Goal: Transaction & Acquisition: Purchase product/service

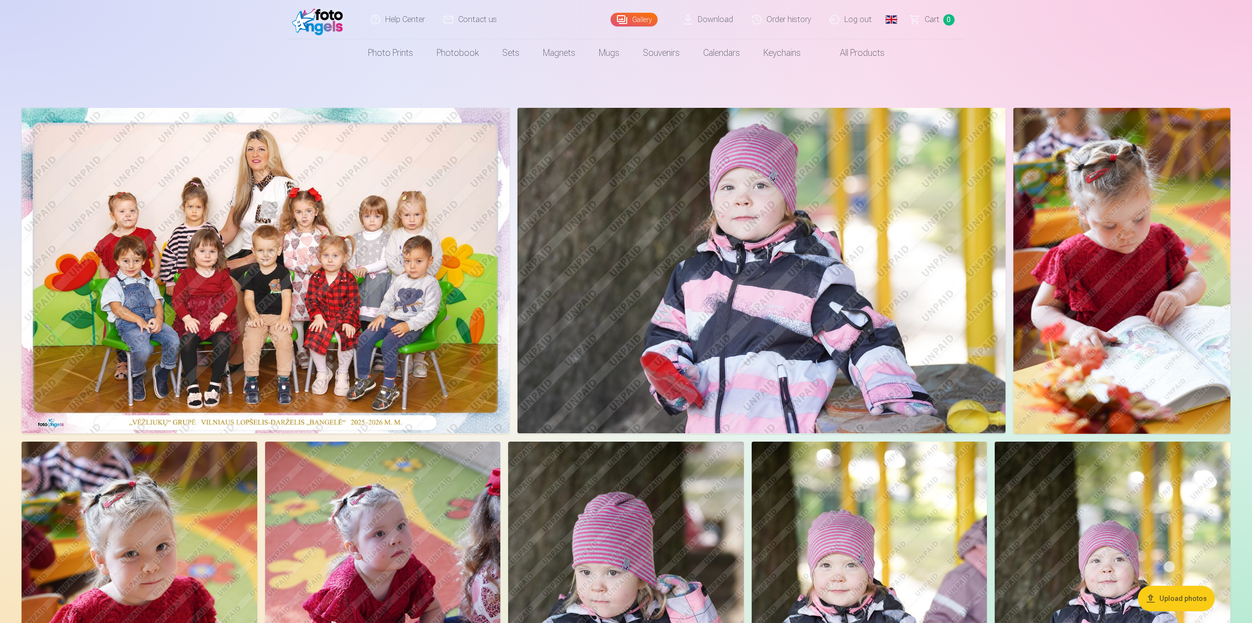
click at [892, 20] on link "Global" at bounding box center [892, 19] width 20 height 39
click at [807, 90] on link "Russian (ru)" at bounding box center [840, 90] width 115 height 20
click at [310, 206] on img at bounding box center [266, 270] width 488 height 325
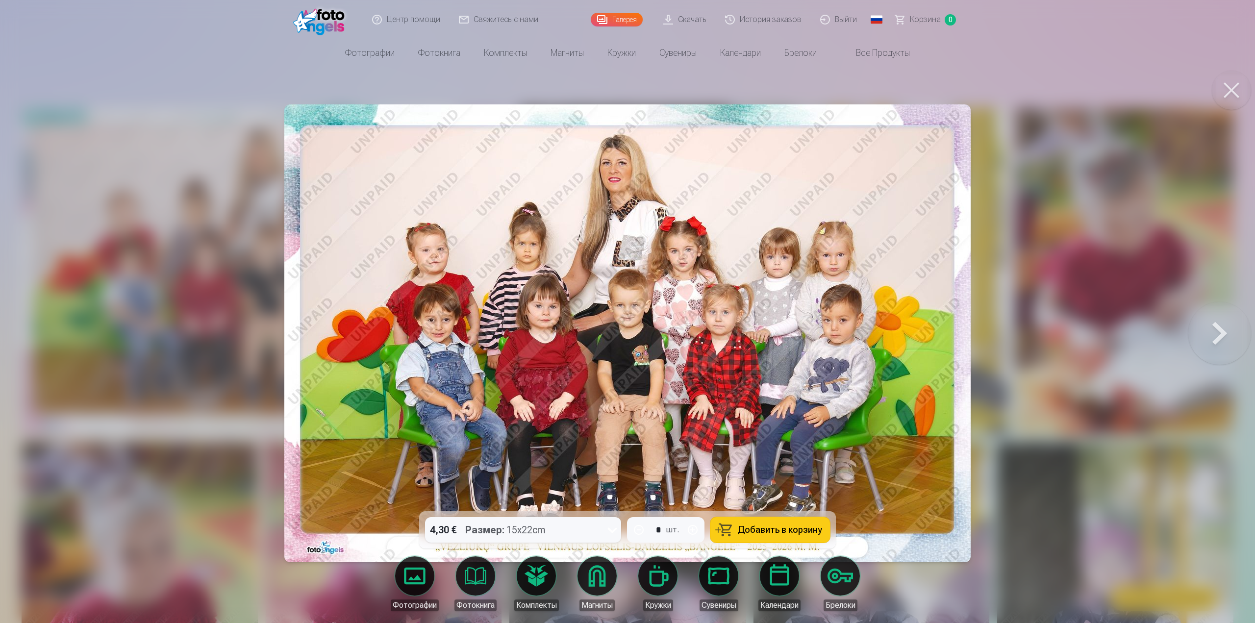
click at [1235, 88] on button at bounding box center [1231, 90] width 39 height 39
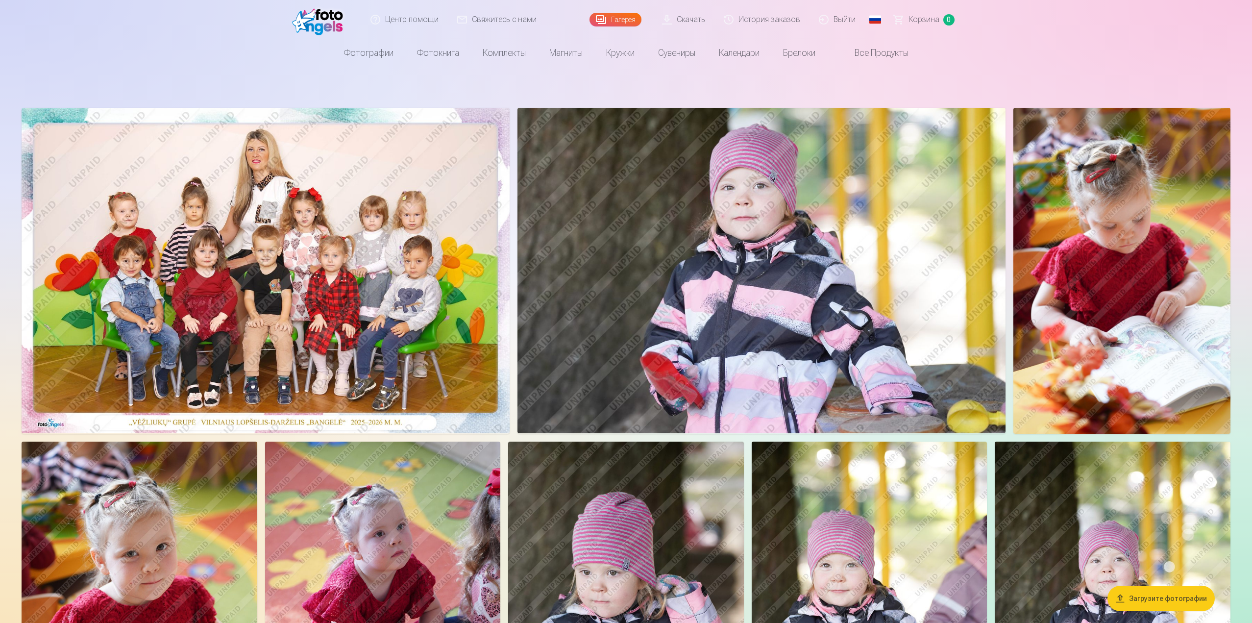
click at [284, 221] on img at bounding box center [266, 270] width 488 height 325
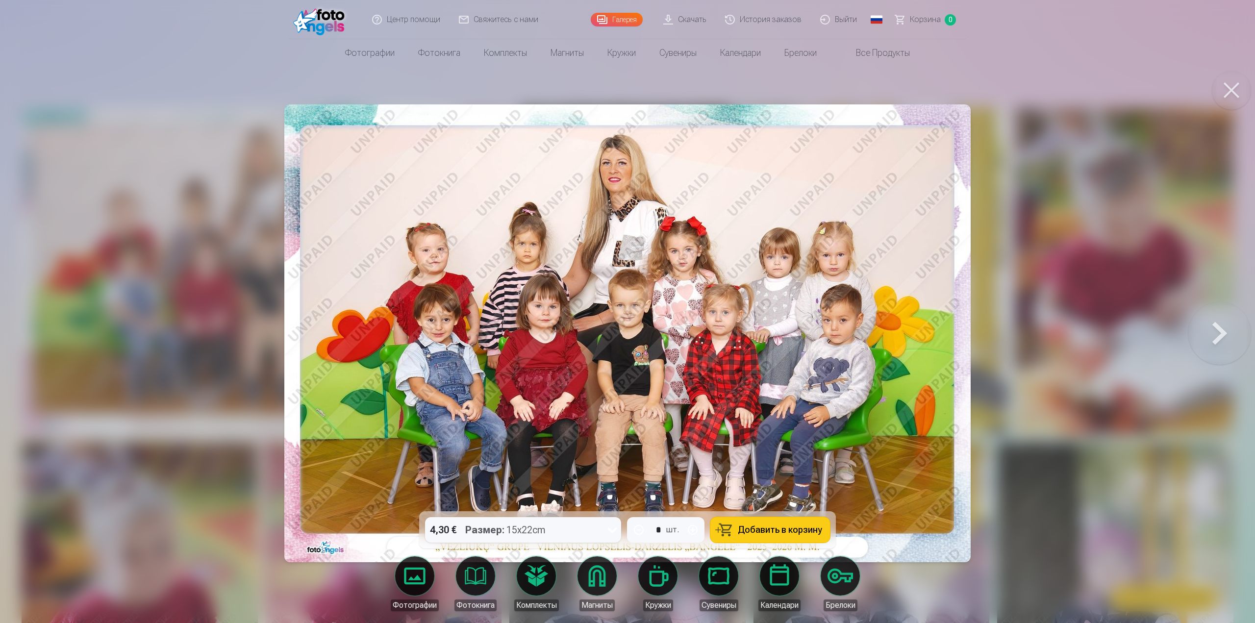
click at [1203, 331] on button at bounding box center [1219, 333] width 63 height 337
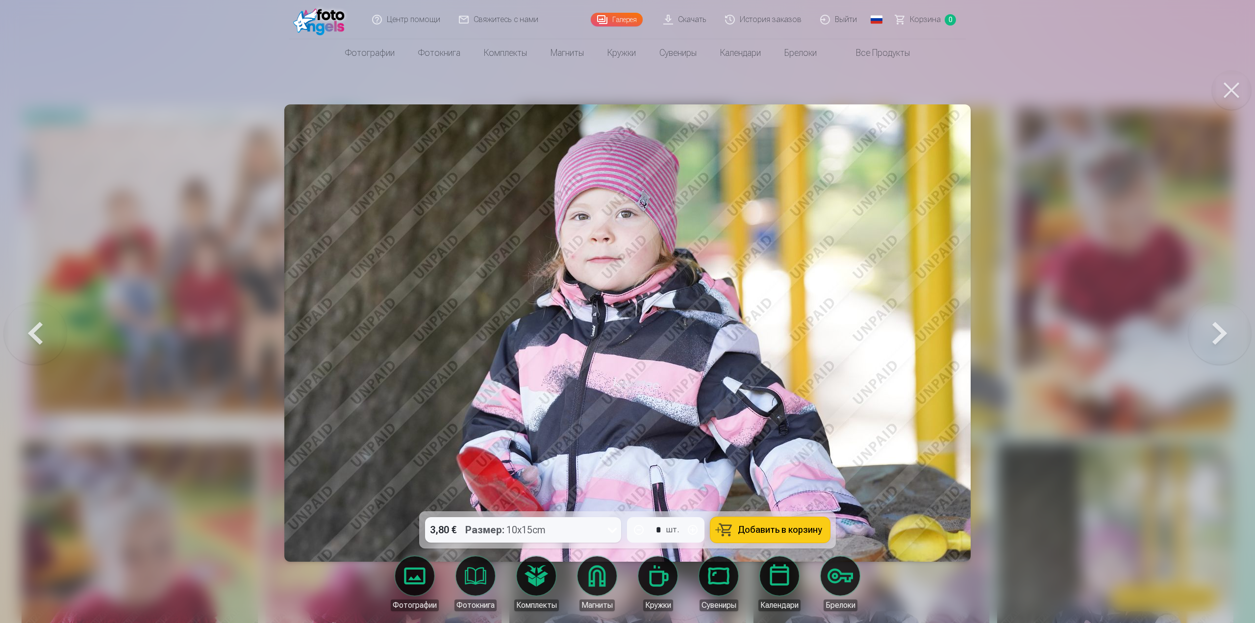
click at [1239, 92] on button at bounding box center [1231, 90] width 39 height 39
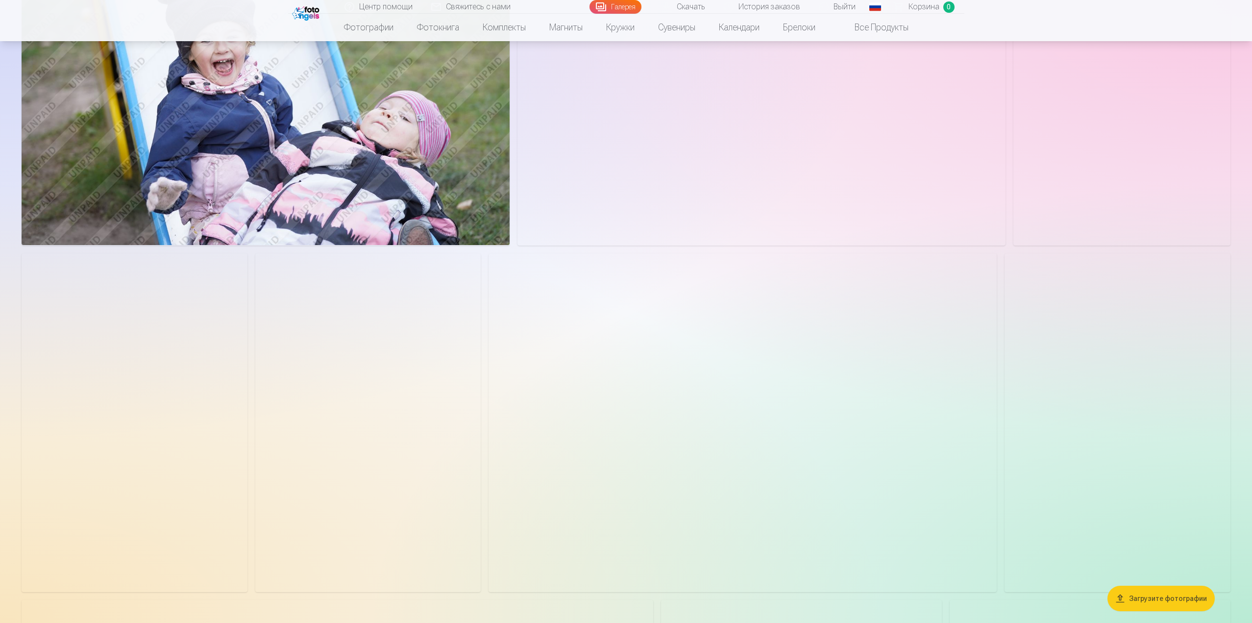
scroll to position [1323, 0]
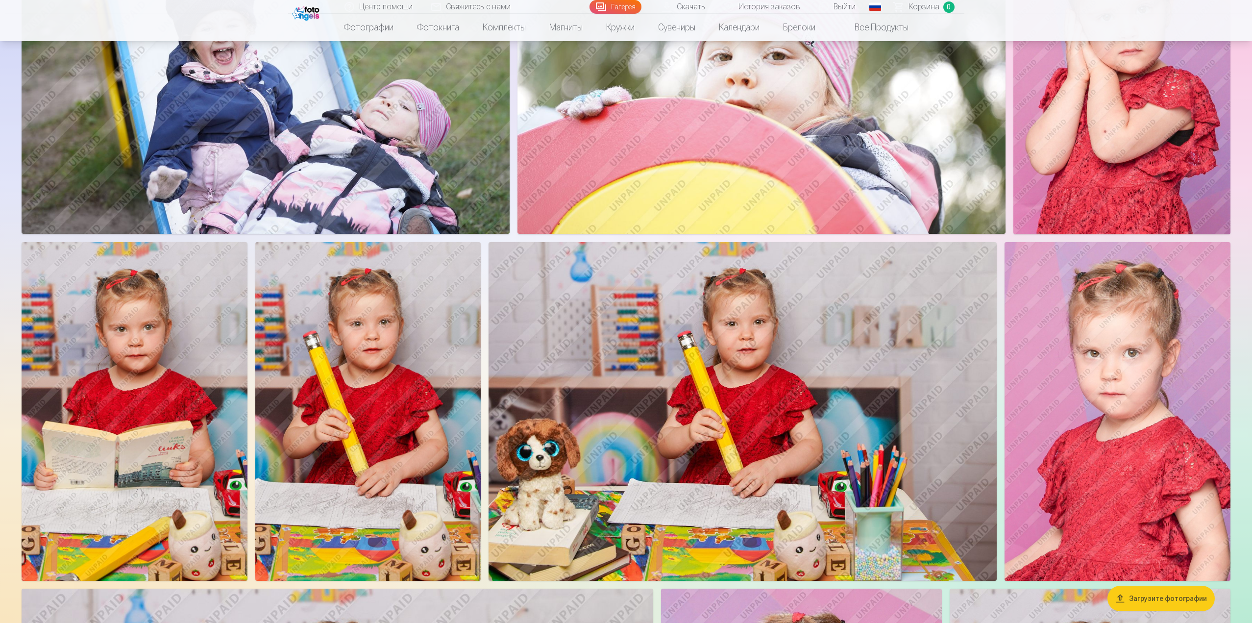
click at [685, 357] on img at bounding box center [743, 411] width 508 height 339
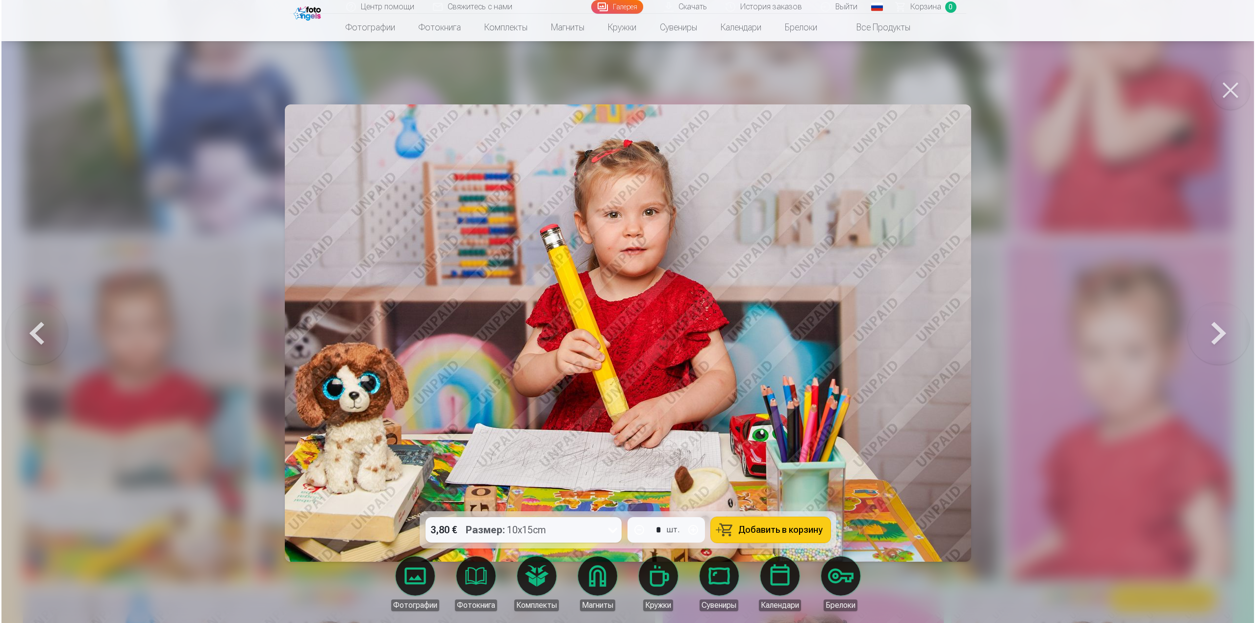
scroll to position [1326, 0]
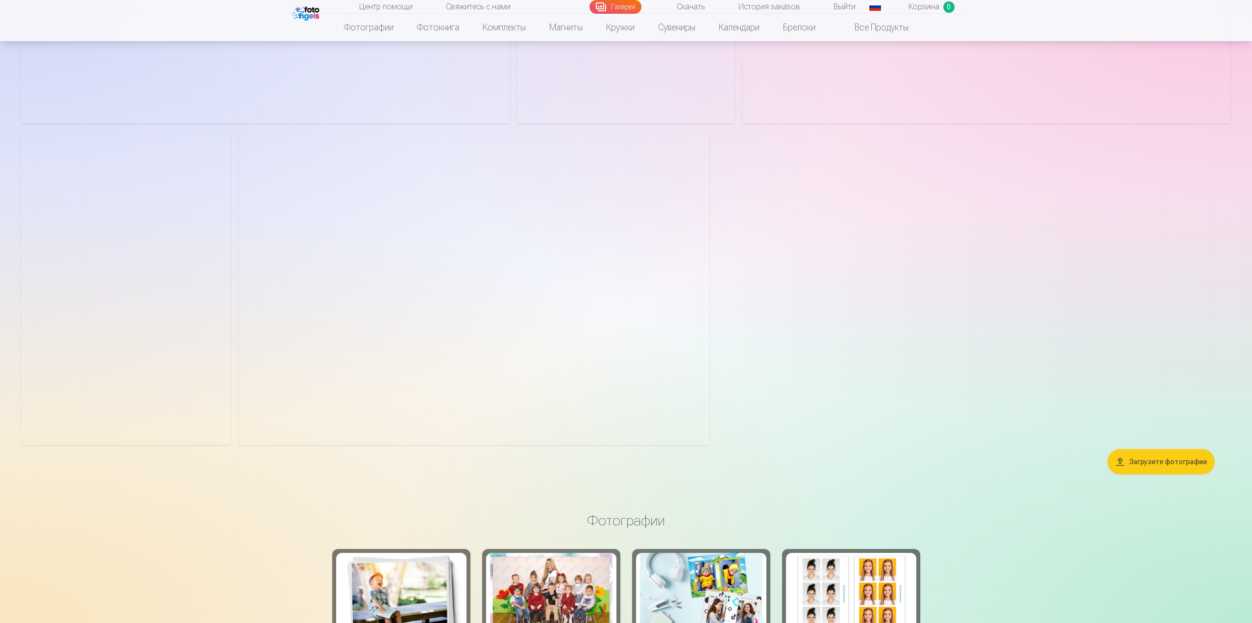
scroll to position [2892, 0]
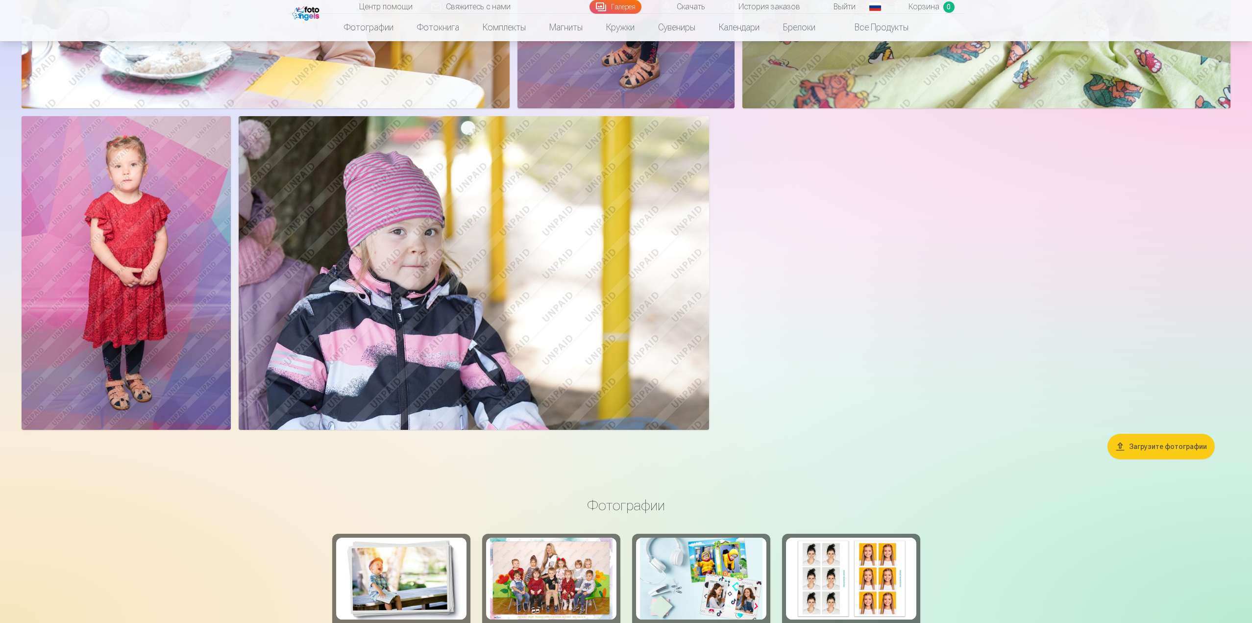
click at [388, 348] on img at bounding box center [474, 273] width 471 height 314
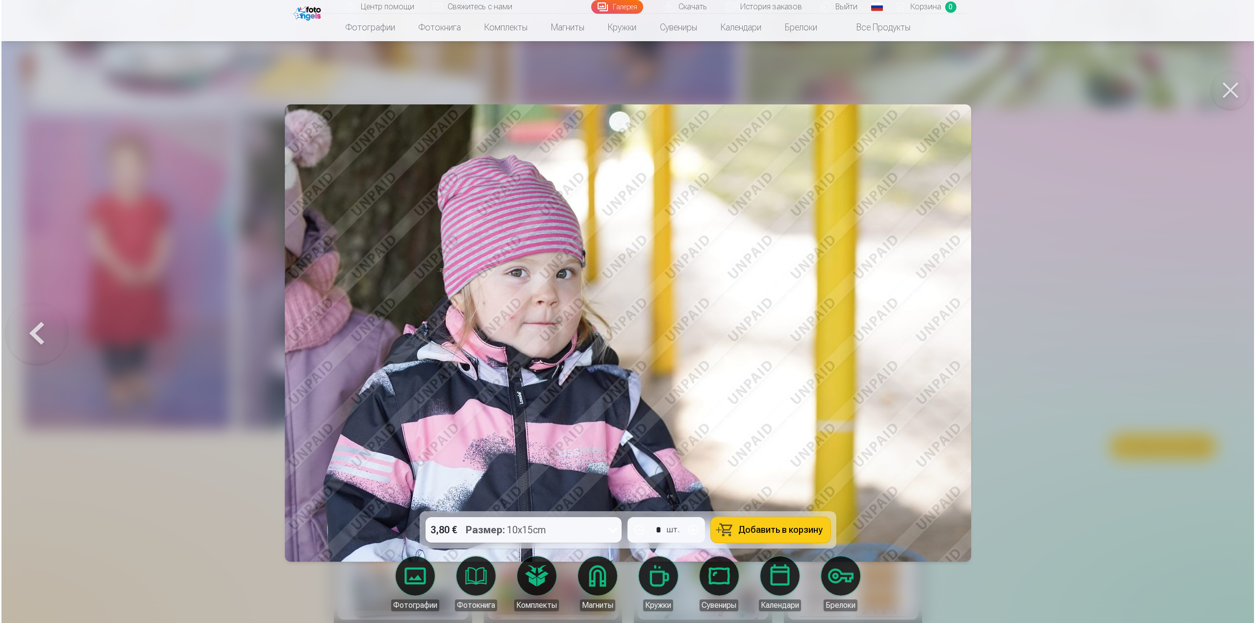
scroll to position [2897, 0]
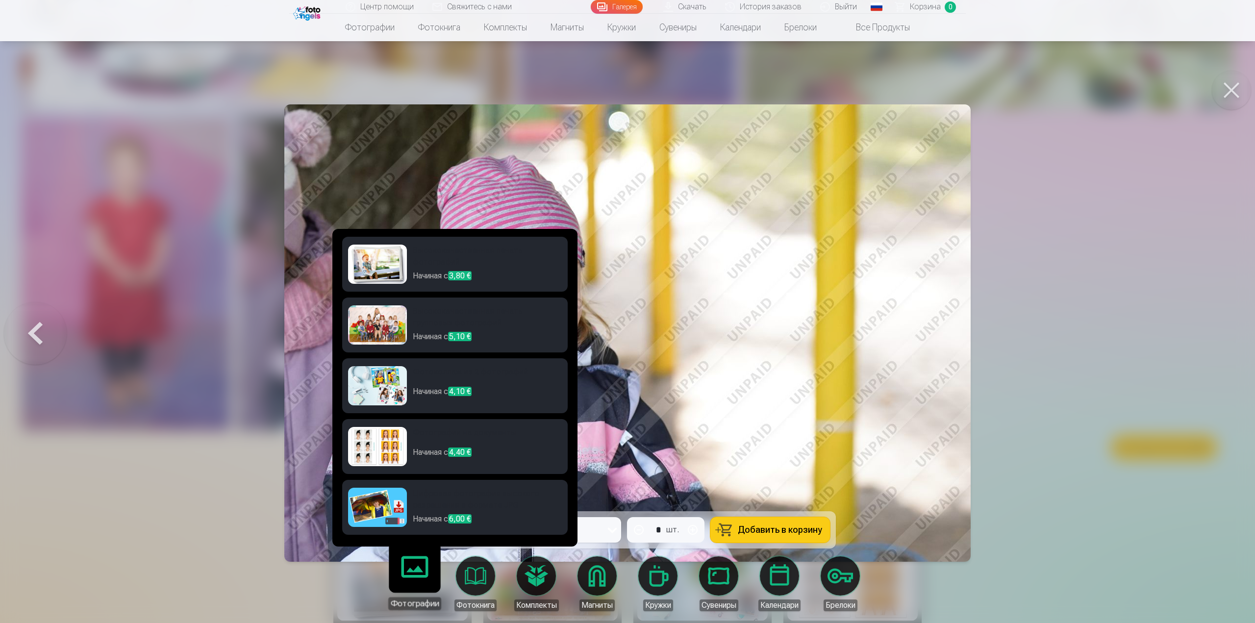
click at [426, 515] on p "Начиная с 6,00 €" at bounding box center [487, 520] width 149 height 14
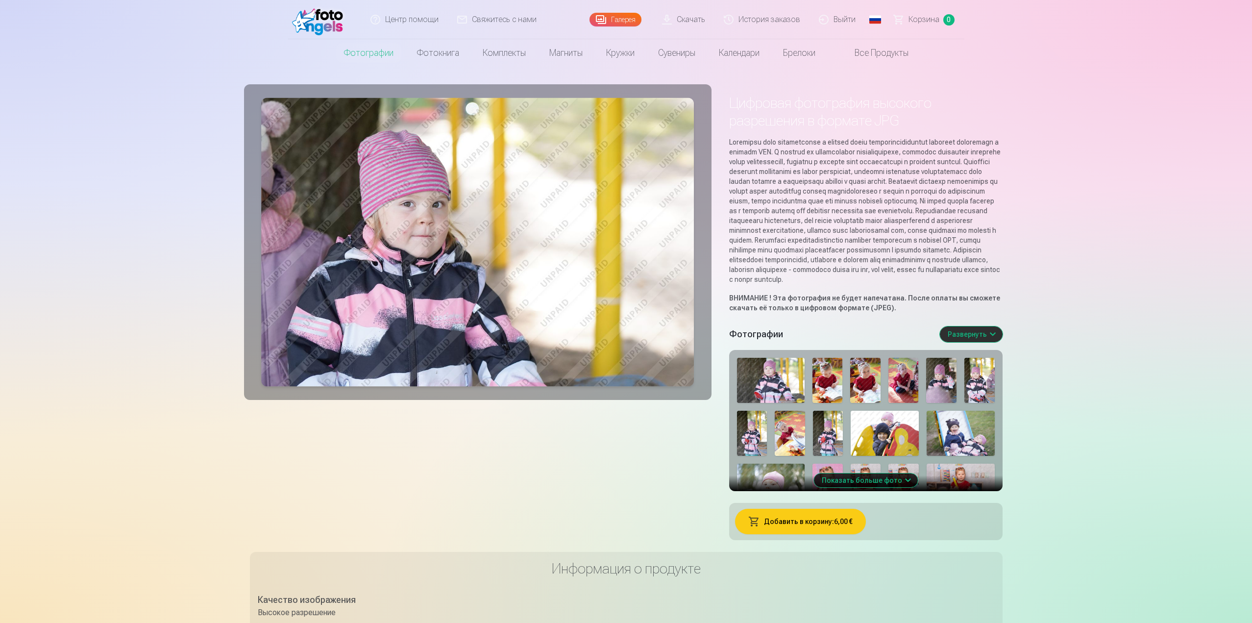
click at [980, 342] on button "Развернуть" at bounding box center [971, 334] width 63 height 16
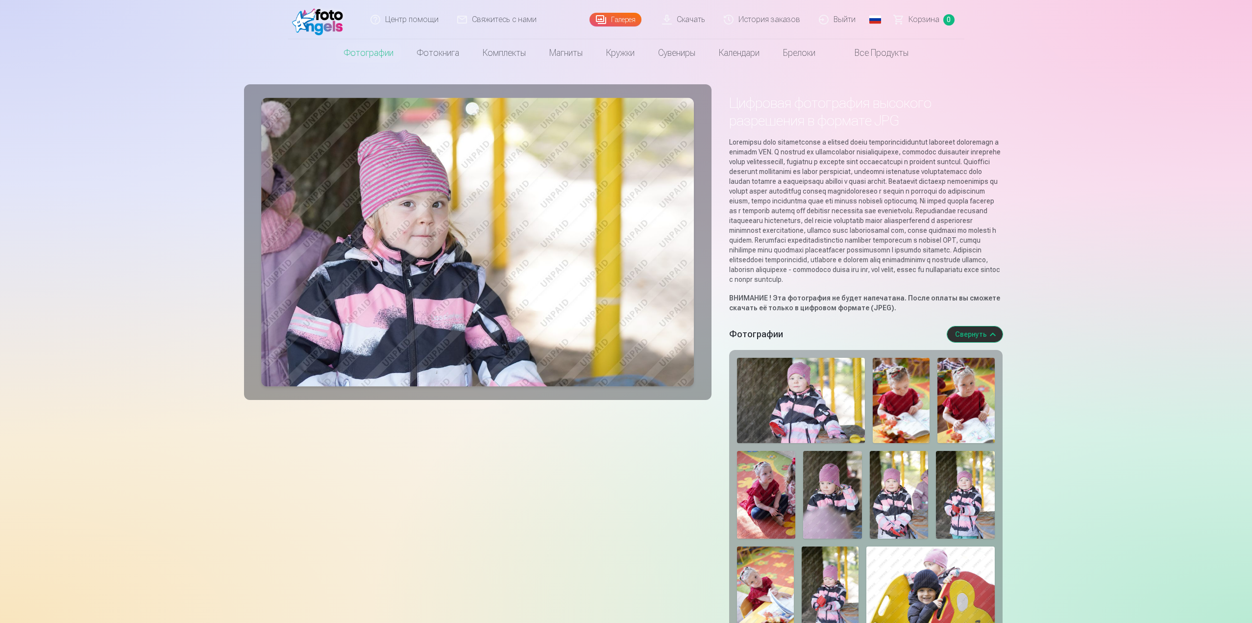
click at [980, 342] on button "Свернуть" at bounding box center [974, 334] width 55 height 16
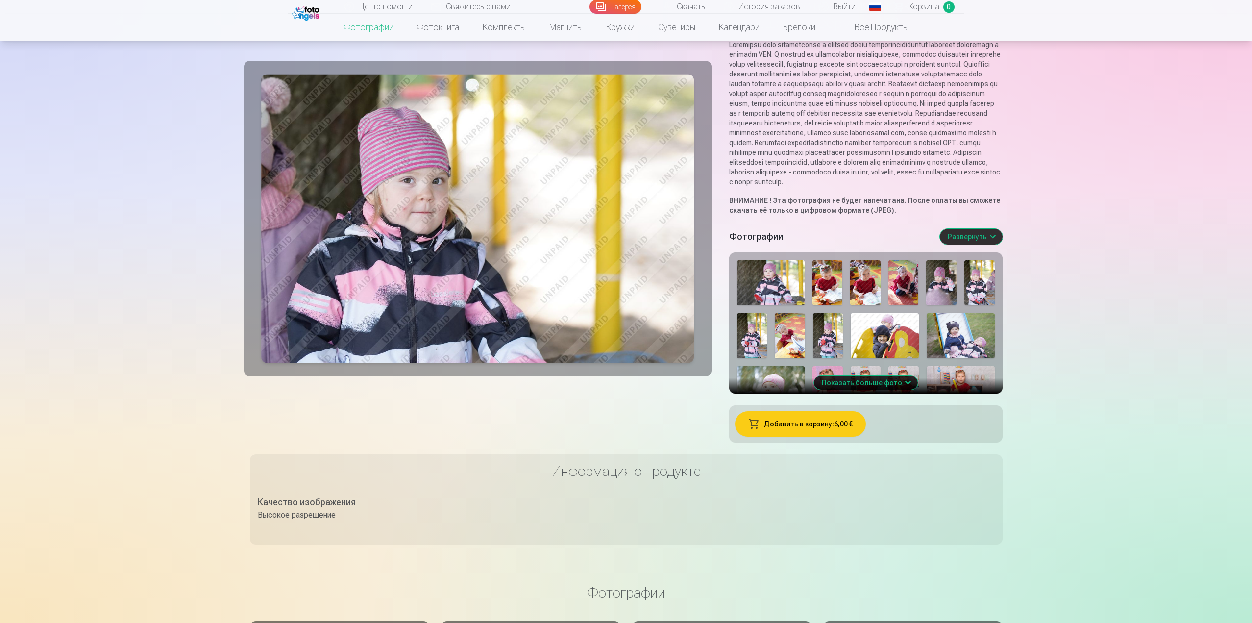
scroll to position [98, 0]
click at [852, 389] on button "Показать больше фото" at bounding box center [866, 382] width 104 height 14
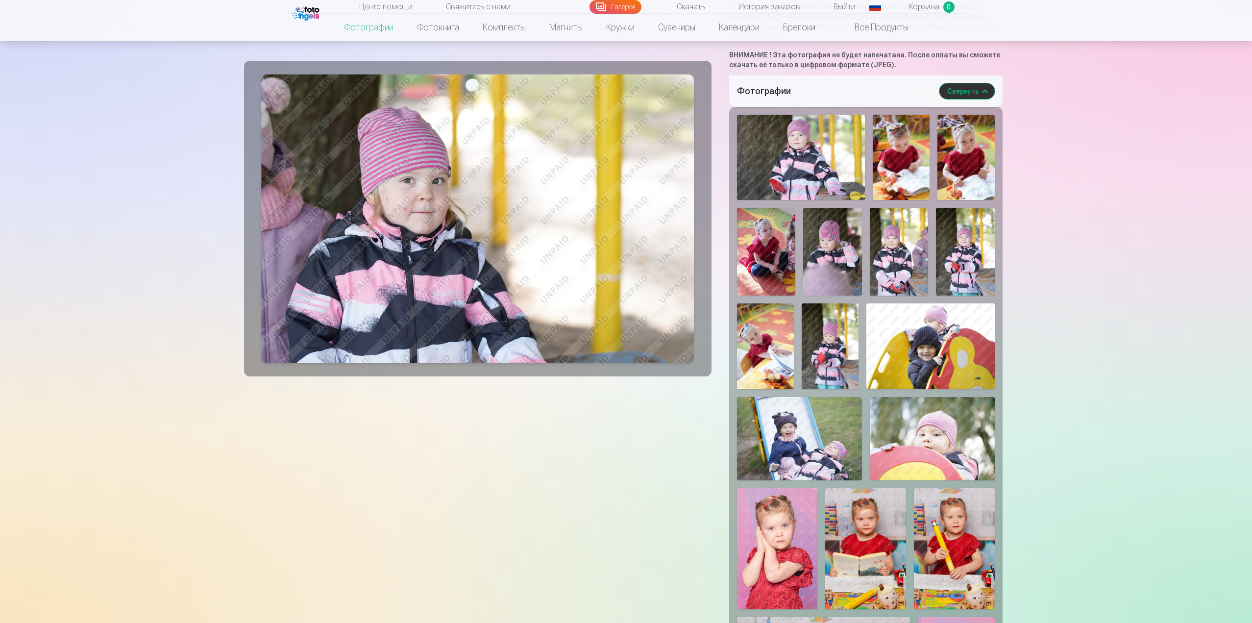
scroll to position [343, 0]
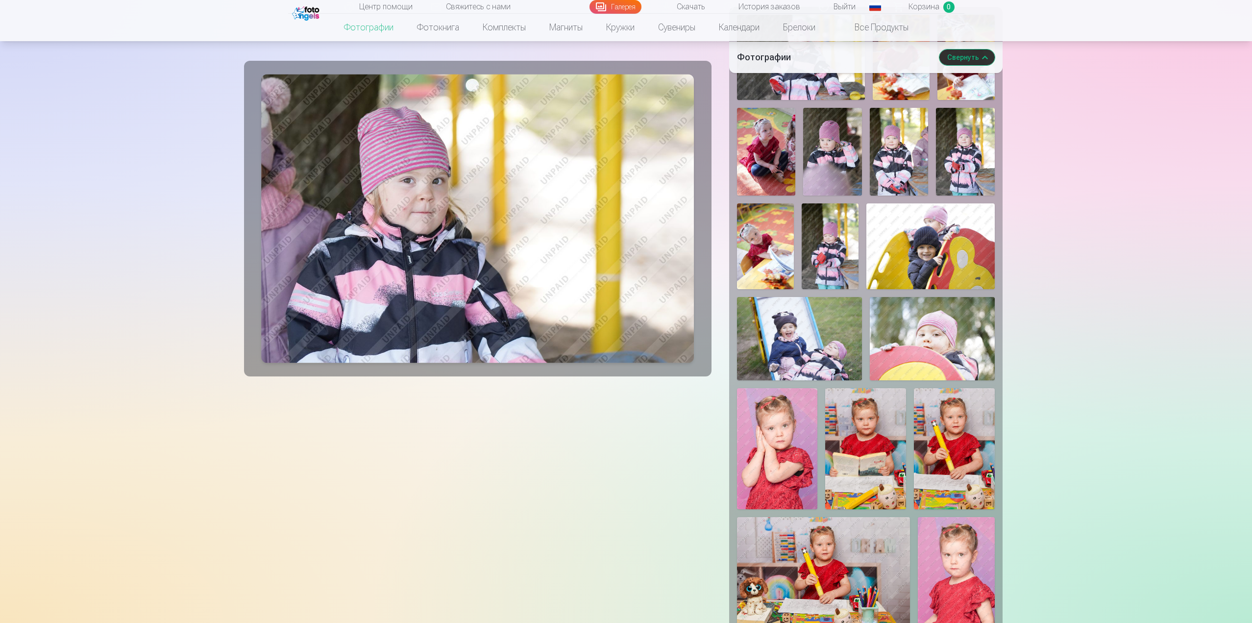
click at [828, 374] on img at bounding box center [799, 338] width 125 height 83
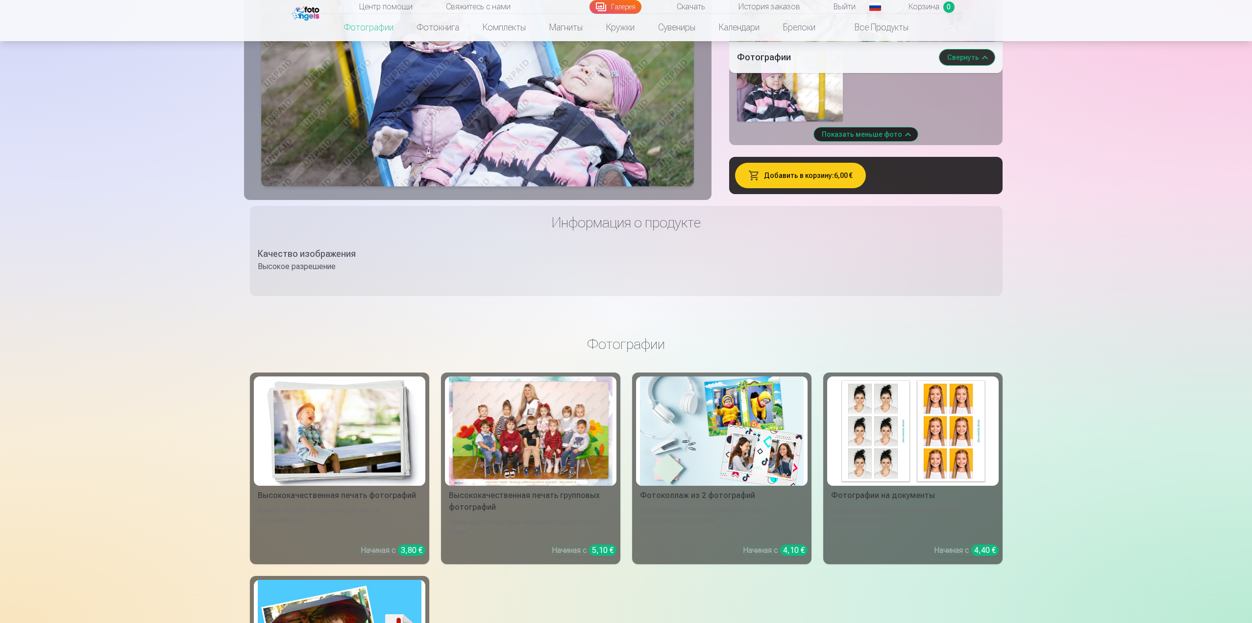
scroll to position [1421, 0]
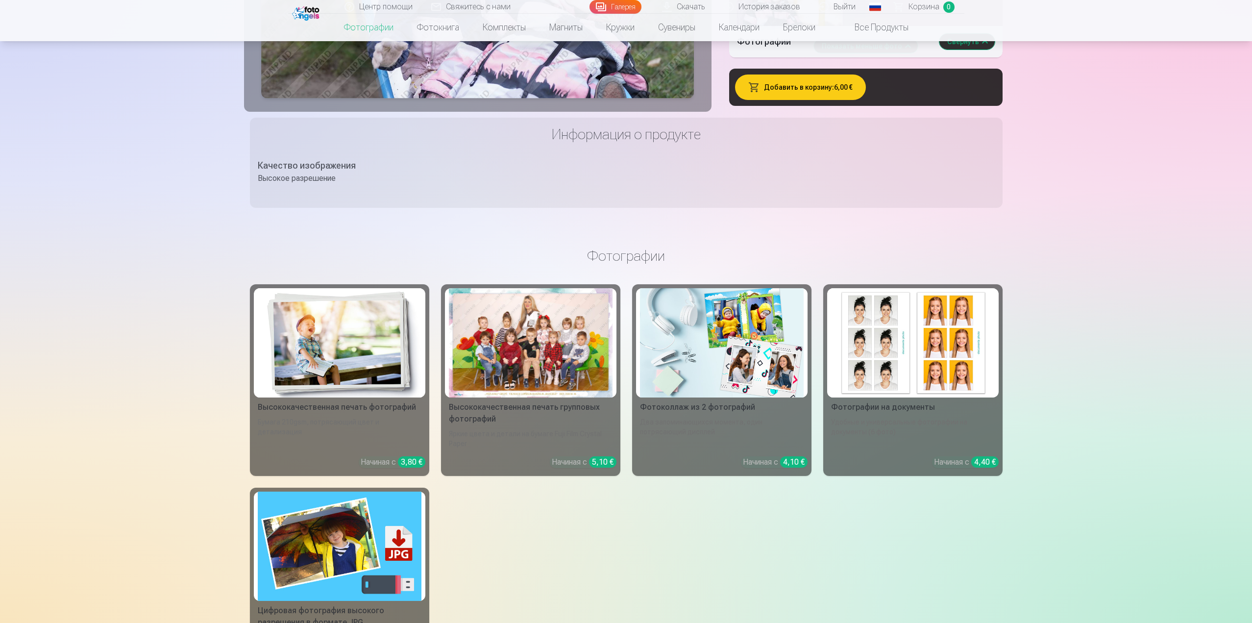
click at [507, 397] on div at bounding box center [531, 342] width 164 height 109
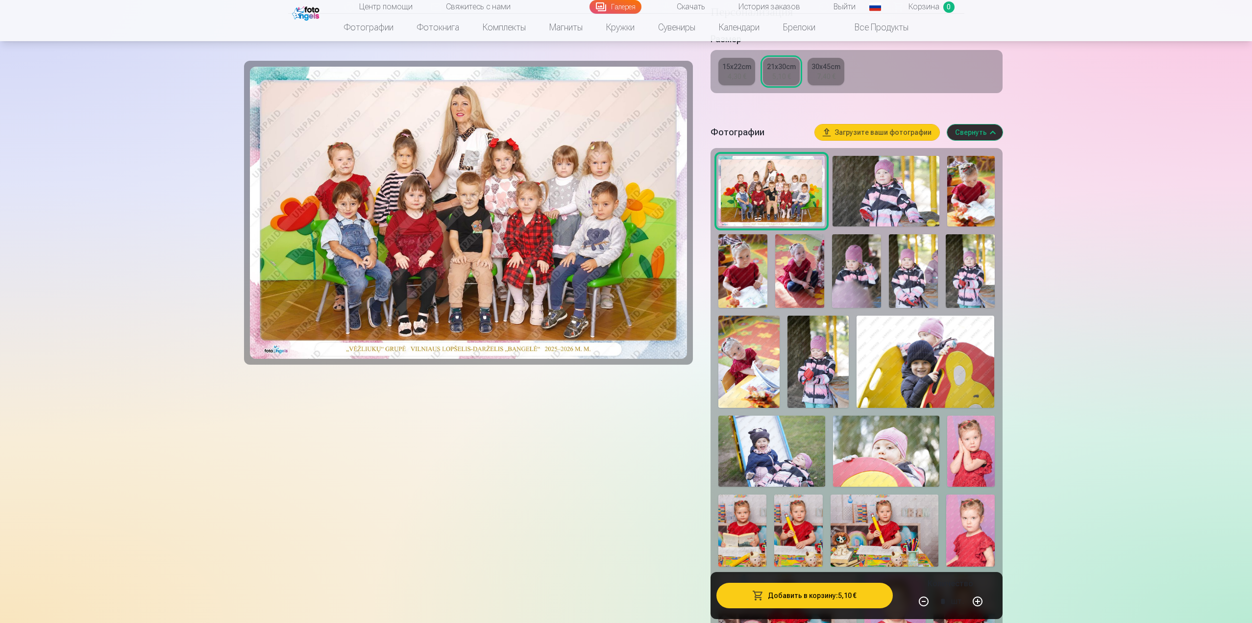
scroll to position [245, 0]
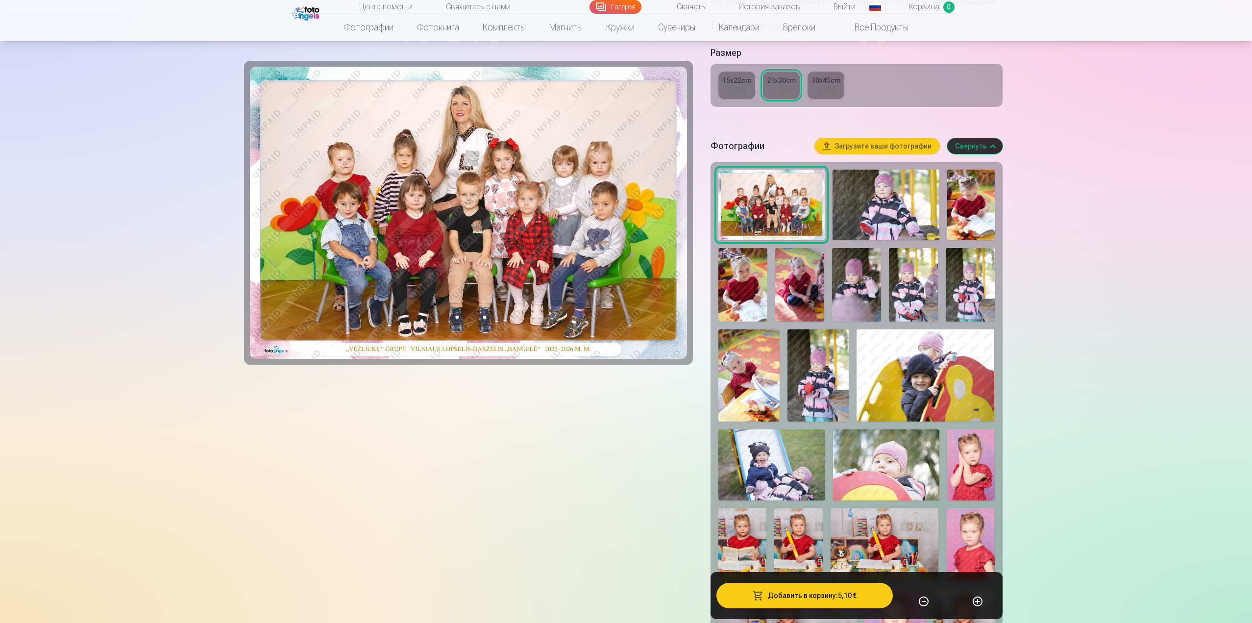
click at [863, 154] on button "Загрузите ваши фотографии" at bounding box center [877, 146] width 124 height 16
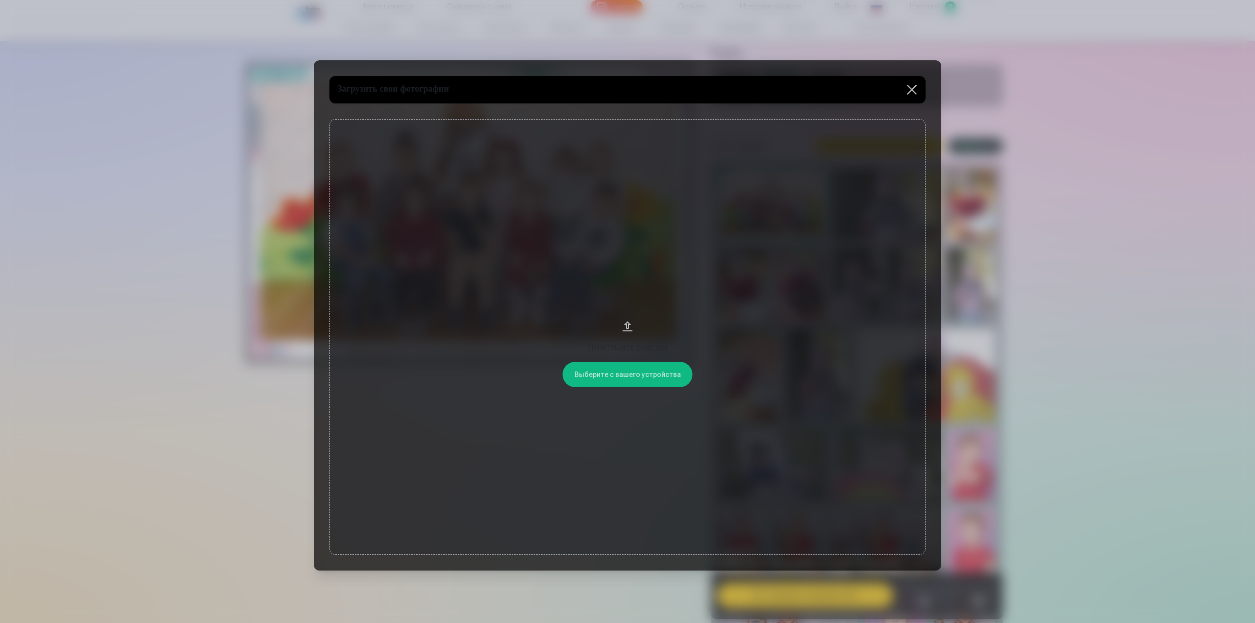
click at [911, 89] on button at bounding box center [911, 89] width 27 height 27
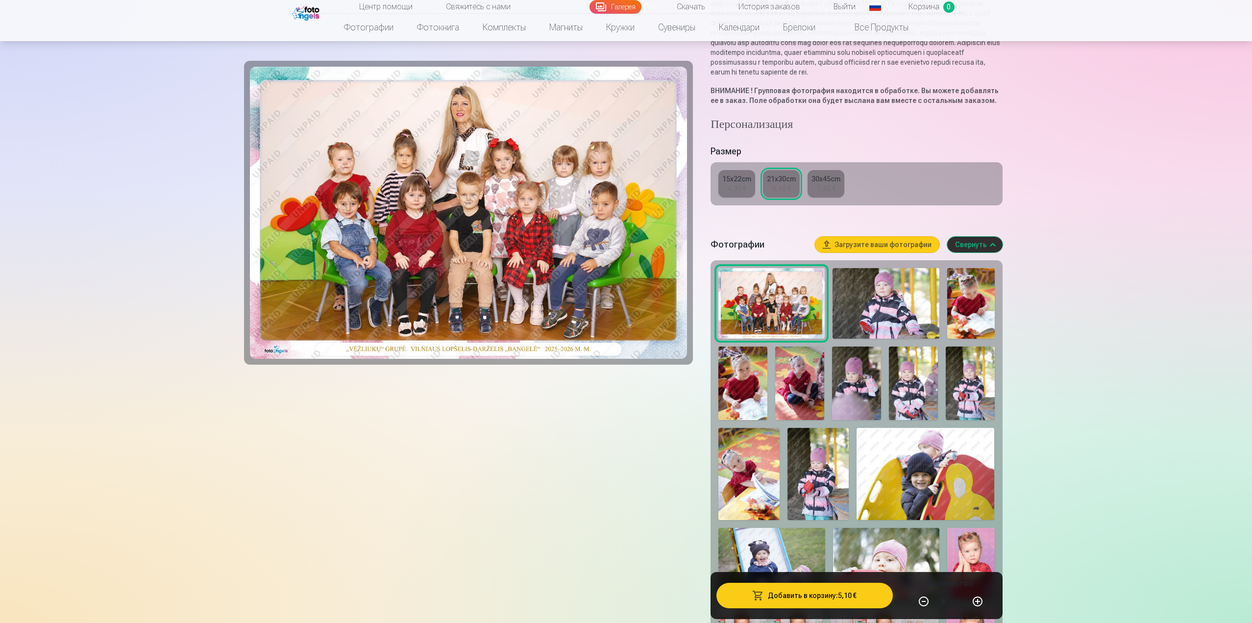
scroll to position [147, 0]
click at [802, 311] on img at bounding box center [772, 303] width 106 height 71
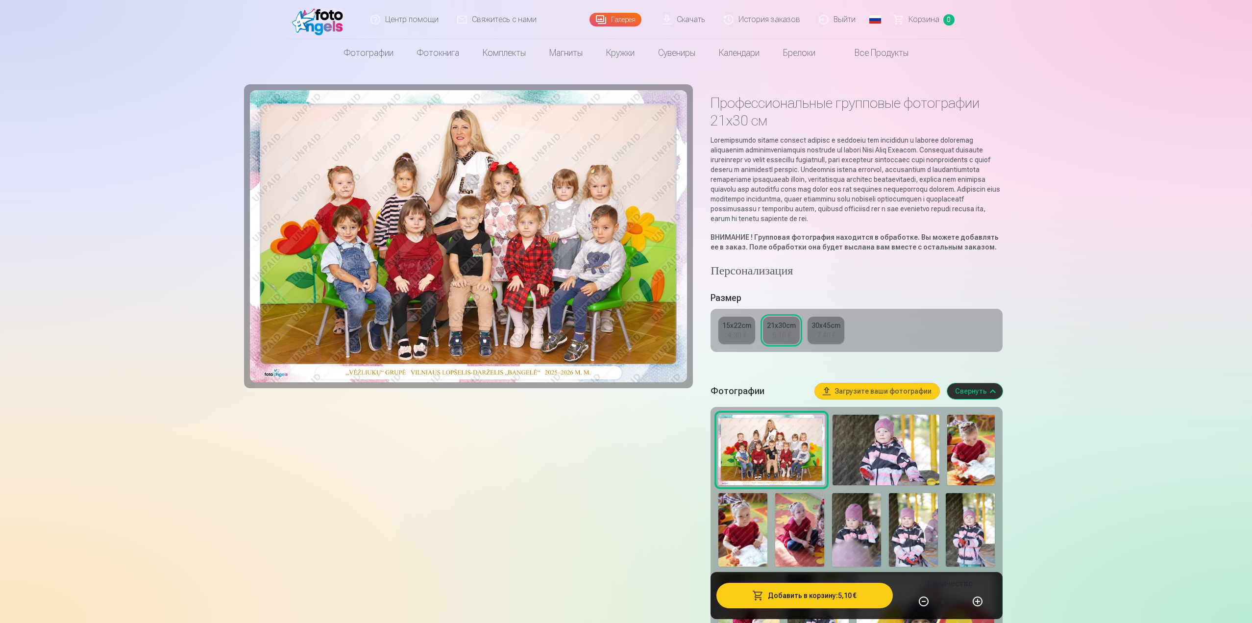
click at [873, 474] on img at bounding box center [886, 450] width 106 height 71
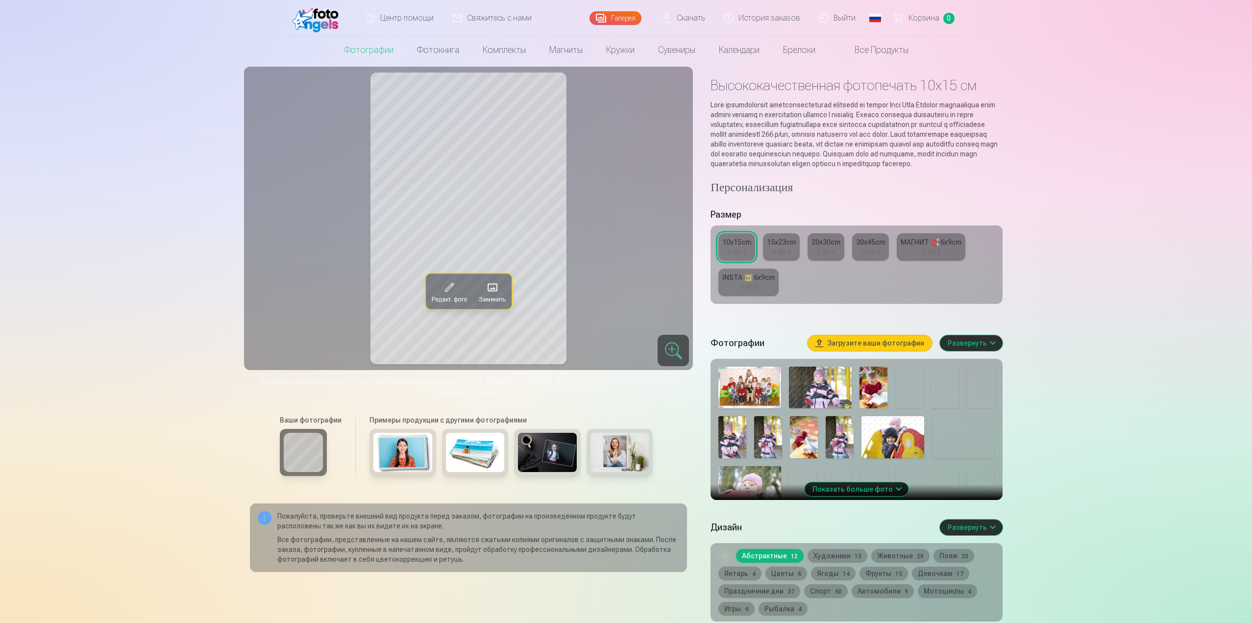
scroll to position [49, 0]
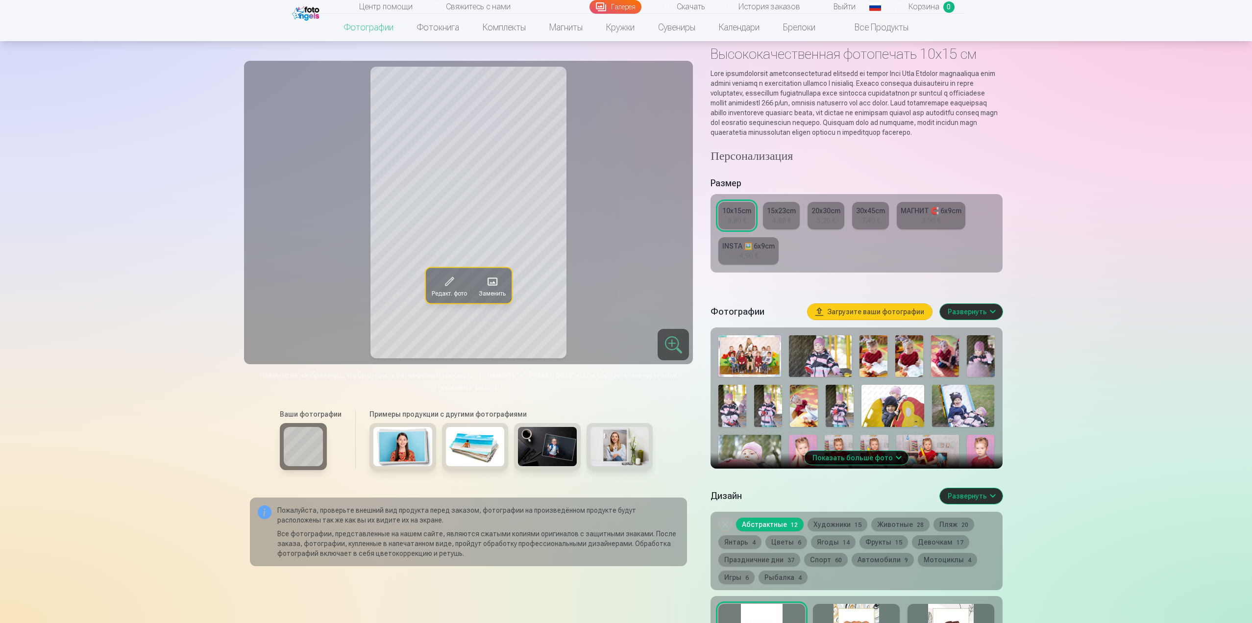
click at [742, 370] on img at bounding box center [750, 356] width 63 height 42
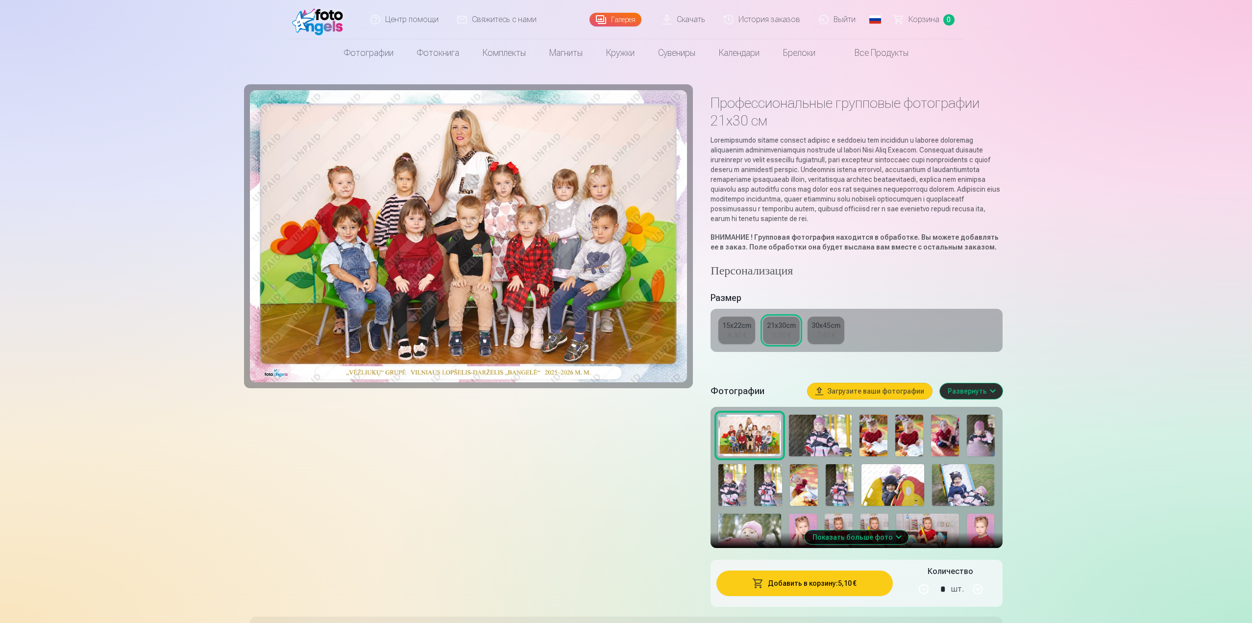
click at [448, 241] on img at bounding box center [469, 236] width 438 height 292
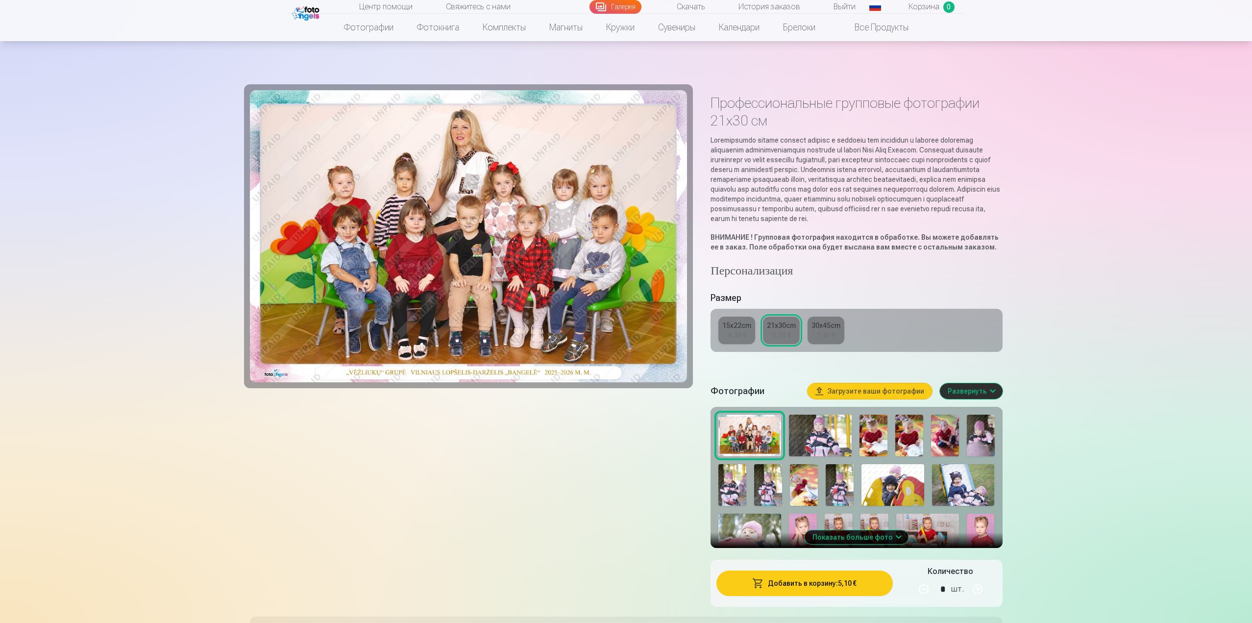
scroll to position [245, 0]
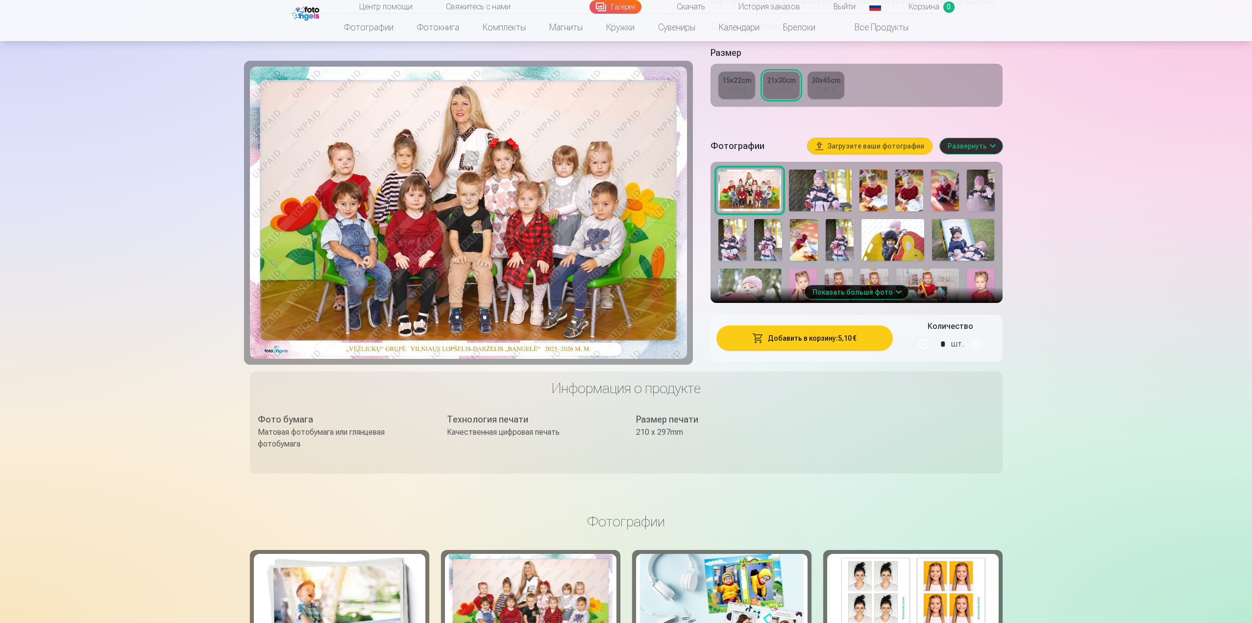
click at [836, 97] on link "30x45cm 7,40 €" at bounding box center [826, 85] width 37 height 27
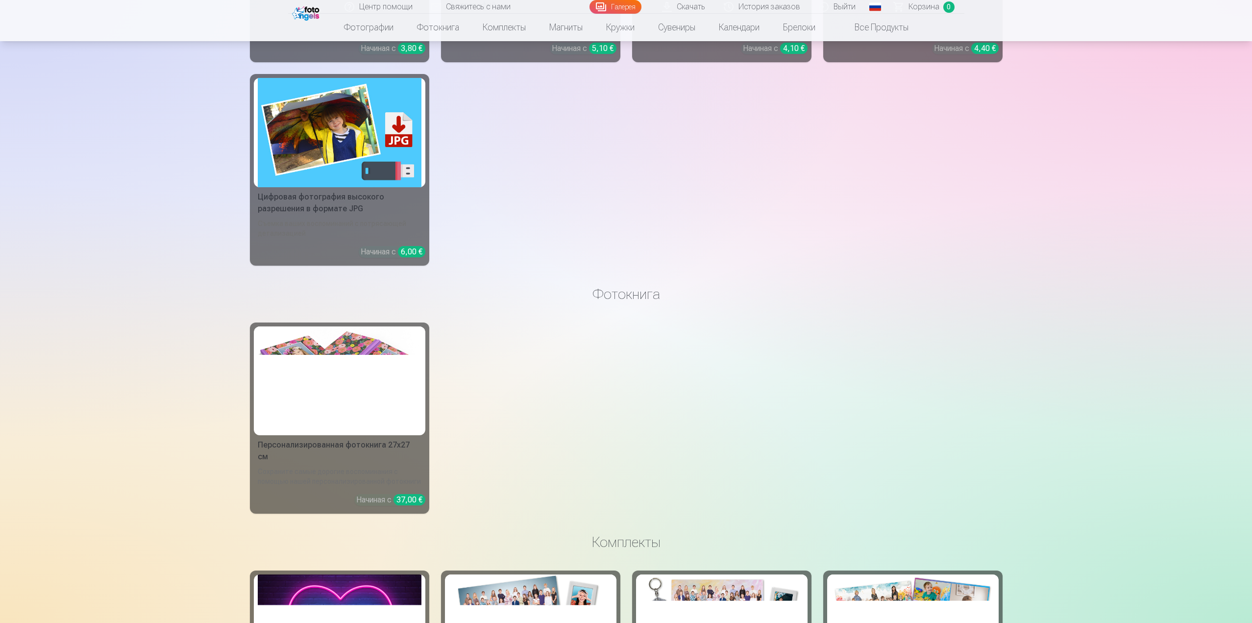
scroll to position [931, 0]
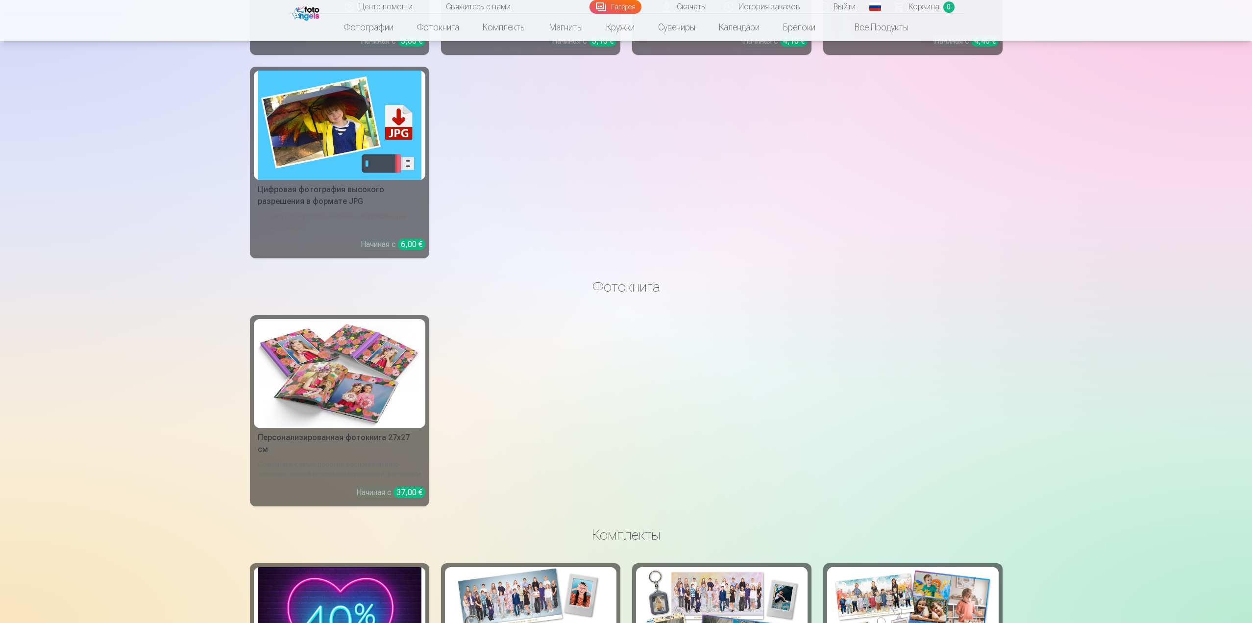
click at [311, 388] on img at bounding box center [340, 373] width 164 height 109
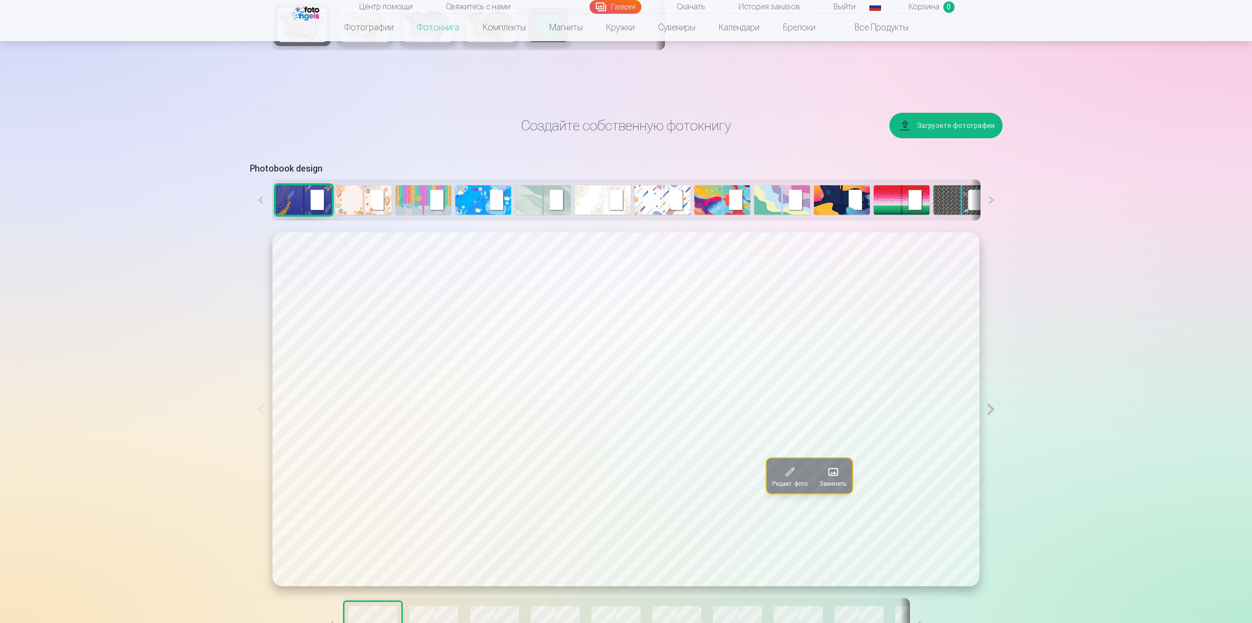
scroll to position [539, 0]
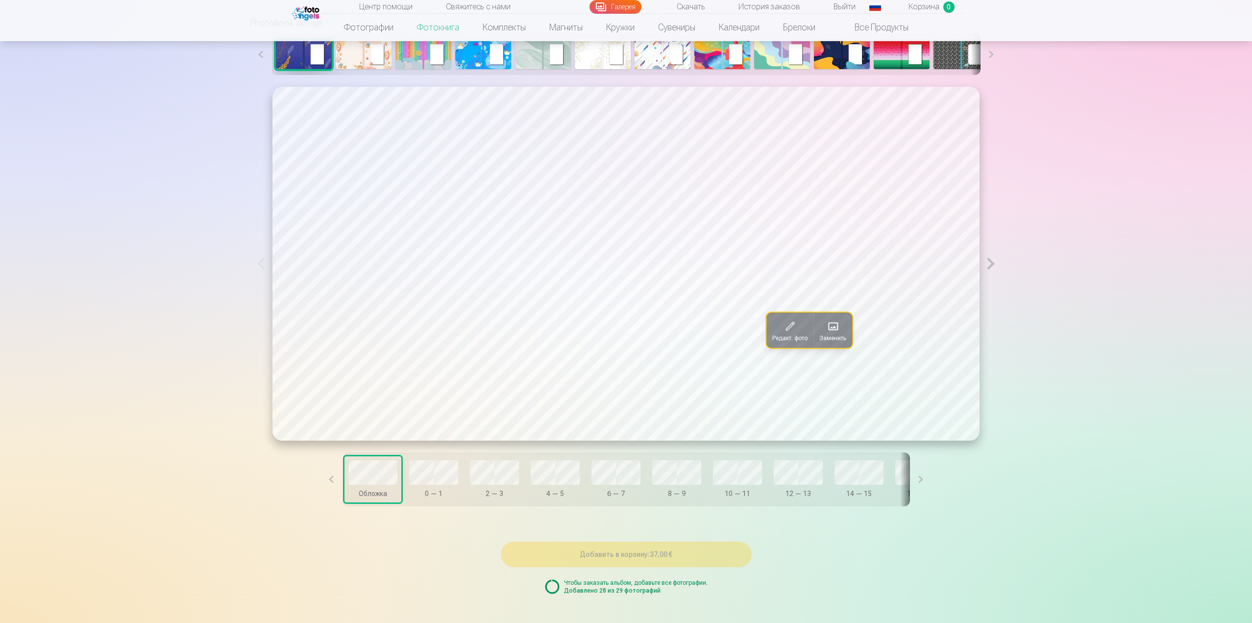
click at [991, 263] on button at bounding box center [991, 263] width 23 height 353
click at [991, 263] on button at bounding box center [991, 264] width 23 height 354
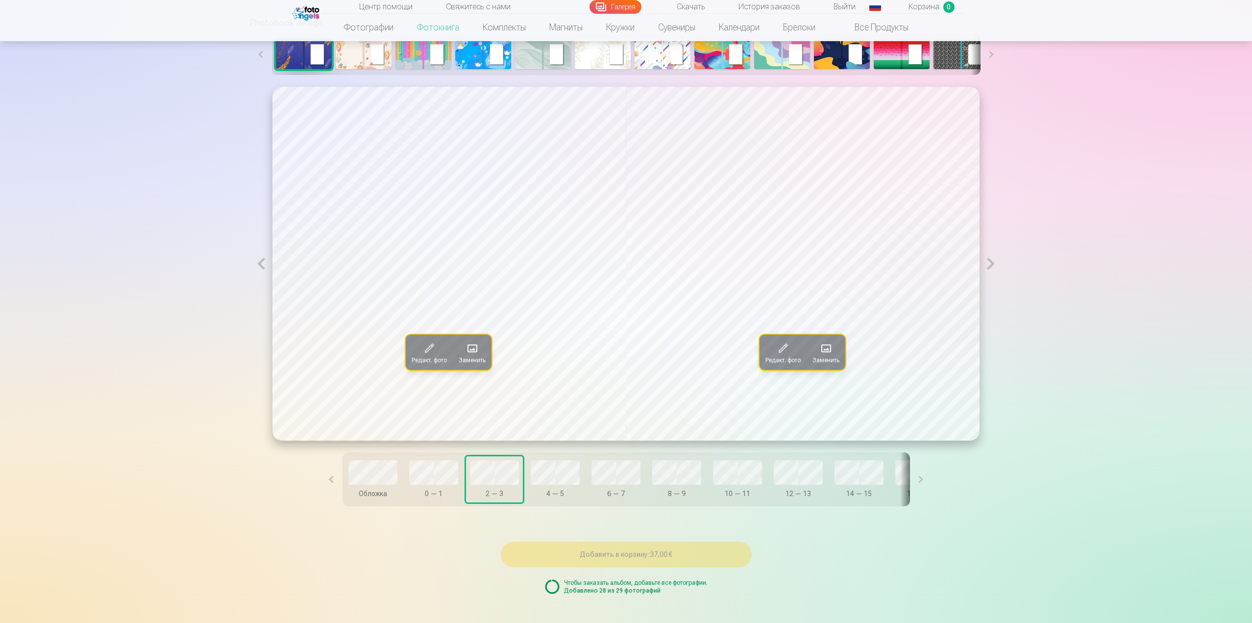
click at [992, 265] on button at bounding box center [991, 264] width 23 height 354
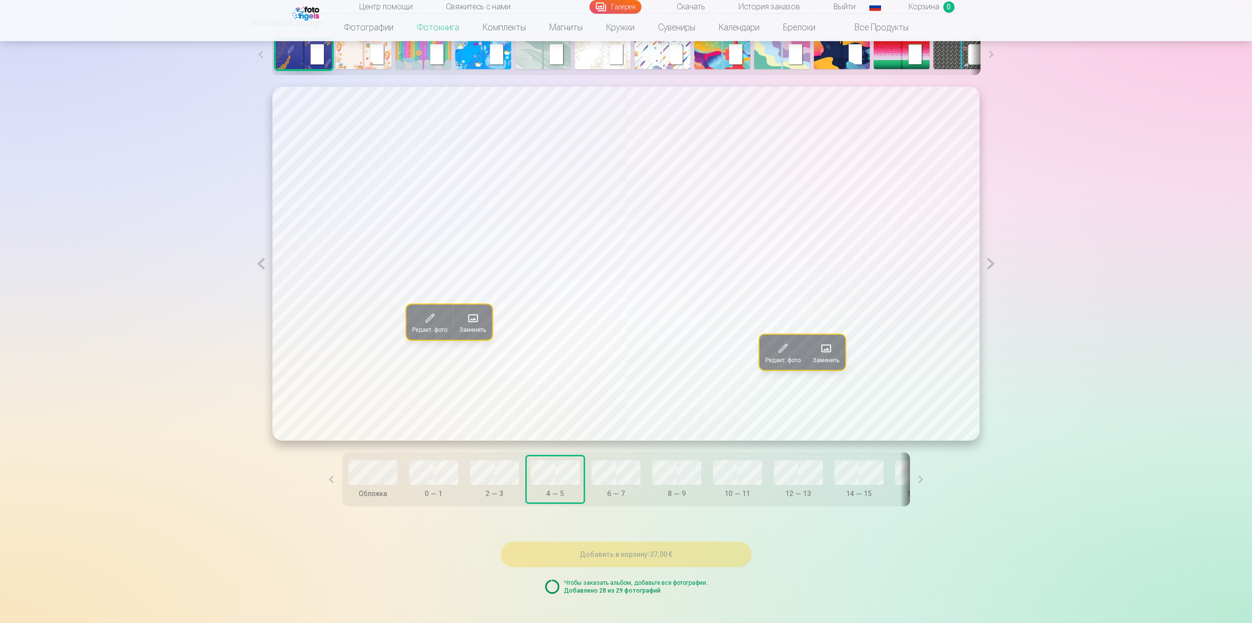
click at [994, 265] on button at bounding box center [991, 264] width 23 height 354
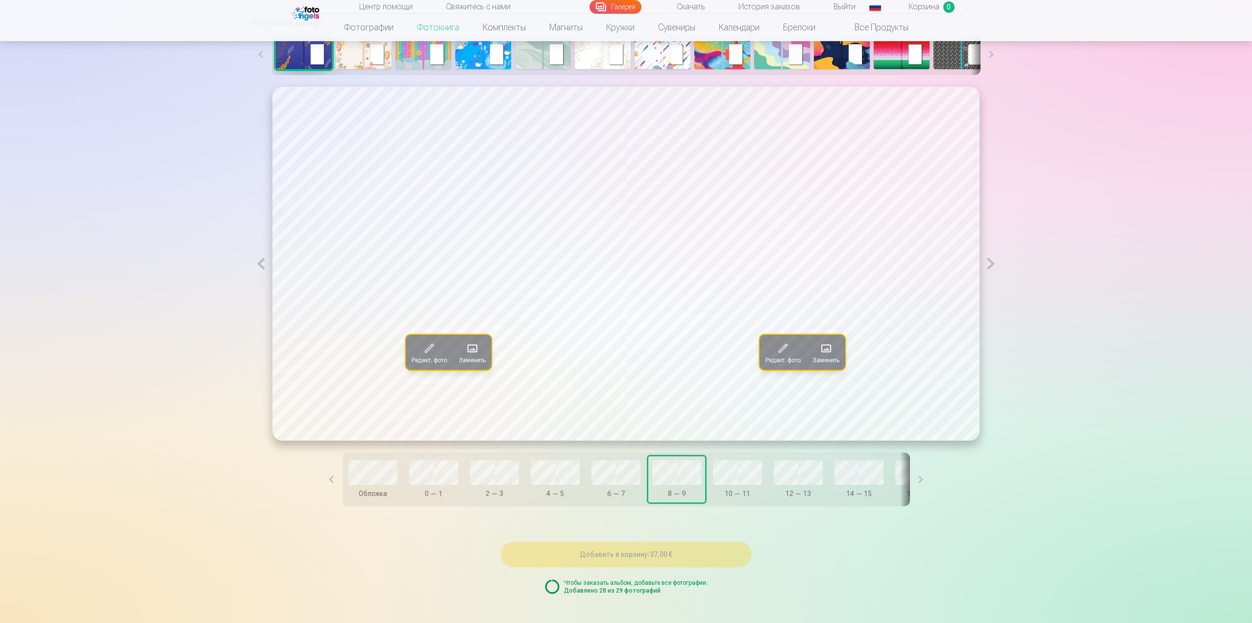
click at [994, 265] on button at bounding box center [991, 264] width 23 height 354
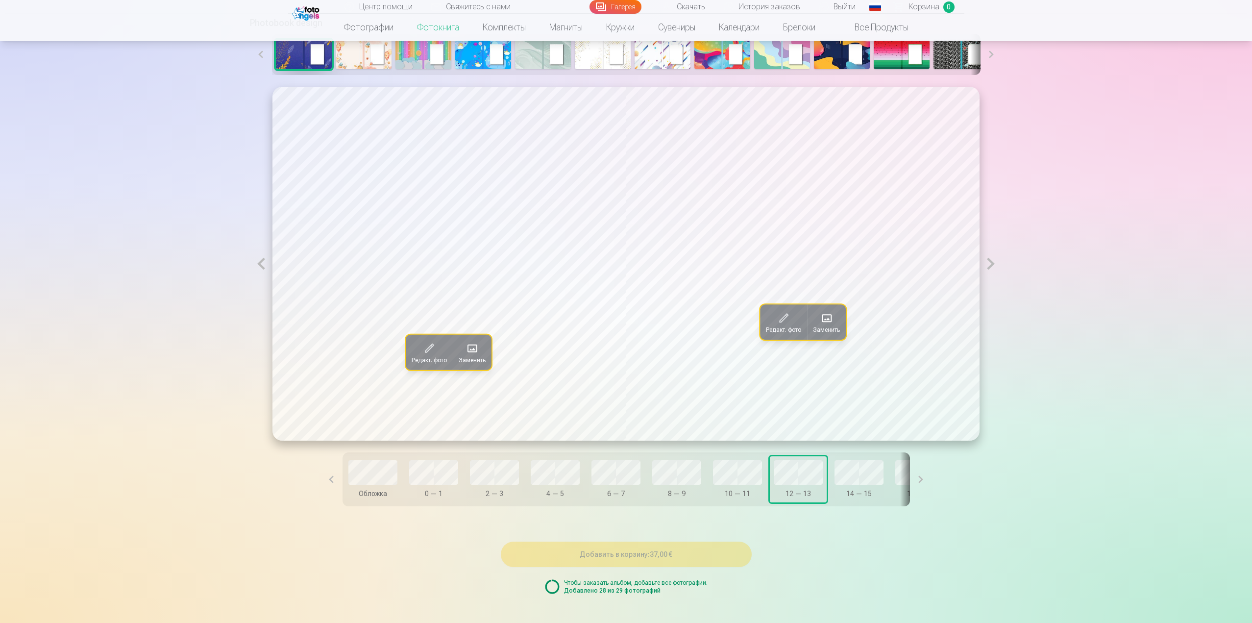
click at [994, 265] on button at bounding box center [991, 264] width 23 height 354
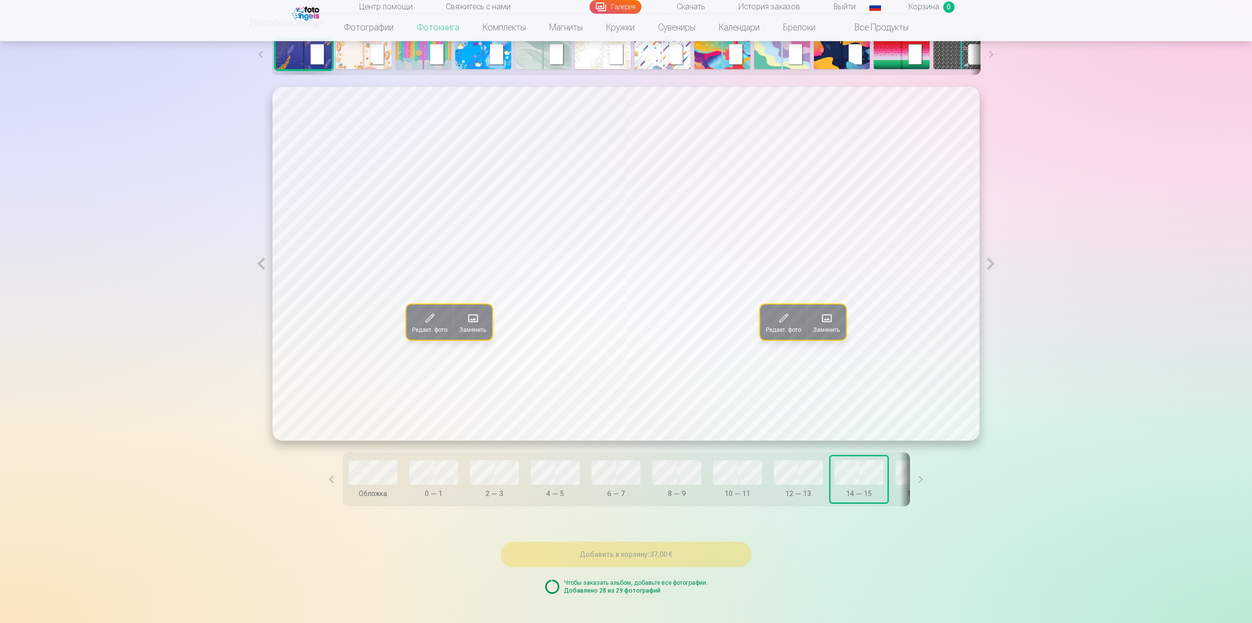
click at [994, 265] on button at bounding box center [991, 264] width 23 height 354
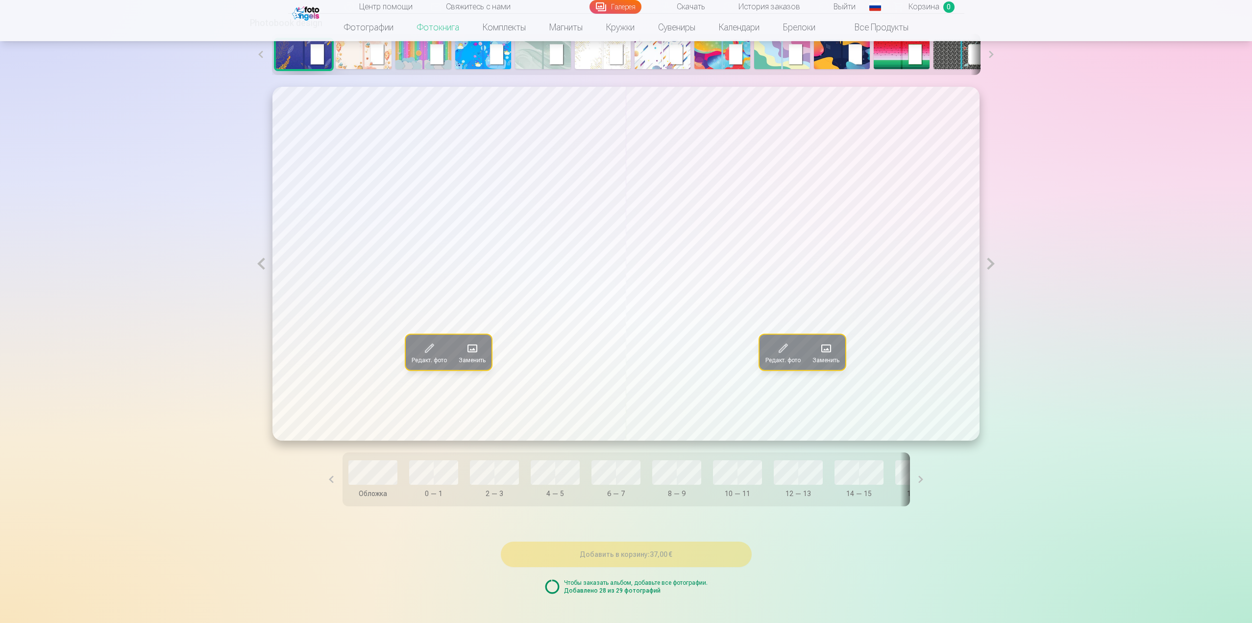
click at [994, 265] on button at bounding box center [991, 264] width 23 height 354
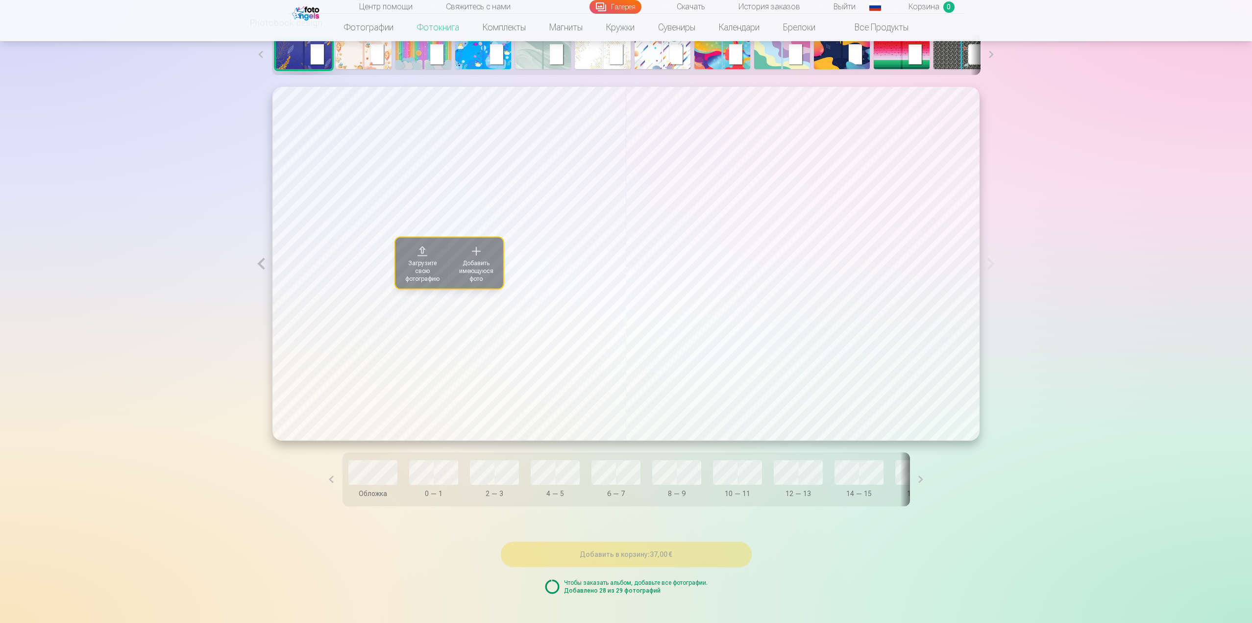
click at [258, 265] on button at bounding box center [261, 264] width 23 height 354
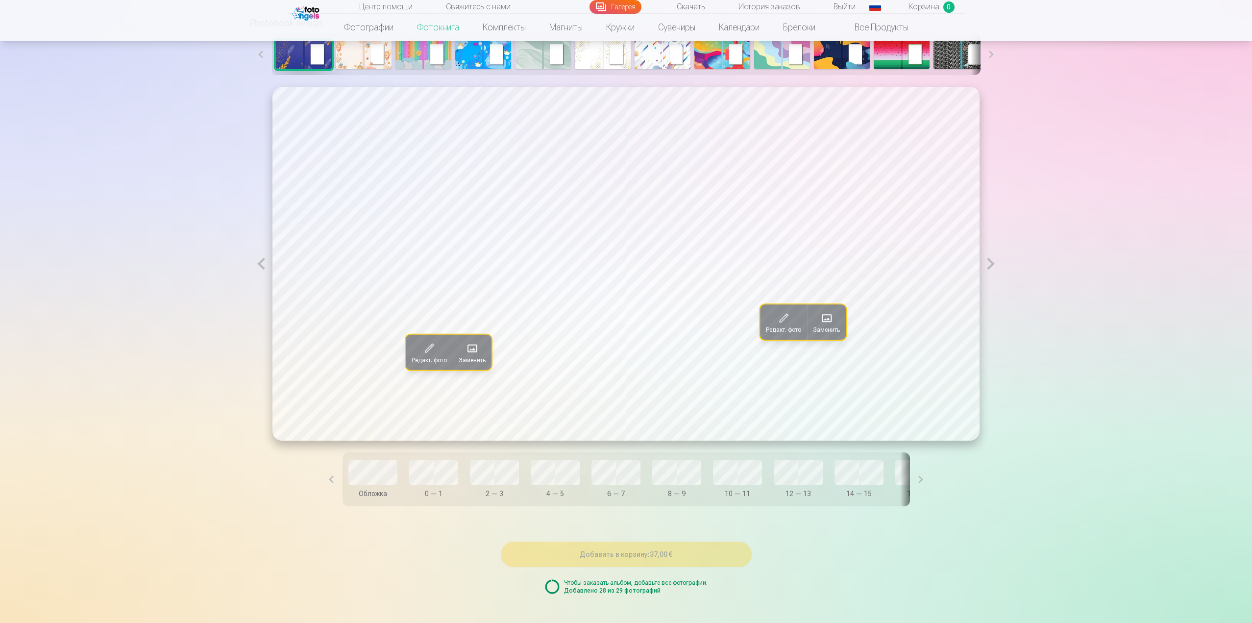
click at [258, 265] on button at bounding box center [261, 264] width 23 height 354
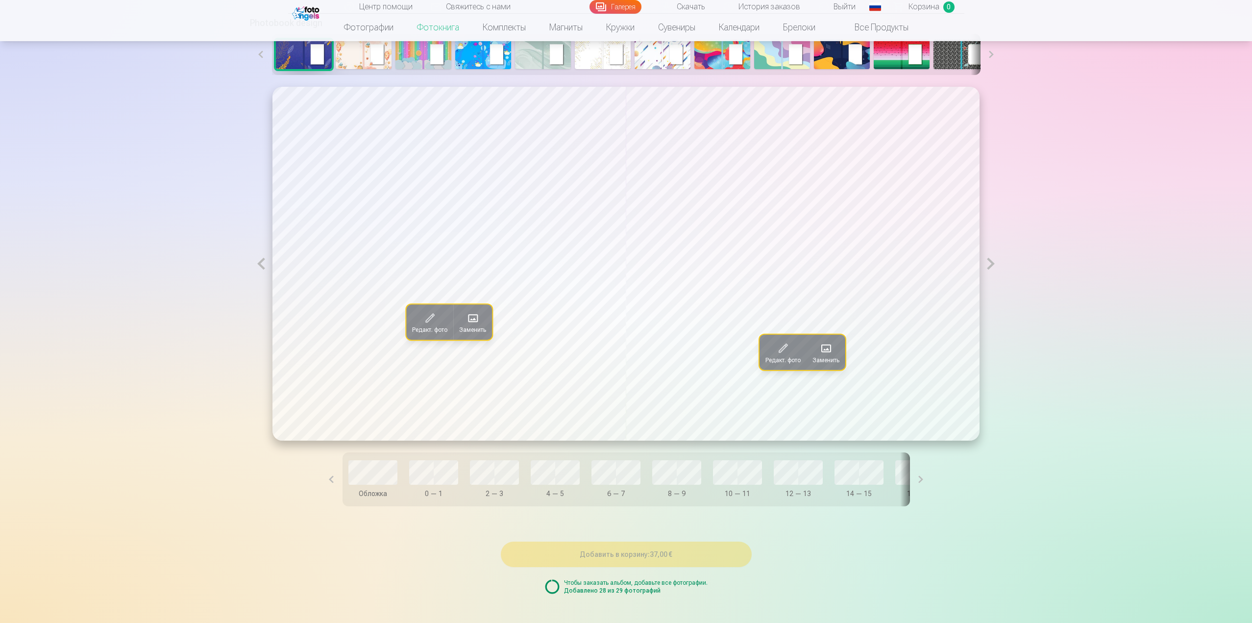
click at [258, 265] on button at bounding box center [261, 264] width 23 height 354
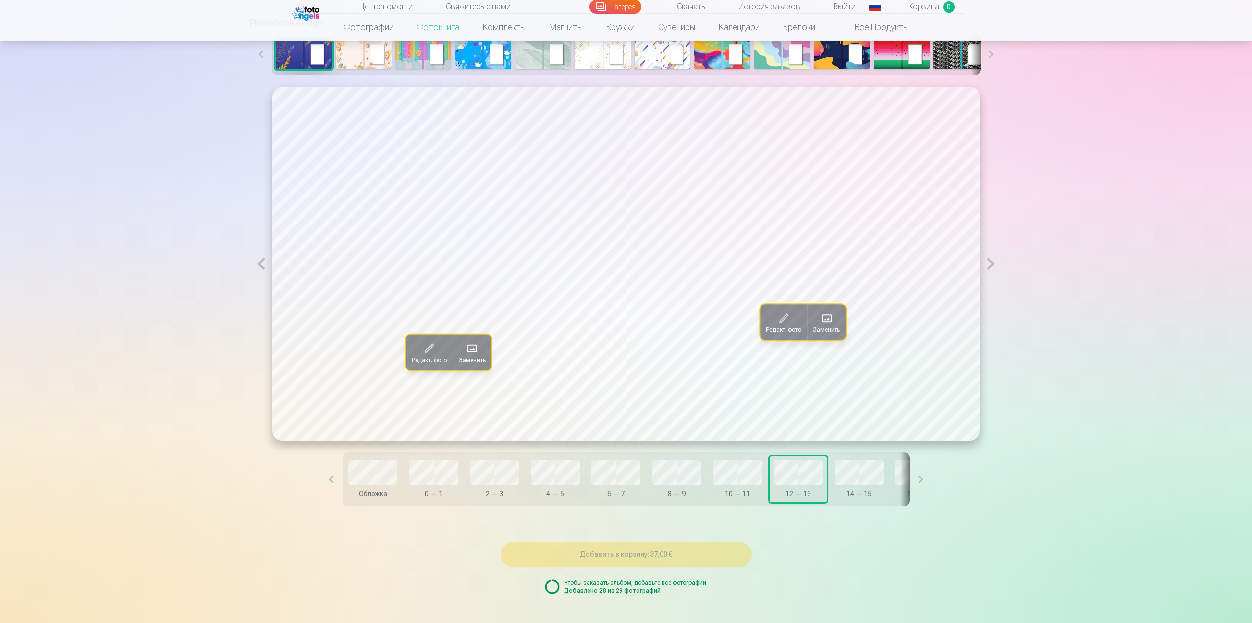
click at [258, 265] on button at bounding box center [261, 264] width 23 height 354
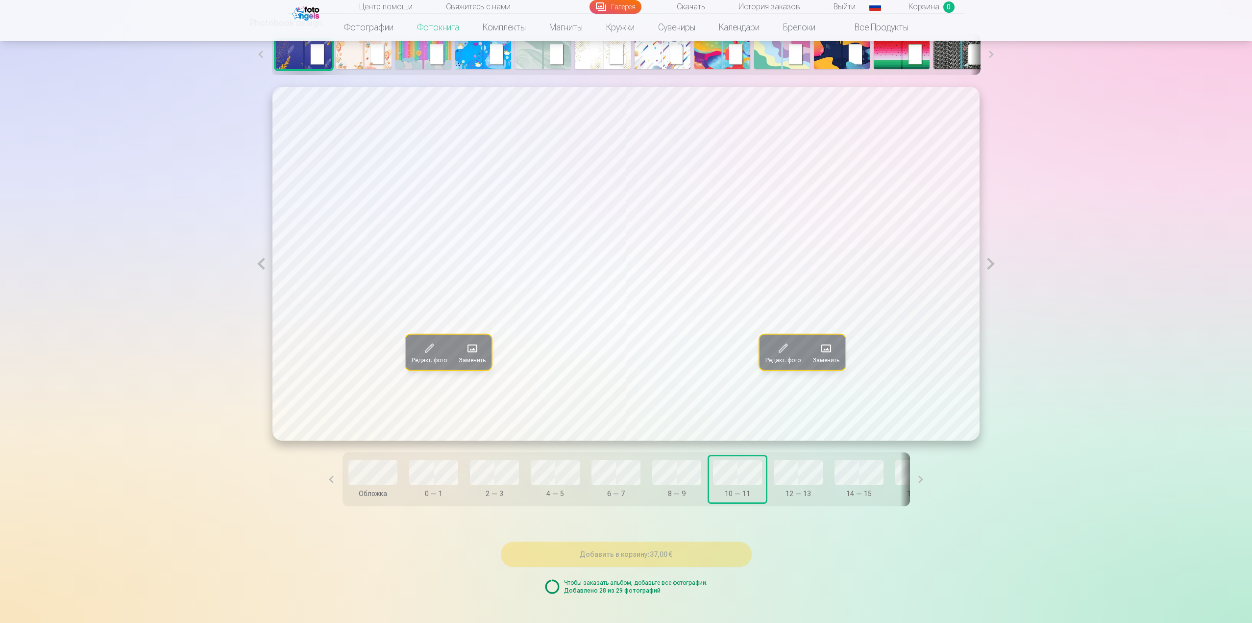
click at [258, 265] on button at bounding box center [261, 264] width 23 height 354
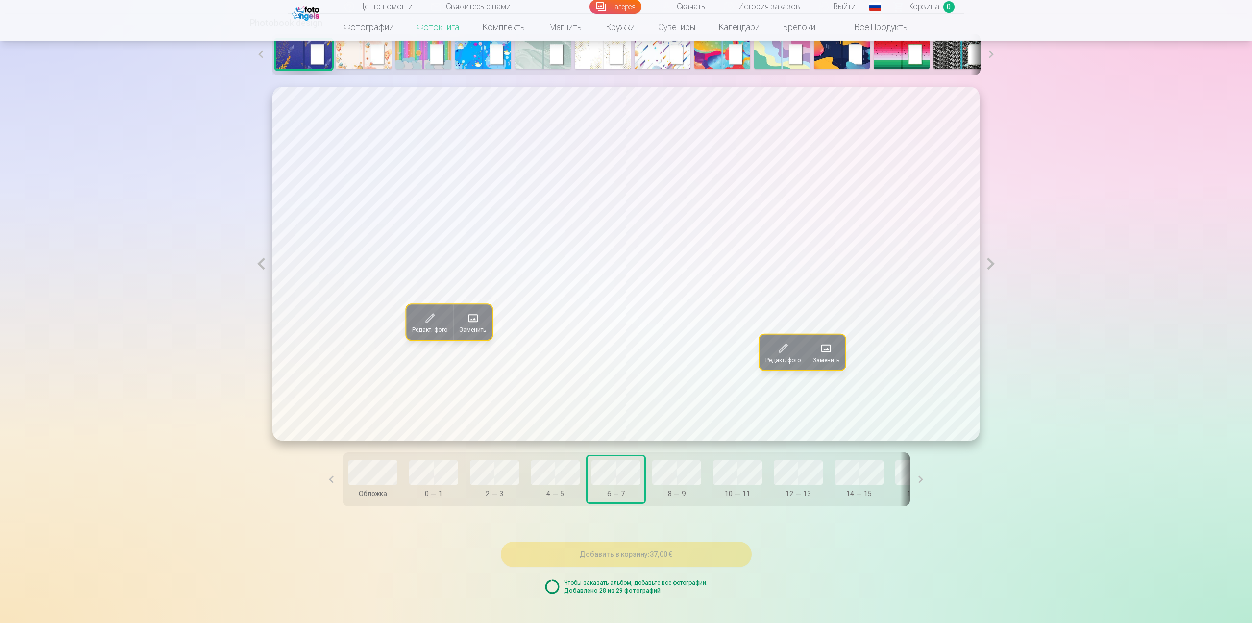
click at [258, 265] on button at bounding box center [261, 264] width 23 height 354
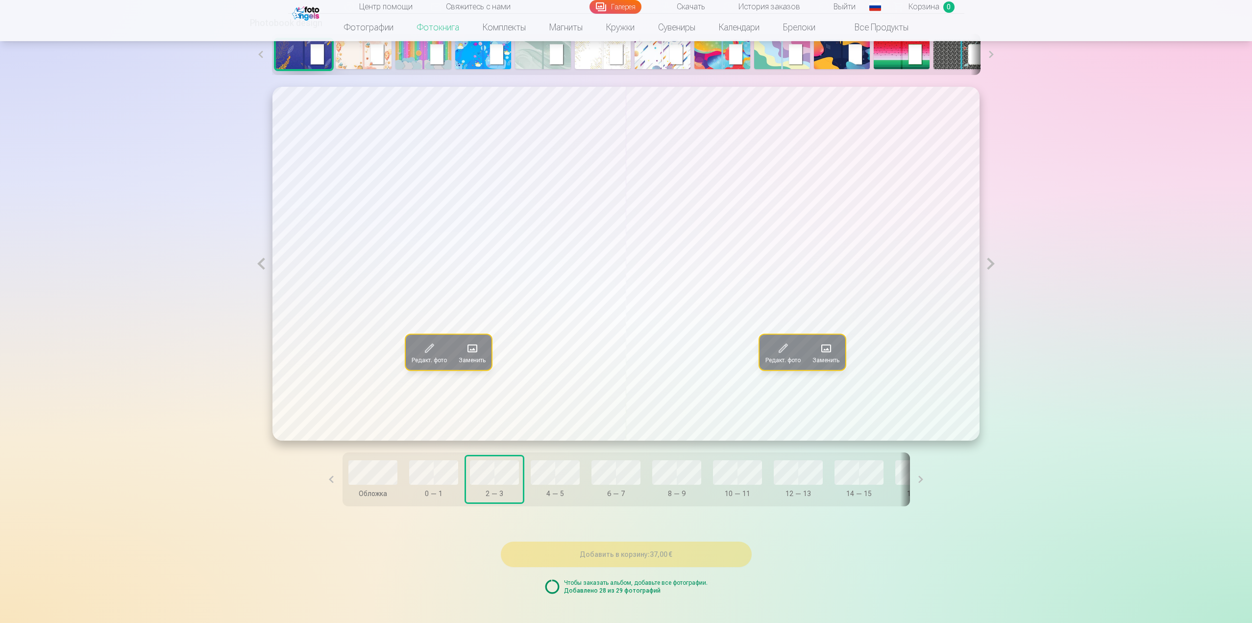
click at [258, 265] on button at bounding box center [261, 264] width 23 height 354
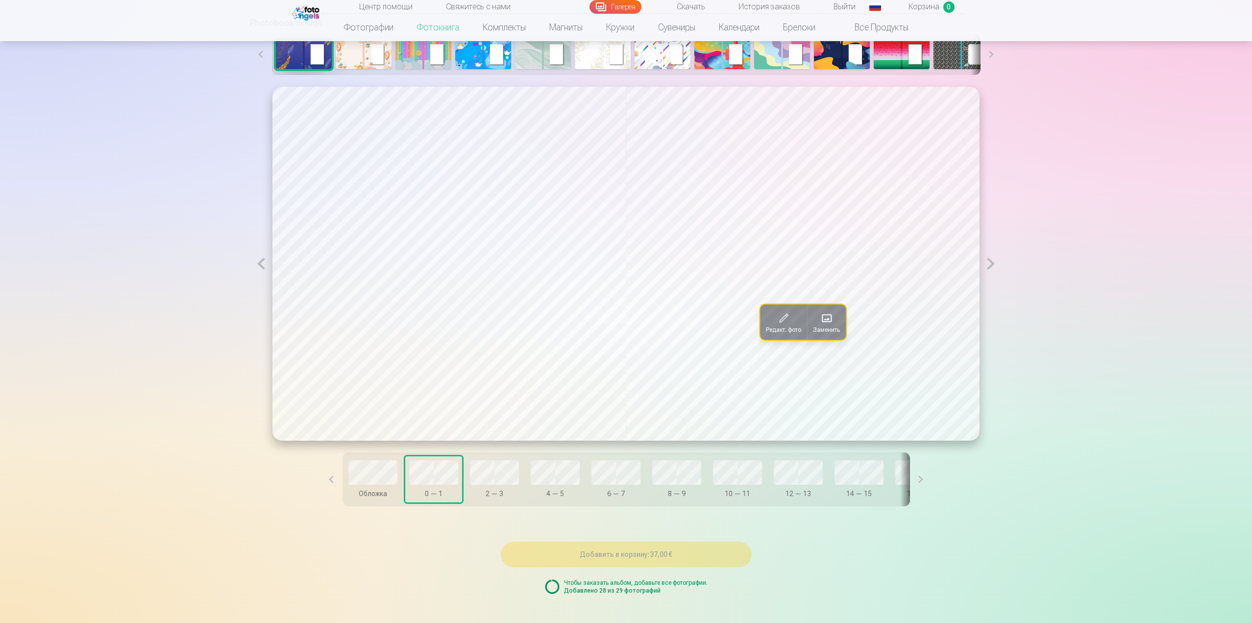
click at [990, 268] on button at bounding box center [991, 264] width 23 height 354
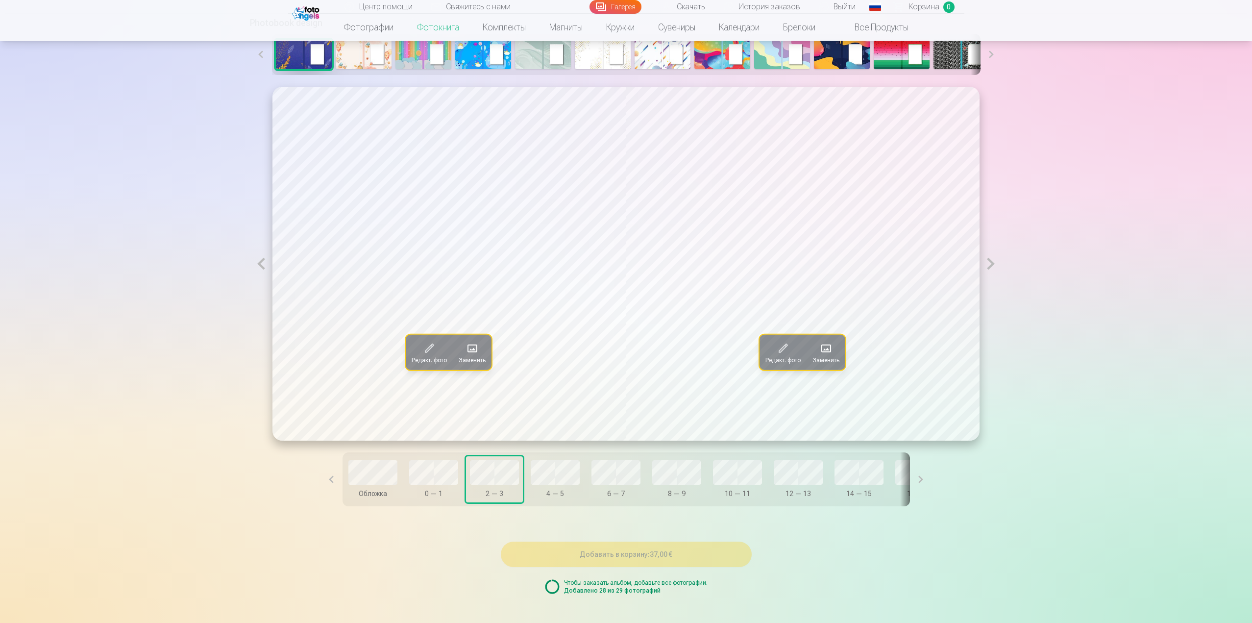
click at [990, 268] on button at bounding box center [991, 264] width 23 height 354
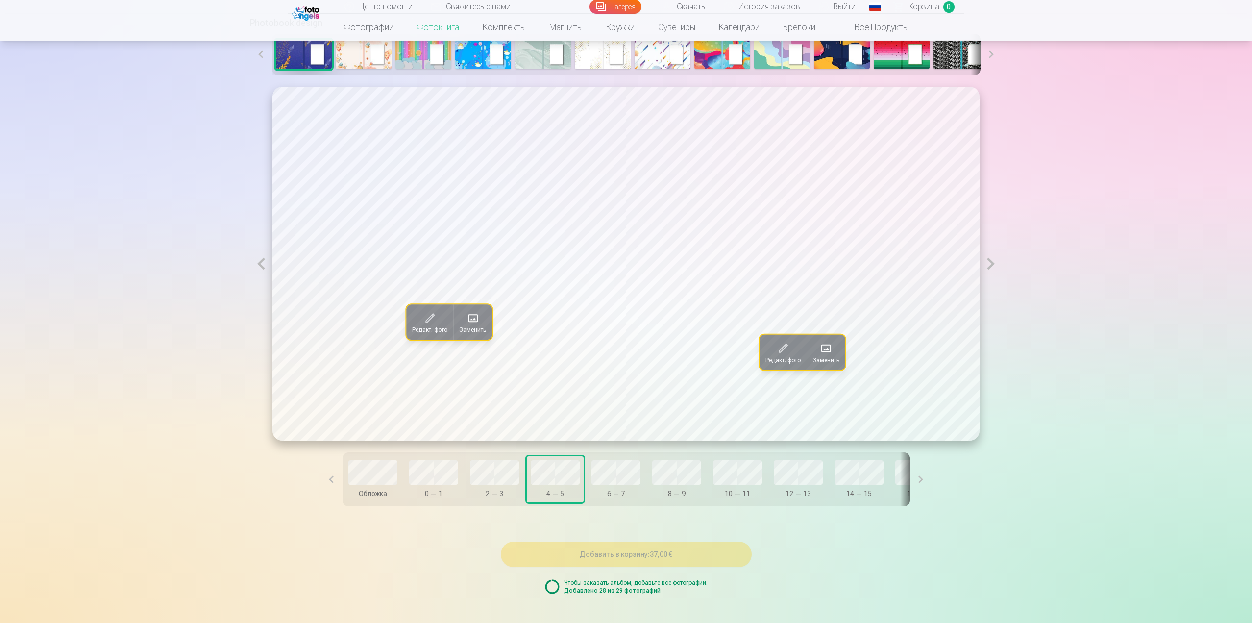
click at [990, 268] on button at bounding box center [991, 264] width 23 height 354
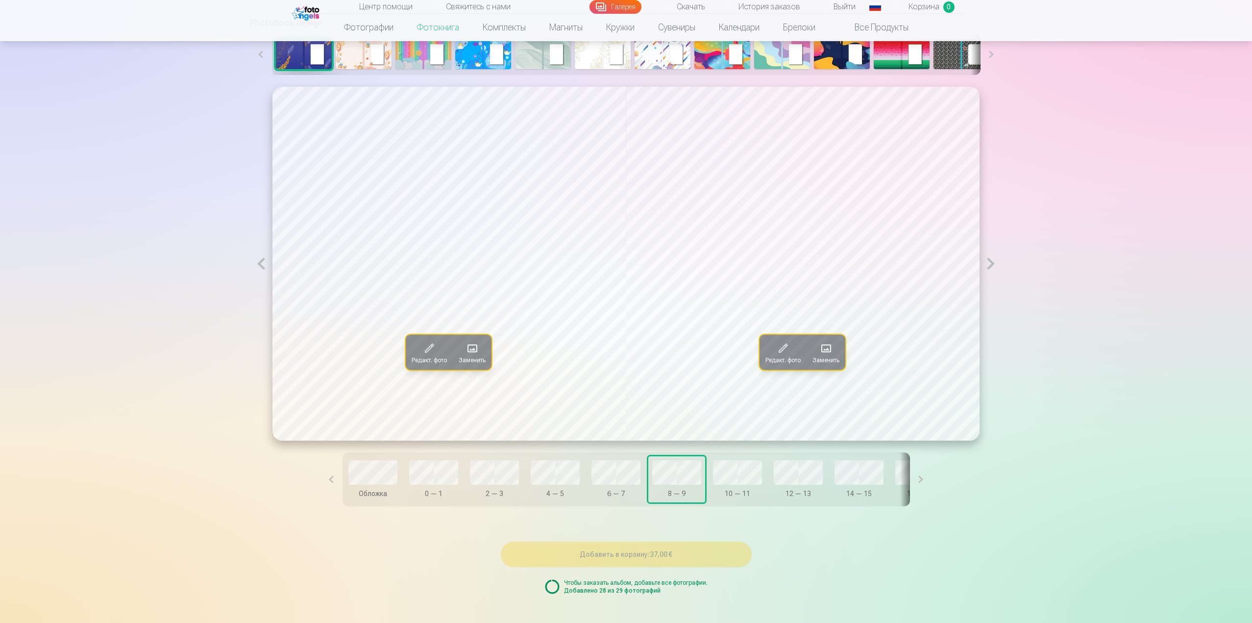
click at [990, 268] on button at bounding box center [991, 264] width 23 height 354
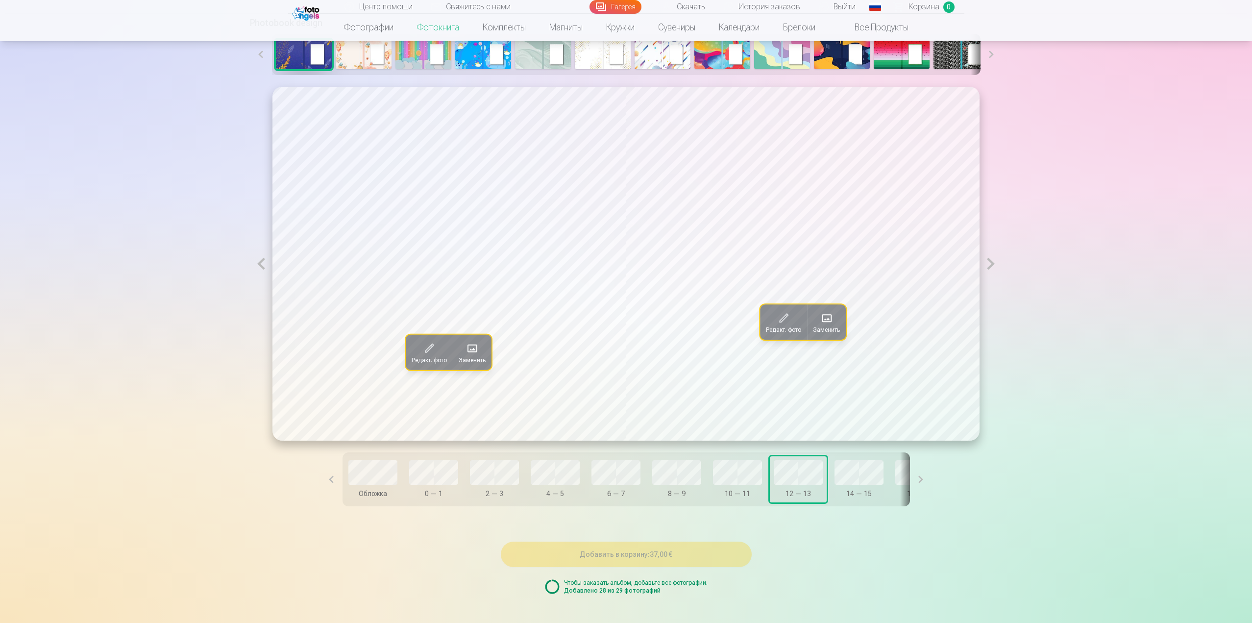
click at [990, 268] on button at bounding box center [991, 264] width 23 height 354
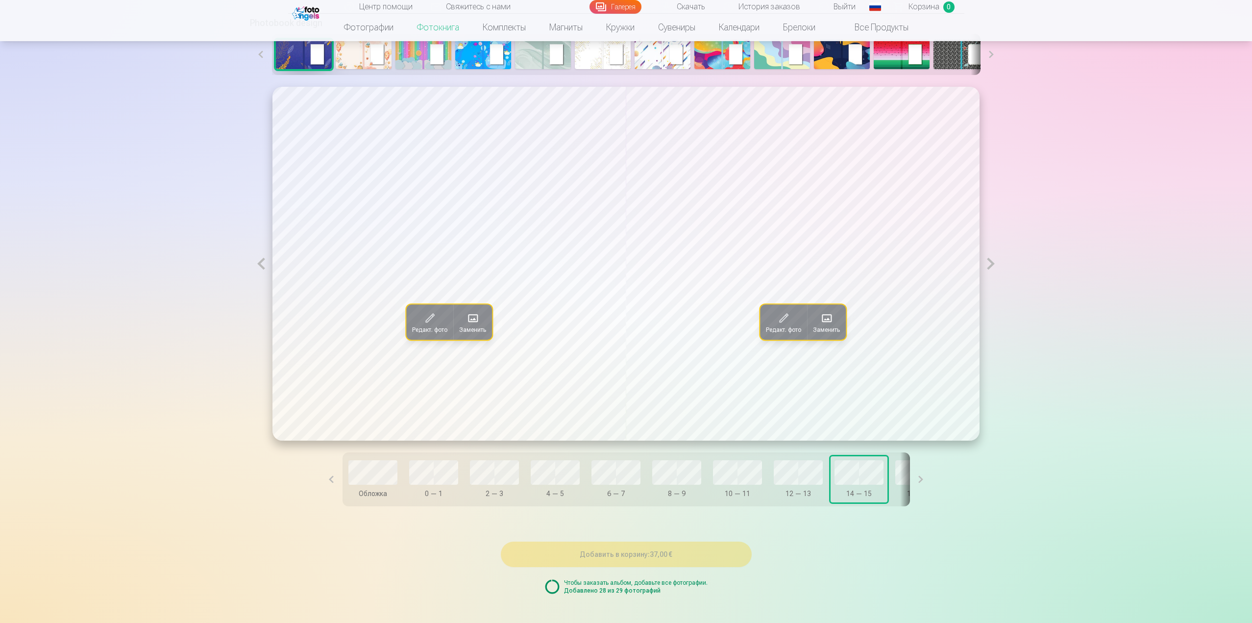
click at [990, 268] on button at bounding box center [991, 264] width 23 height 354
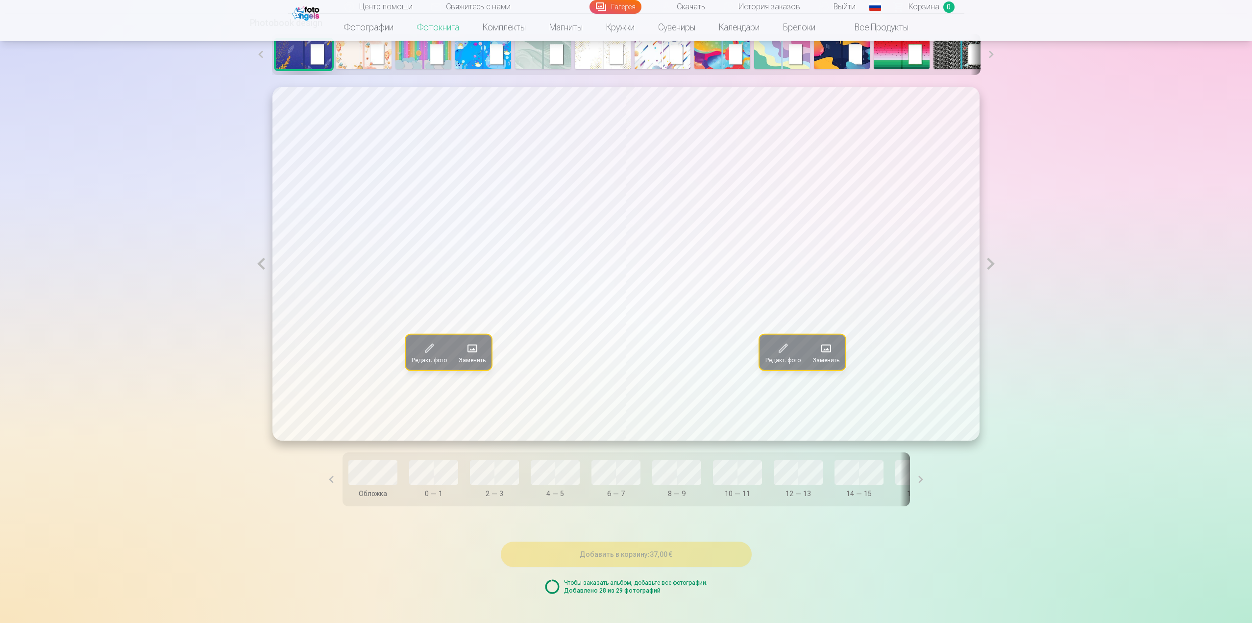
click at [990, 268] on button at bounding box center [991, 264] width 23 height 354
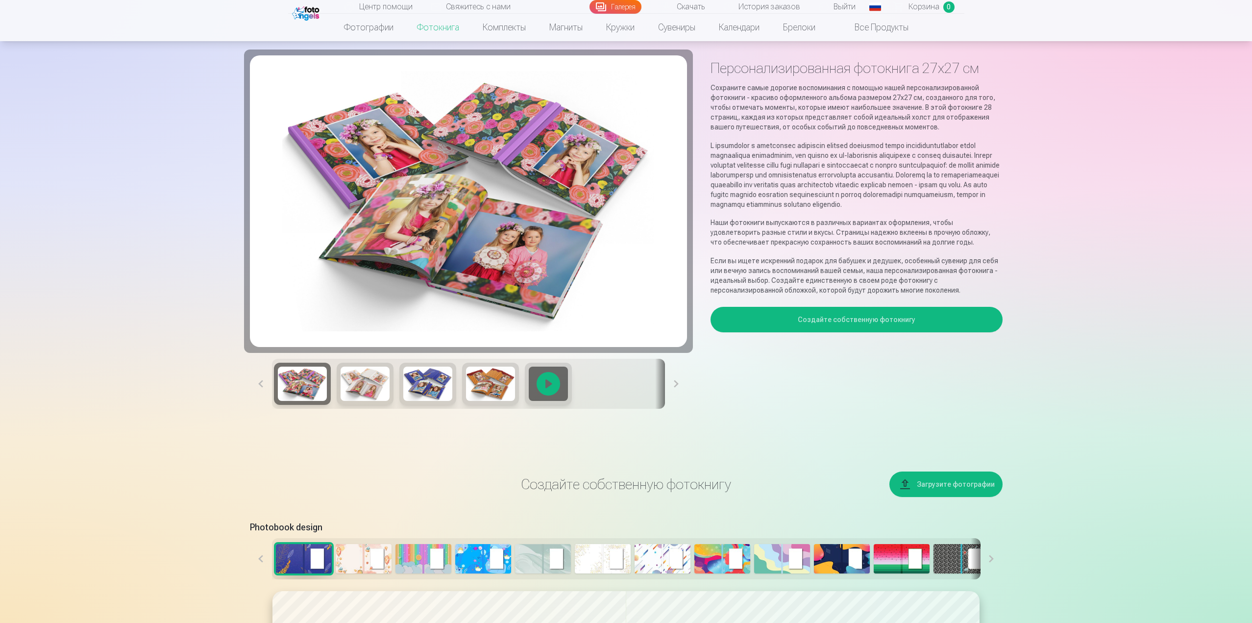
scroll to position [0, 0]
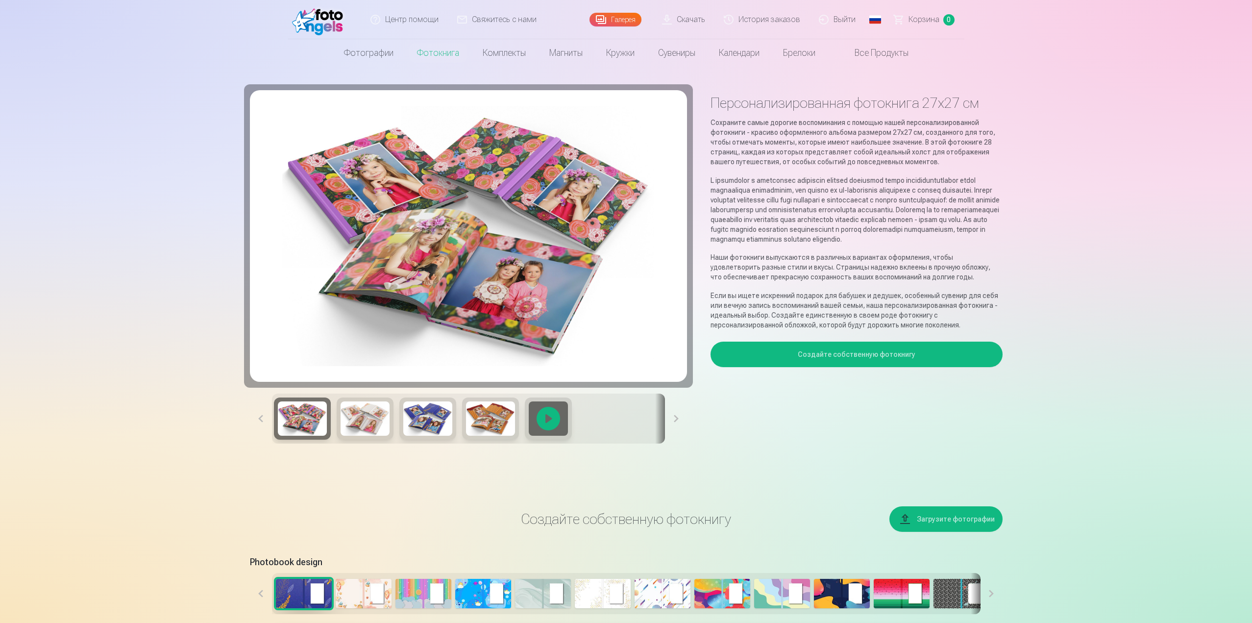
click at [405, 15] on link "Центр помощи" at bounding box center [405, 19] width 87 height 39
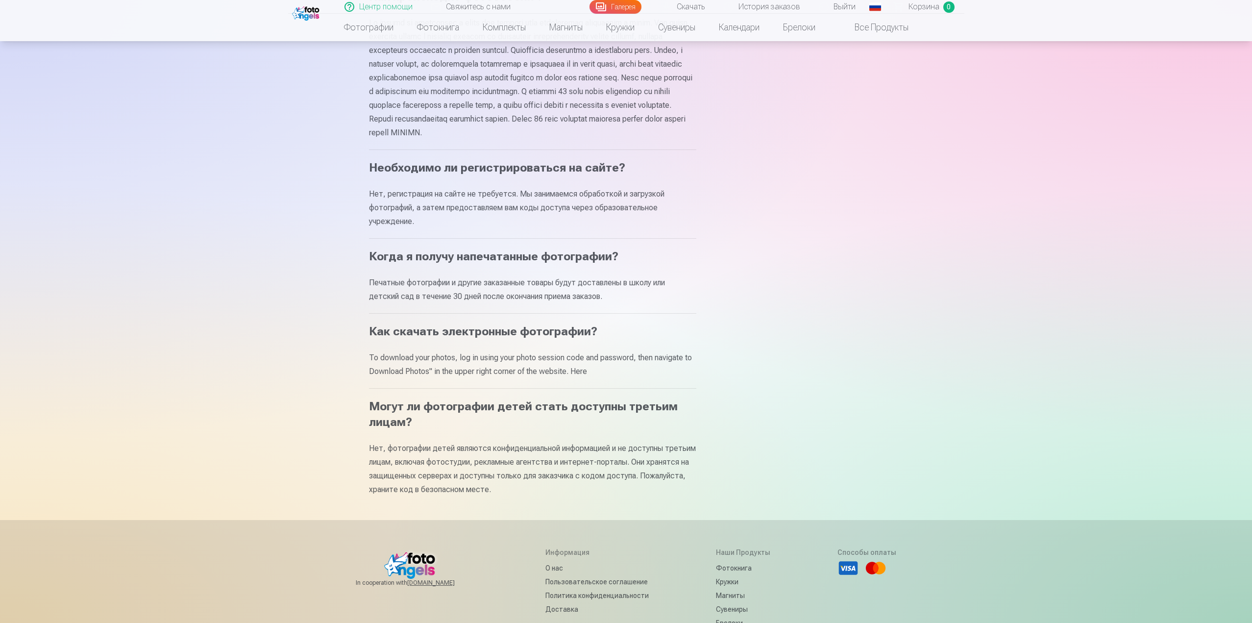
scroll to position [294, 0]
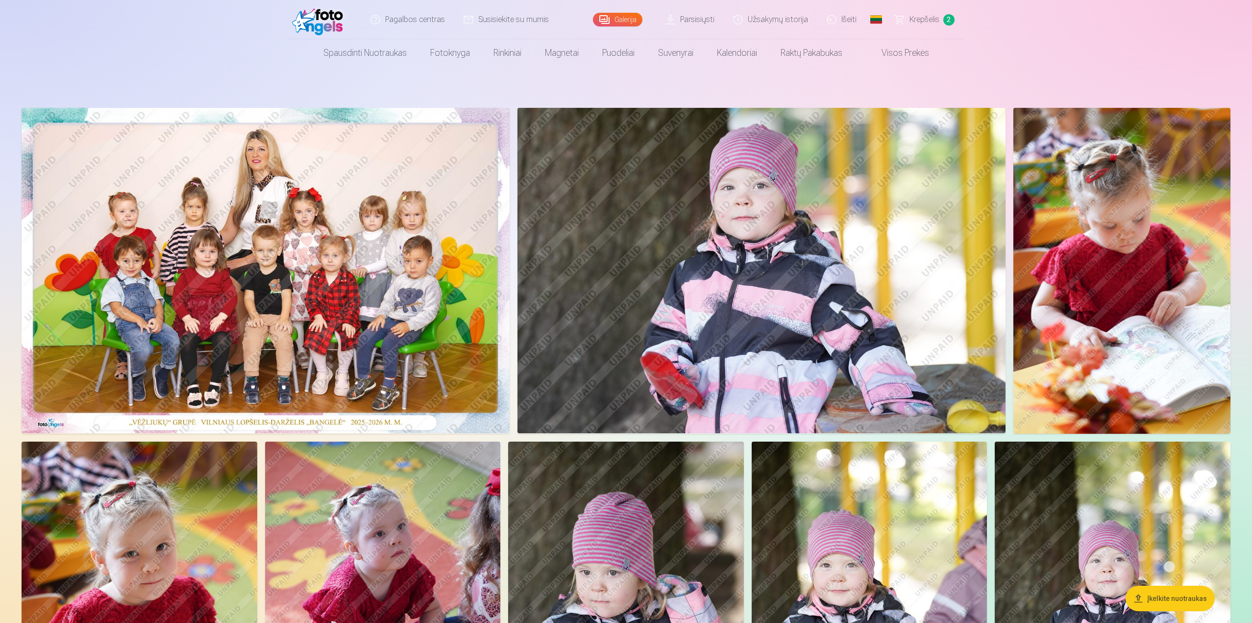
click at [876, 22] on link "Global" at bounding box center [877, 19] width 20 height 39
click at [811, 85] on link "Russian (ru)" at bounding box center [825, 84] width 115 height 20
click at [699, 24] on link "Скачать" at bounding box center [684, 19] width 62 height 39
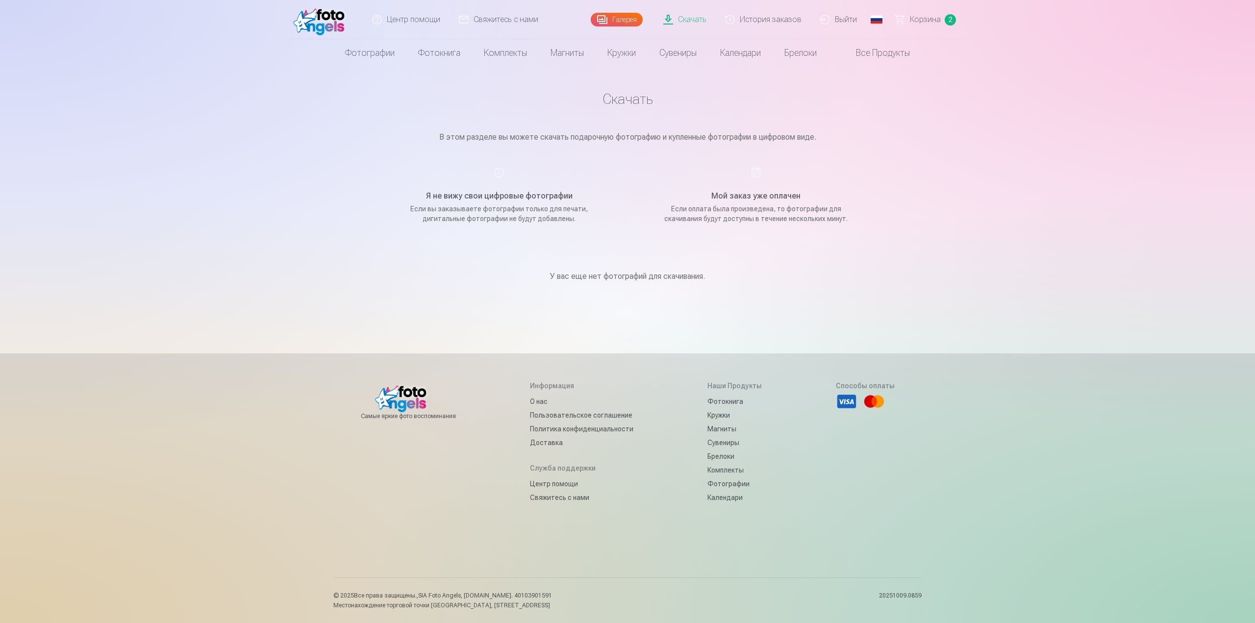
click at [497, 199] on h5 "Я не вижу свои цифровые фотографии" at bounding box center [499, 196] width 186 height 12
click at [500, 199] on h5 "Я не вижу свои цифровые фотографии" at bounding box center [499, 196] width 186 height 12
click at [936, 24] on span "Корзина" at bounding box center [925, 20] width 31 height 12
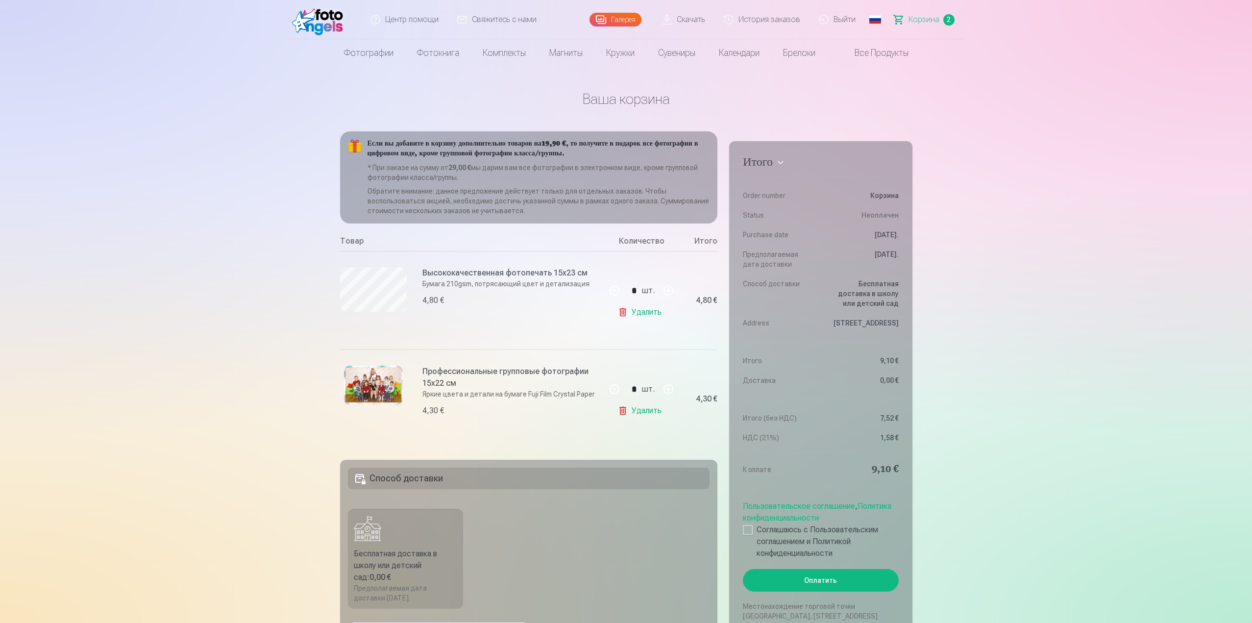
click at [654, 311] on link "Удалить" at bounding box center [642, 312] width 48 height 20
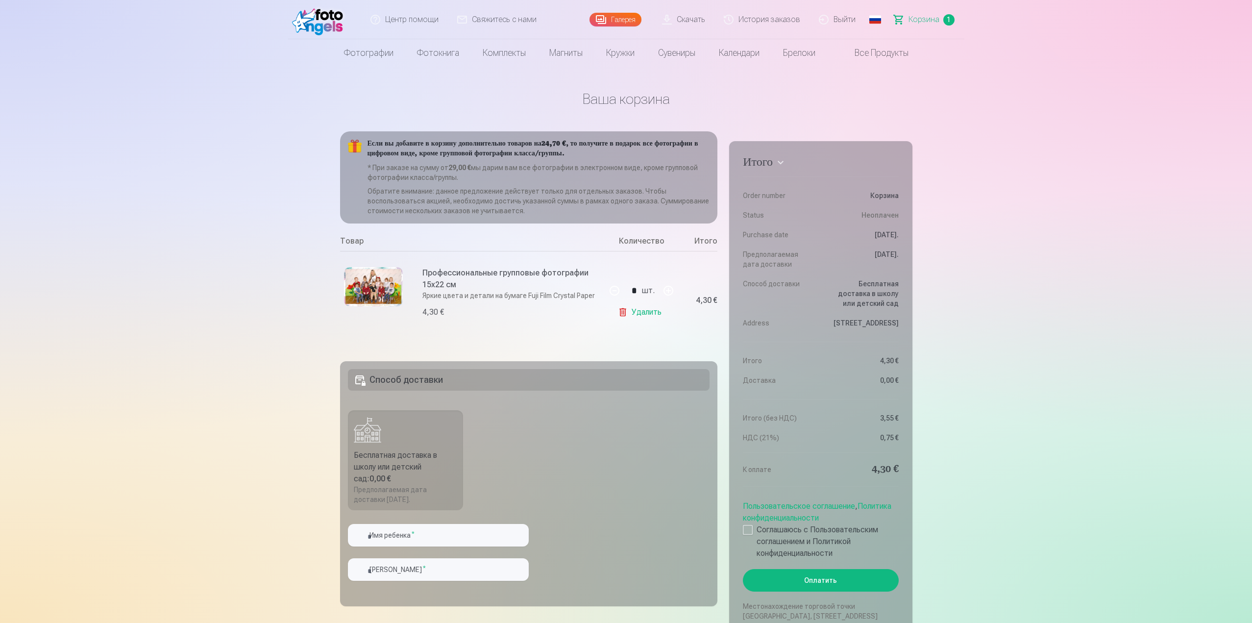
click at [645, 313] on link "Удалить" at bounding box center [642, 312] width 48 height 20
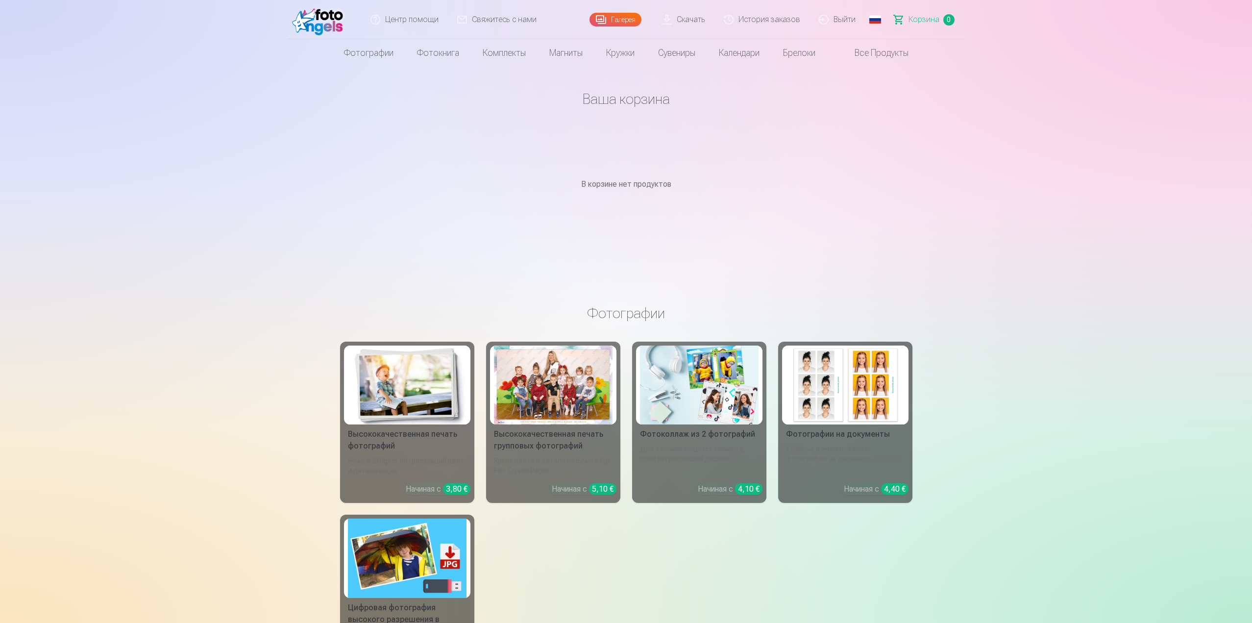
click at [688, 17] on link "Скачать" at bounding box center [684, 19] width 62 height 39
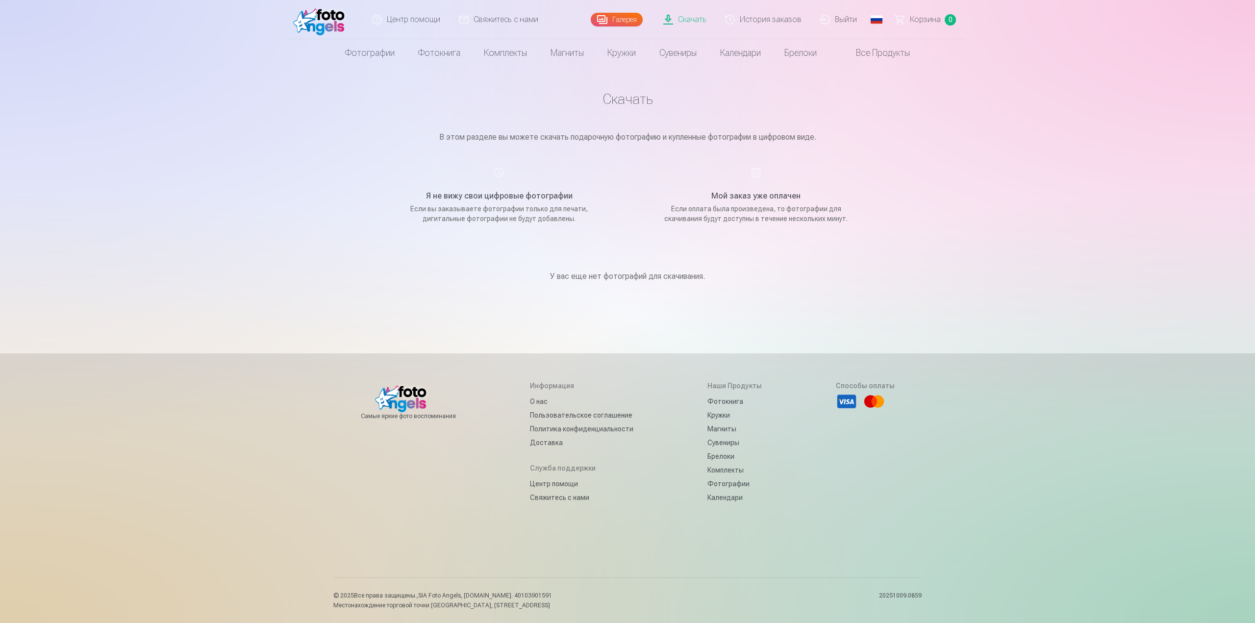
click at [879, 52] on link "Все продукты" at bounding box center [874, 52] width 93 height 27
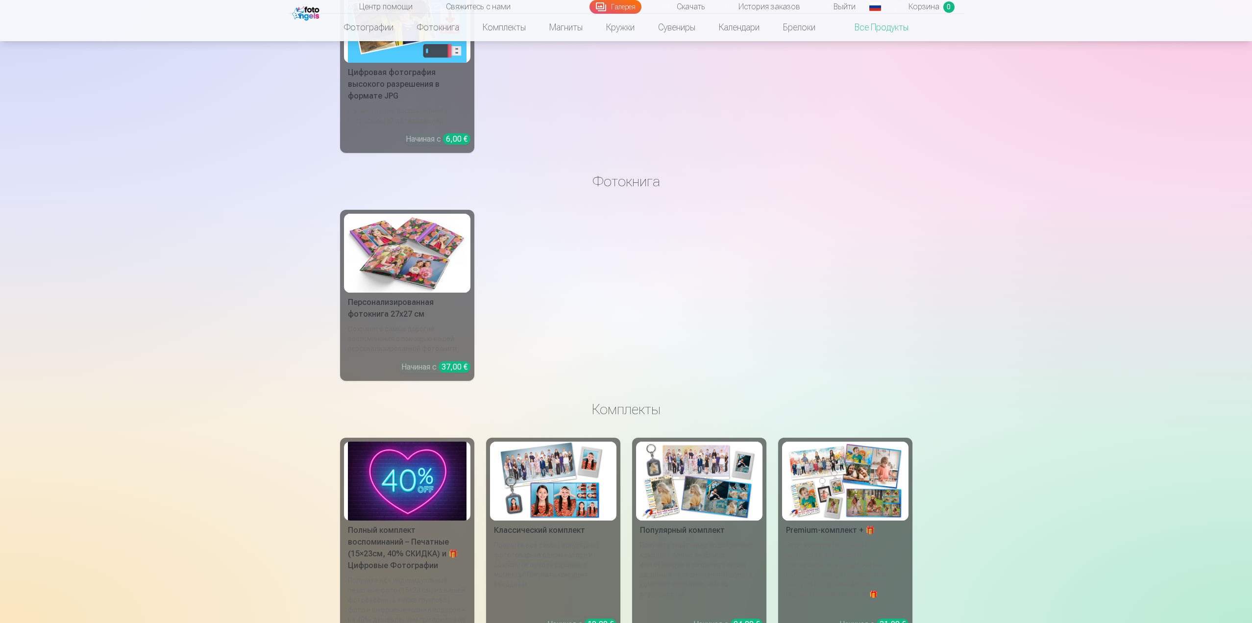
scroll to position [539, 0]
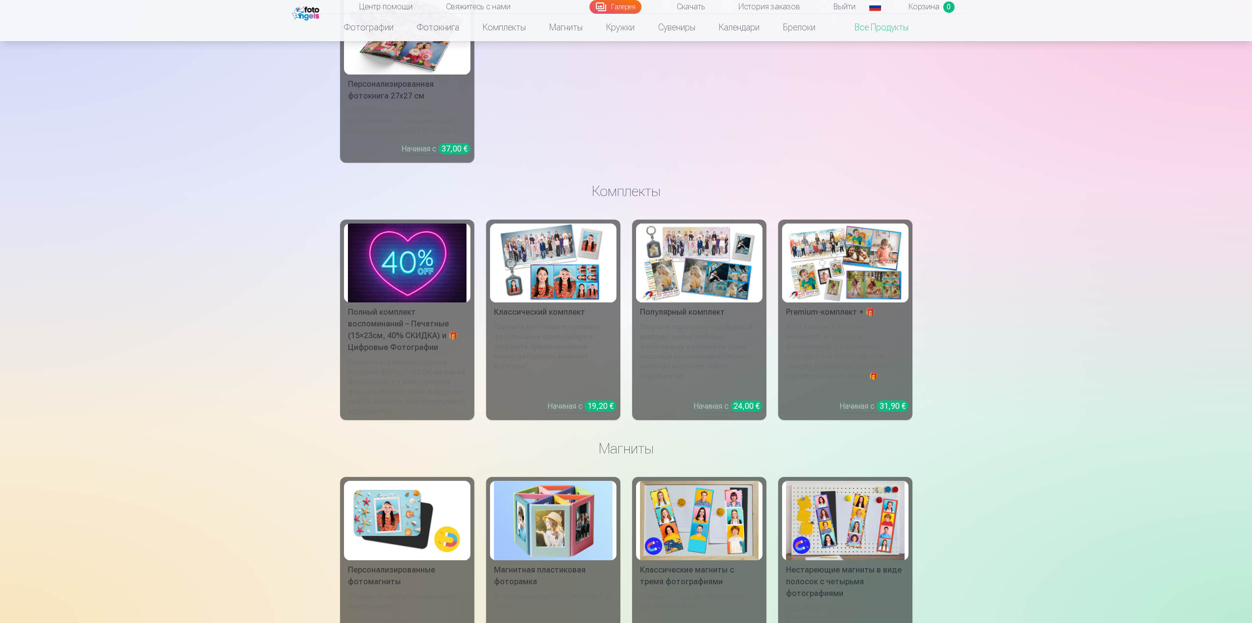
click at [400, 377] on div "Получите все индивидуальные печатные фото (15×23 см) из вашей фотосессии, а так…" at bounding box center [407, 386] width 126 height 59
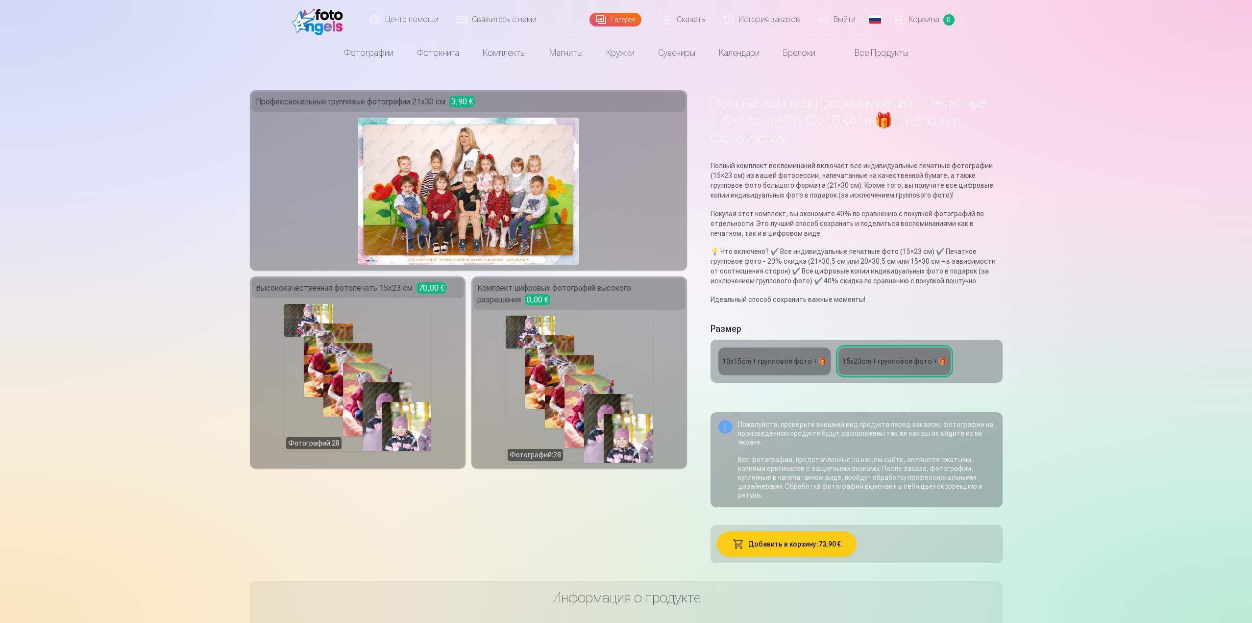
click at [748, 360] on div "10x15сm + групповое фото + 🎁" at bounding box center [774, 361] width 104 height 10
click at [897, 371] on link "15x23сm + групповое фото + 🎁" at bounding box center [895, 360] width 112 height 27
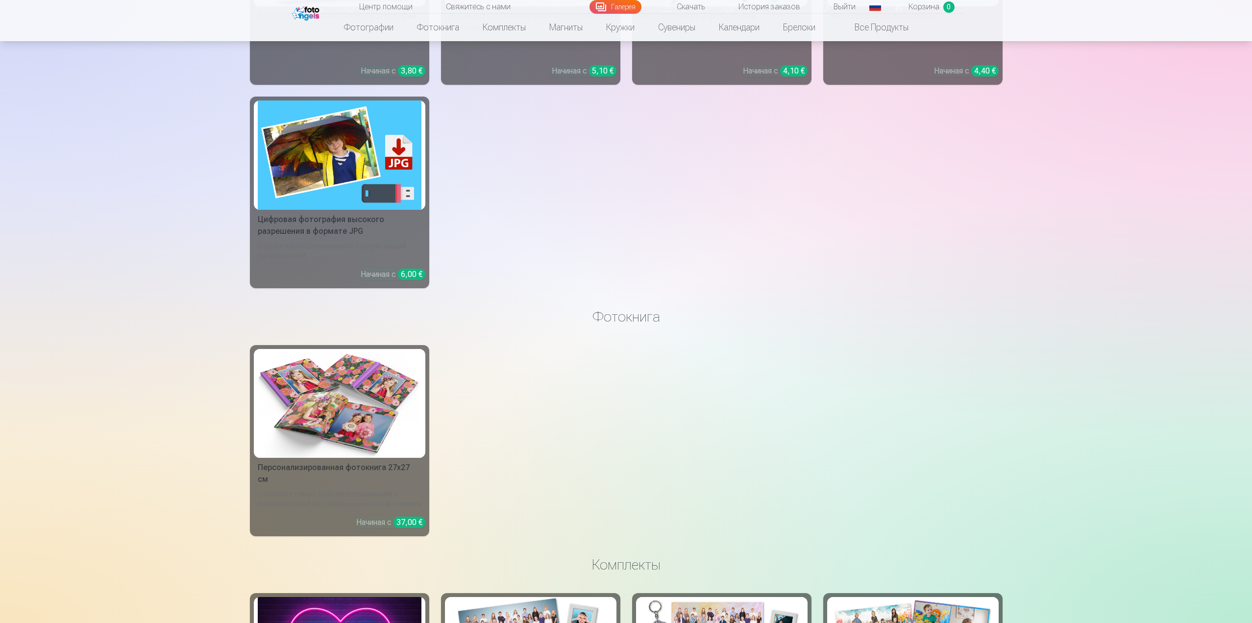
scroll to position [1029, 0]
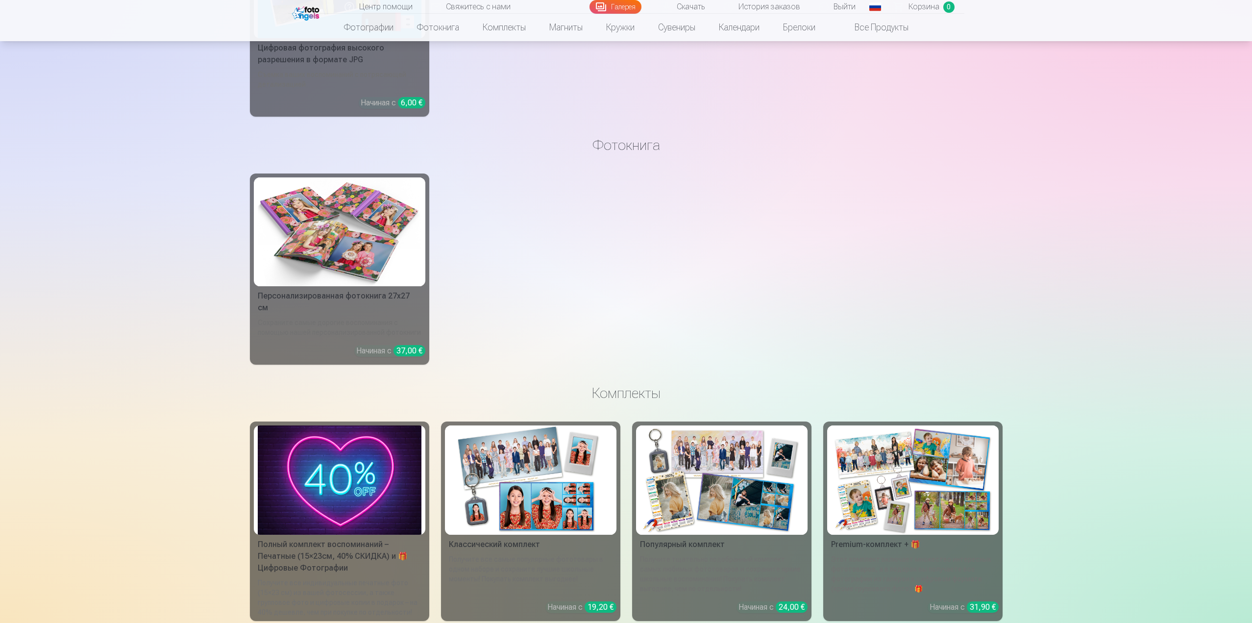
click at [524, 478] on img at bounding box center [531, 479] width 164 height 109
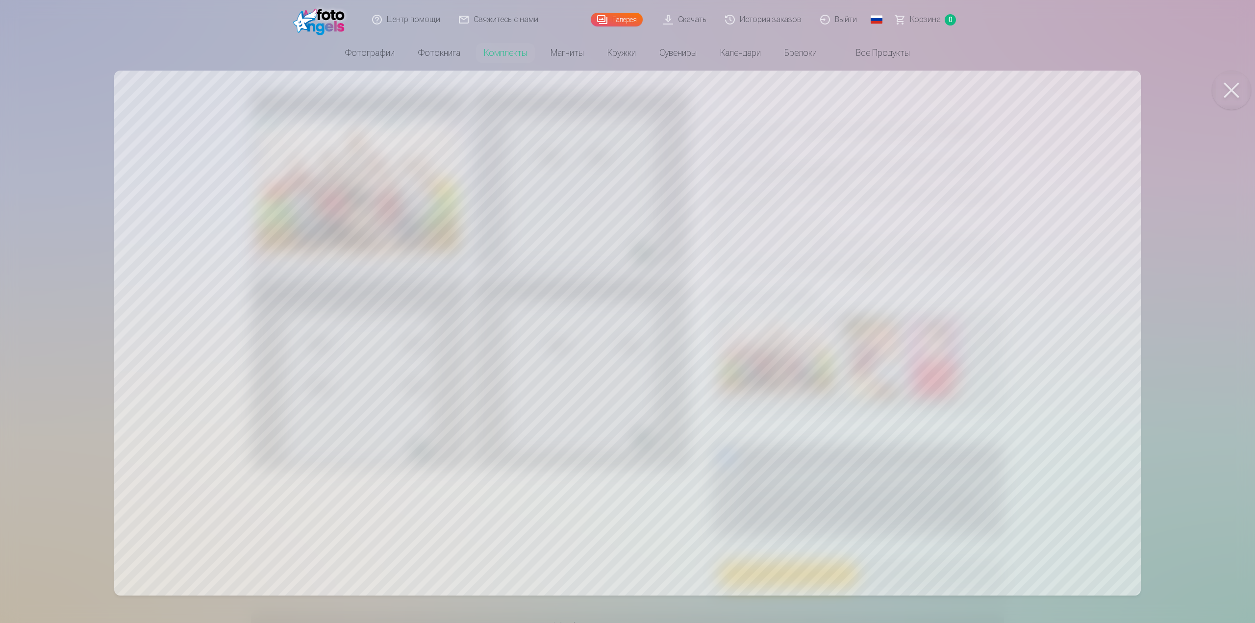
click at [1233, 89] on button at bounding box center [1231, 90] width 39 height 39
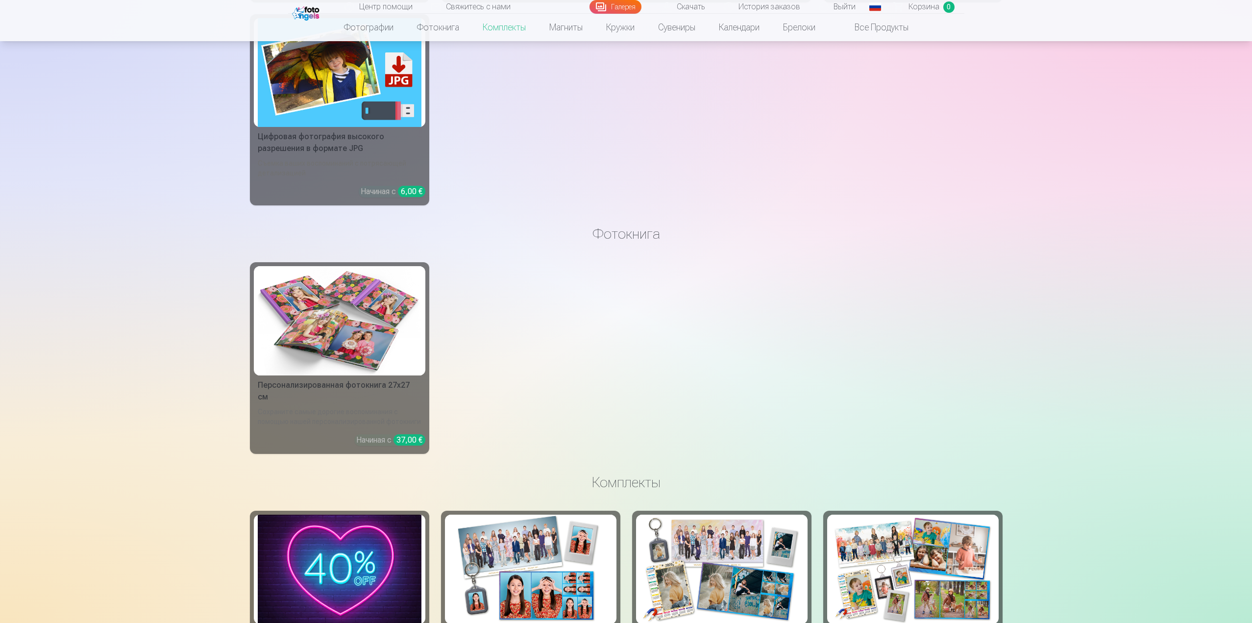
scroll to position [980, 0]
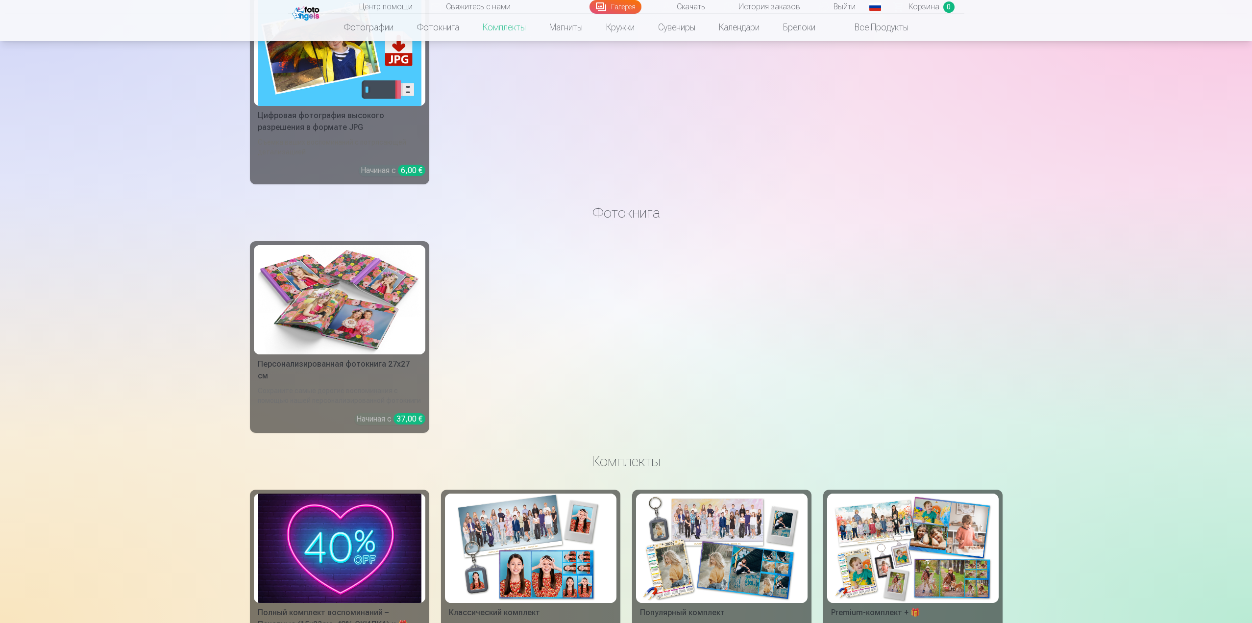
click at [385, 165] on div "Начиная с 6,00 €" at bounding box center [393, 171] width 65 height 12
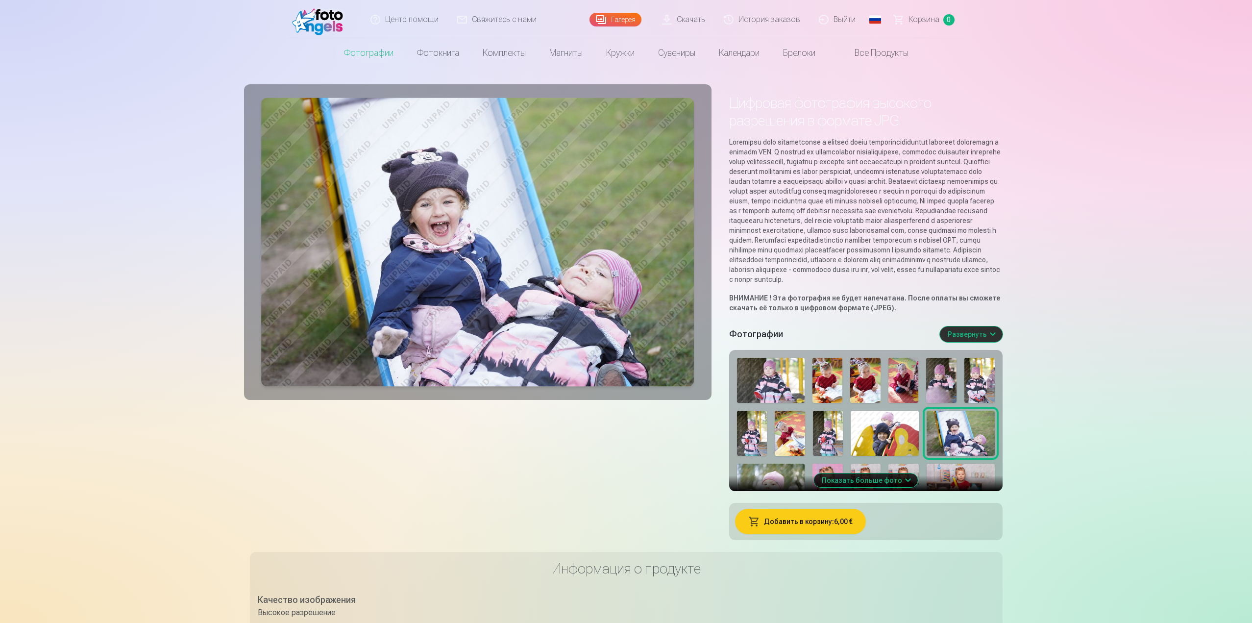
click at [882, 487] on button "Показать больше фото" at bounding box center [866, 480] width 104 height 14
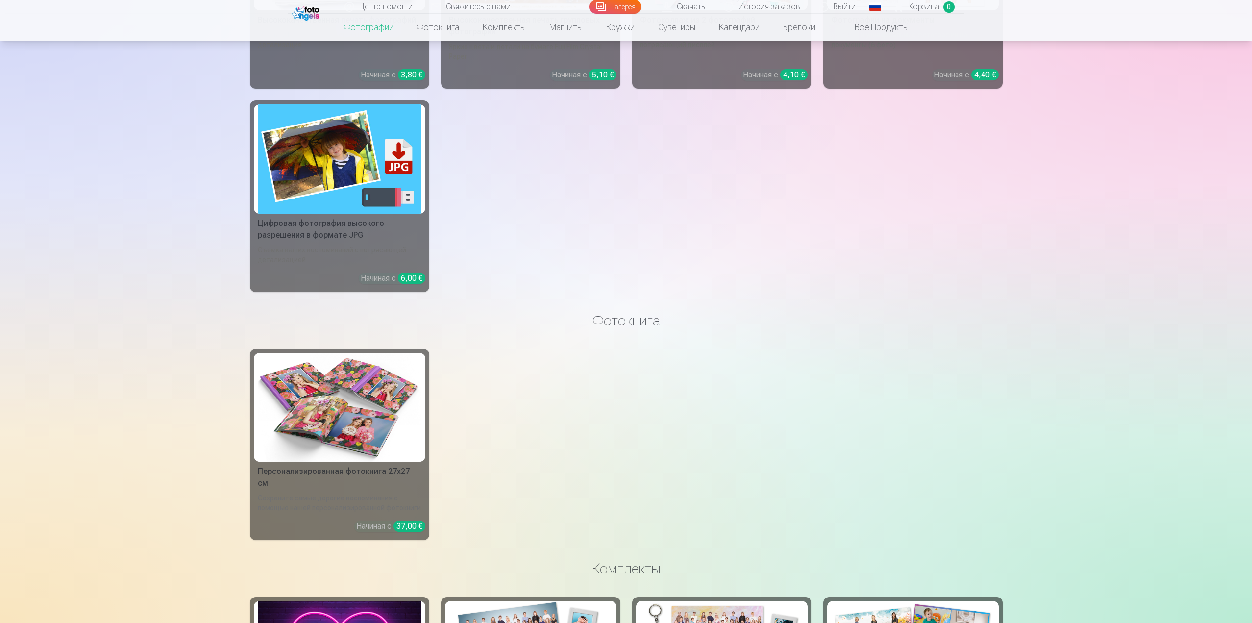
scroll to position [882, 0]
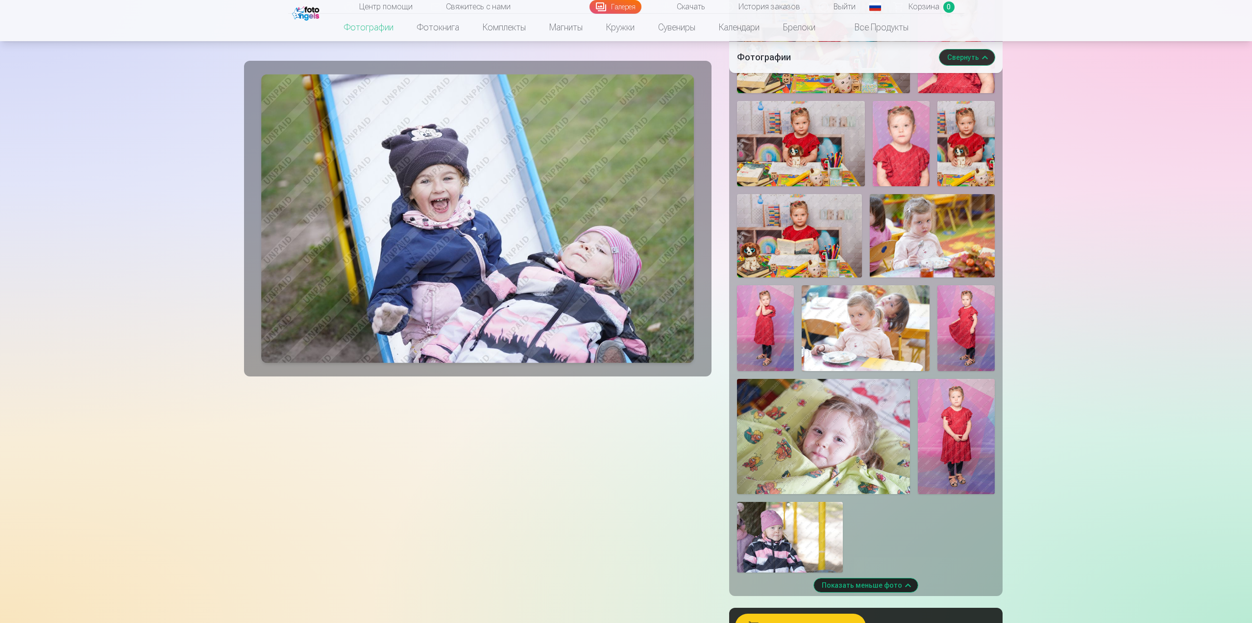
click at [878, 351] on img at bounding box center [866, 327] width 128 height 85
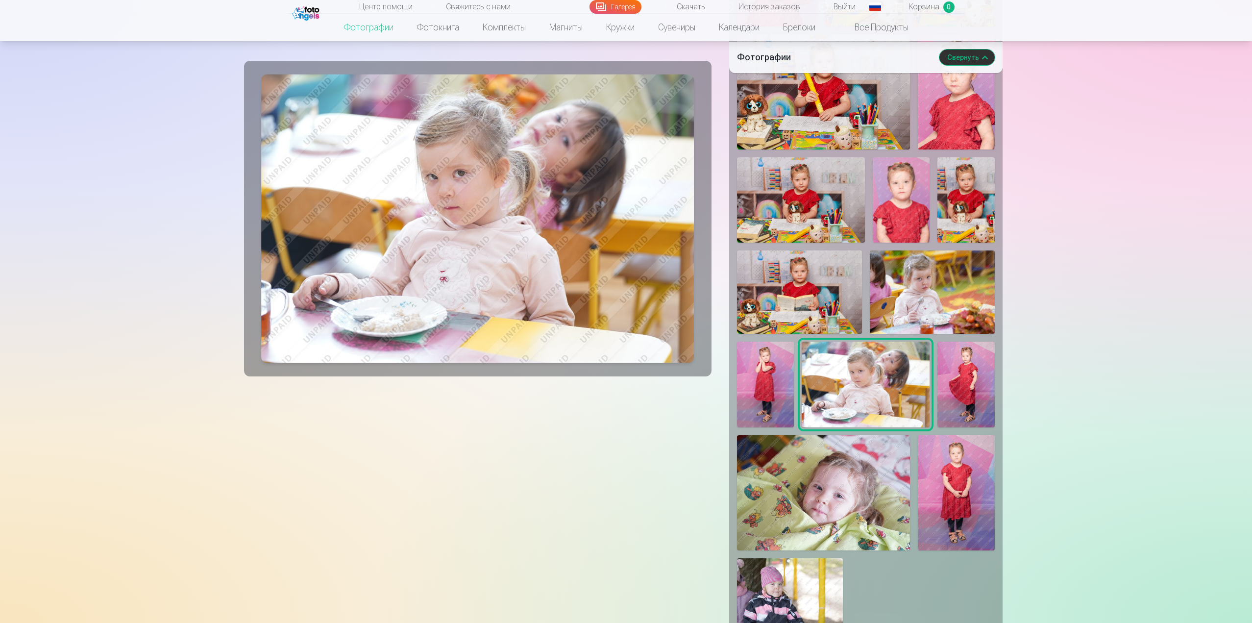
scroll to position [784, 0]
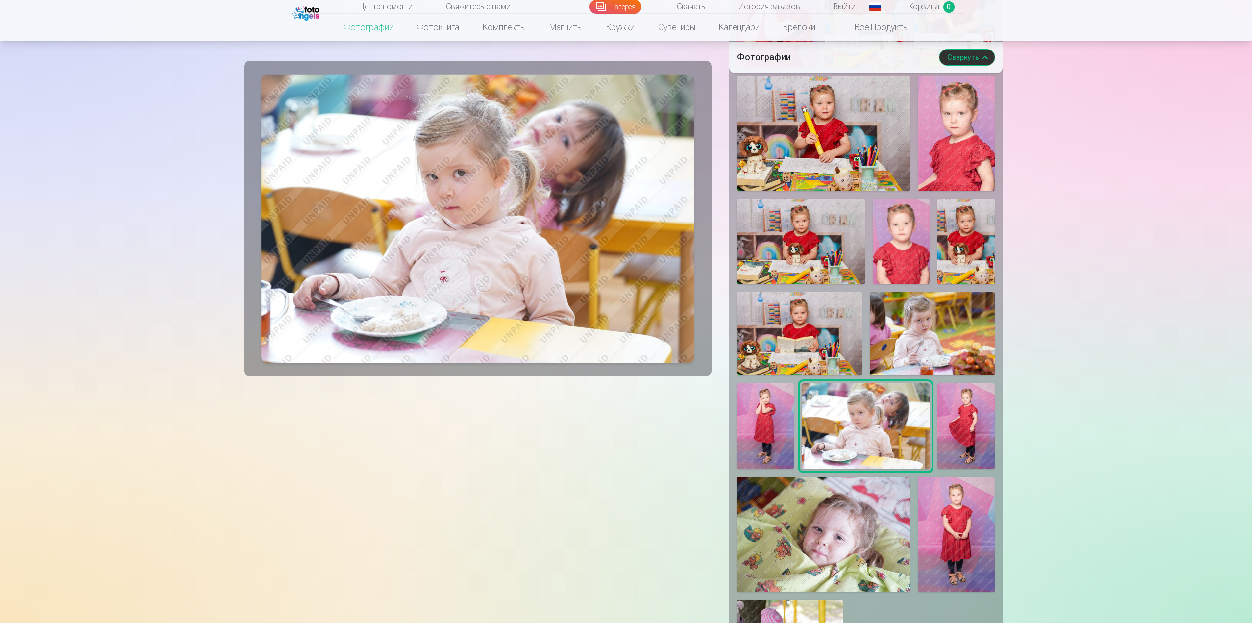
click at [844, 267] on img at bounding box center [801, 241] width 128 height 85
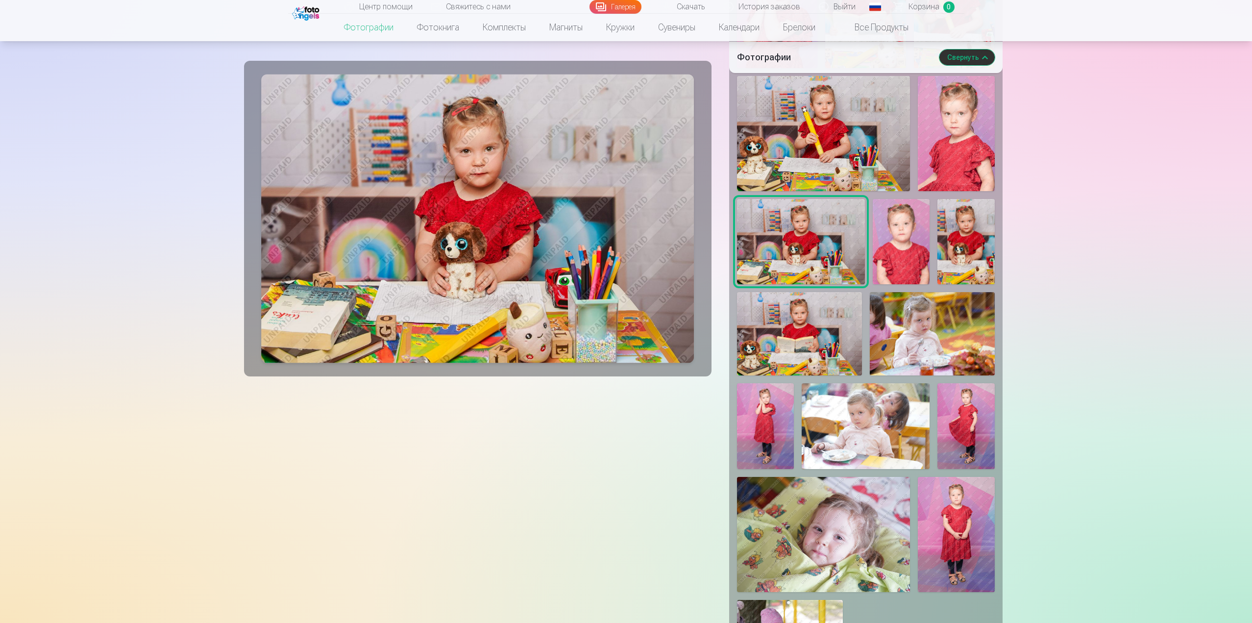
click at [904, 254] on img at bounding box center [901, 241] width 57 height 85
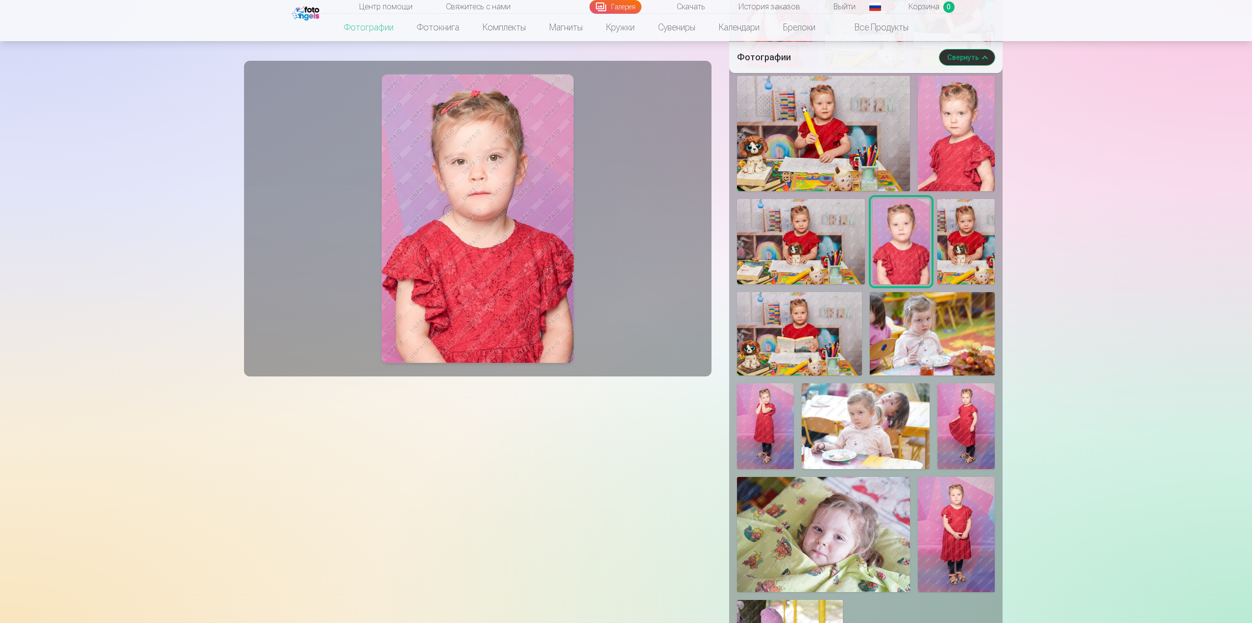
click at [953, 268] on img at bounding box center [966, 241] width 57 height 85
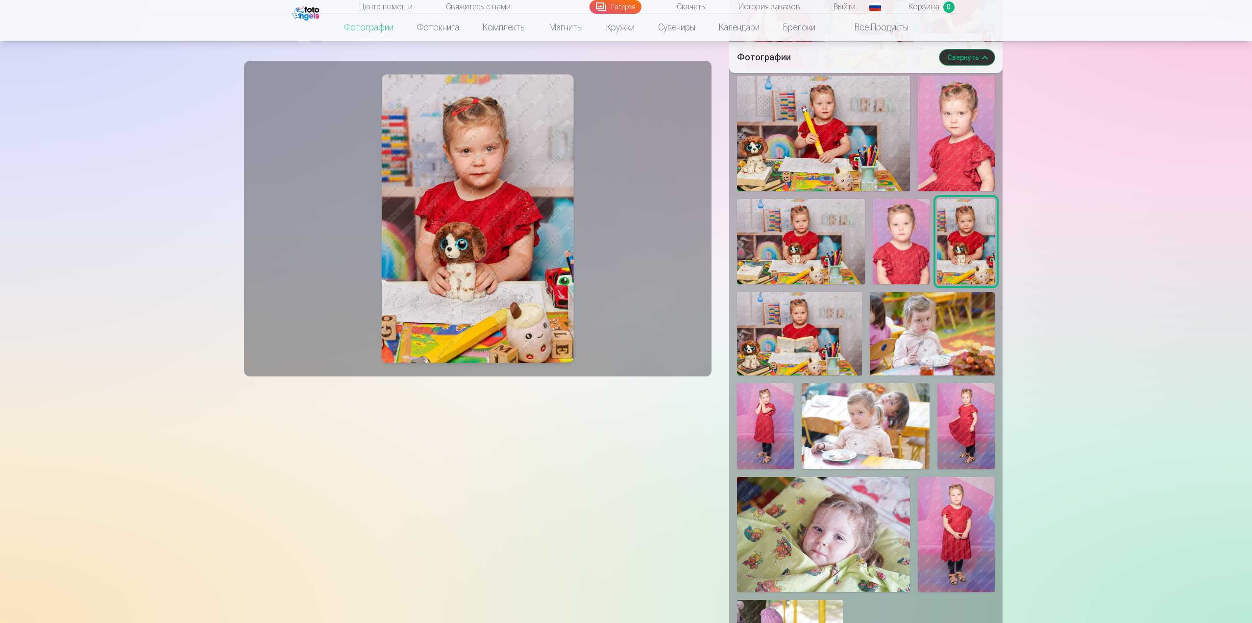
click at [932, 335] on img at bounding box center [932, 333] width 125 height 83
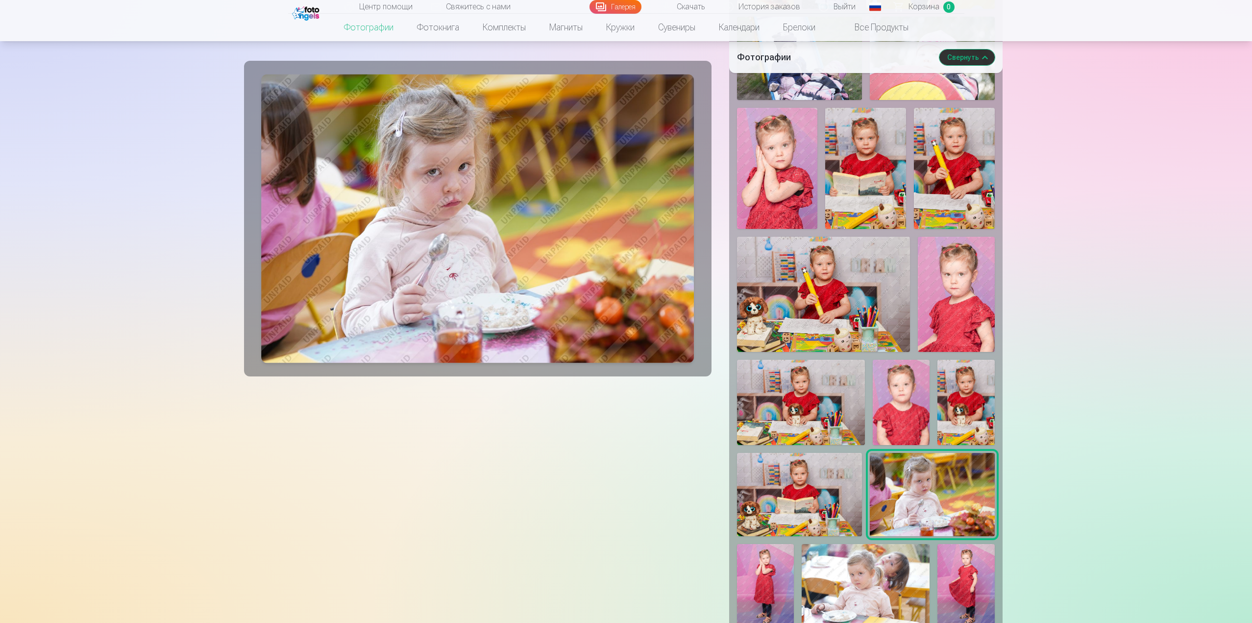
scroll to position [539, 0]
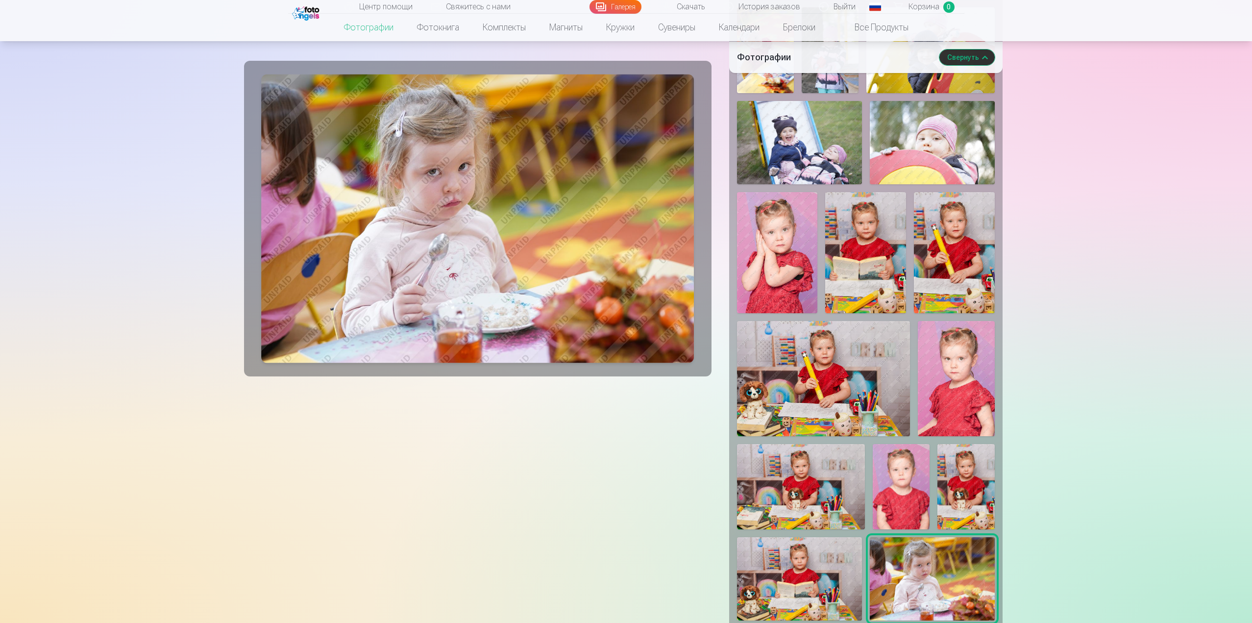
click at [871, 388] on img at bounding box center [823, 378] width 173 height 115
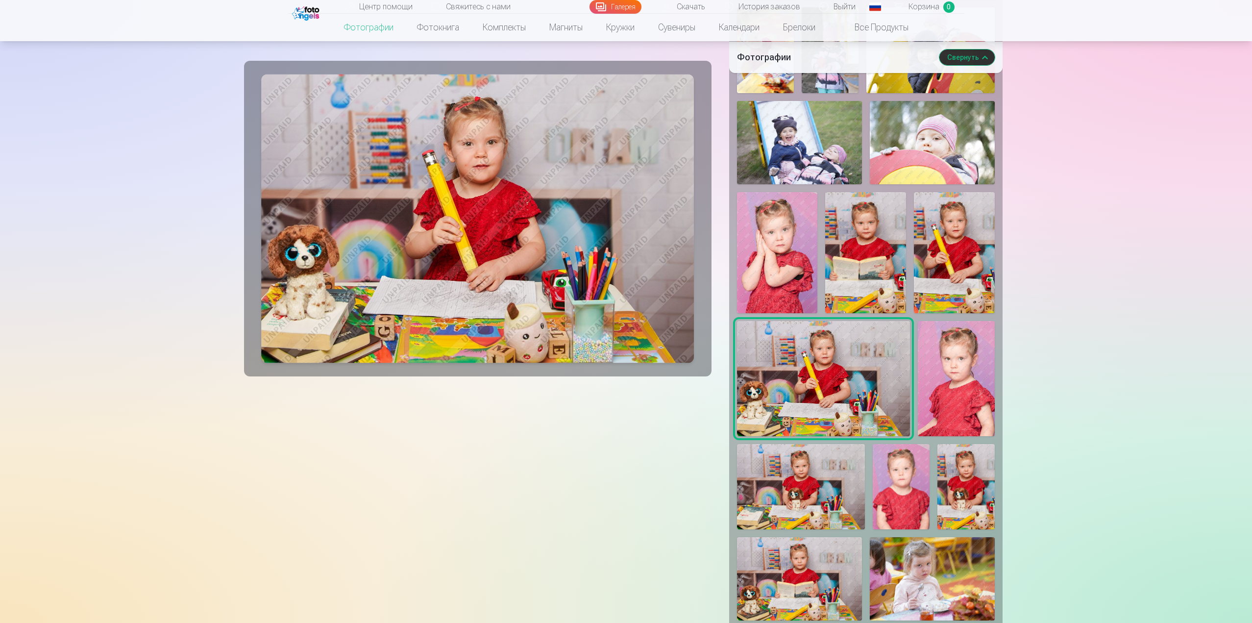
click at [862, 285] on img at bounding box center [865, 252] width 81 height 121
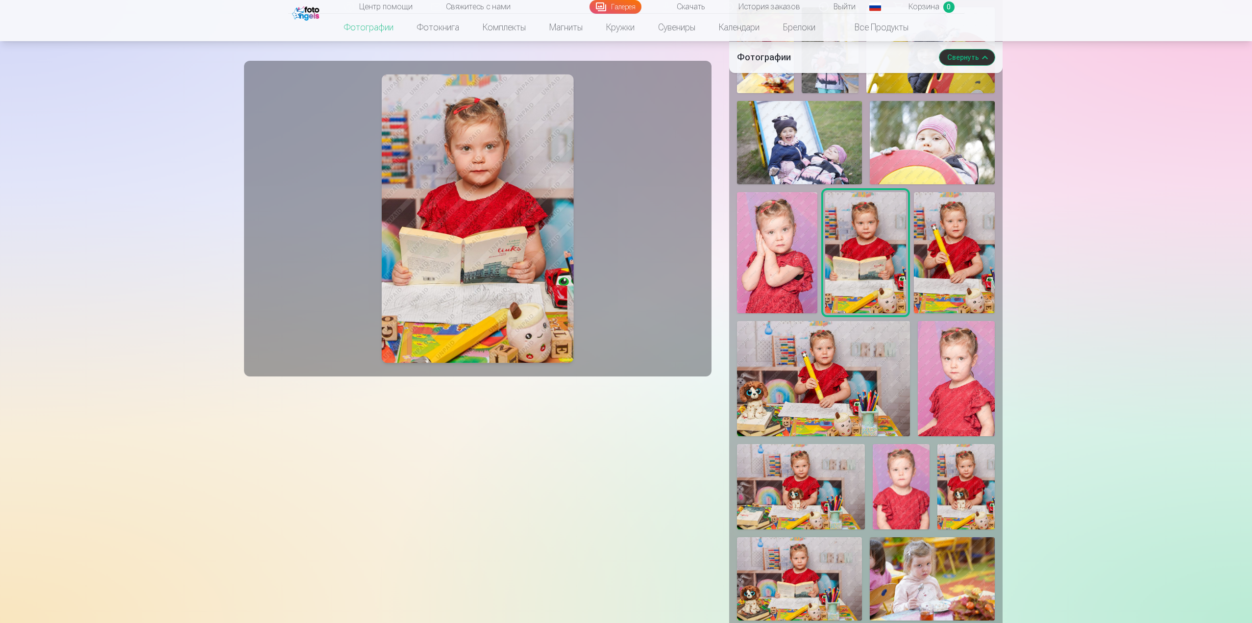
click at [956, 287] on img at bounding box center [954, 252] width 81 height 121
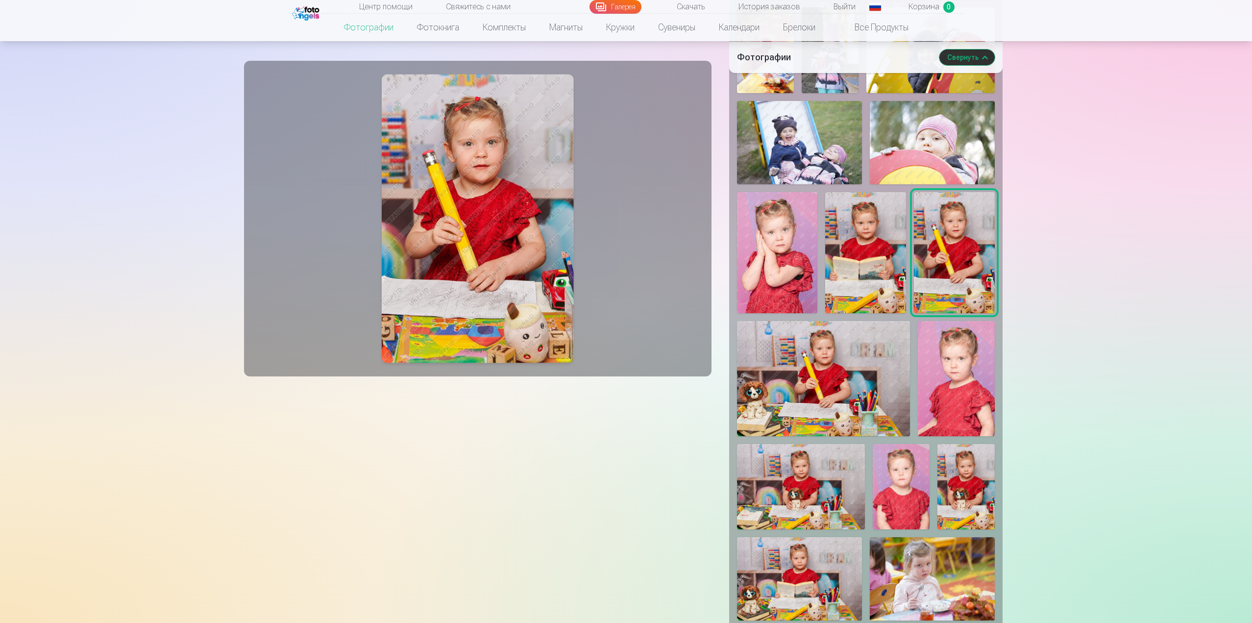
click at [967, 372] on img at bounding box center [956, 378] width 77 height 115
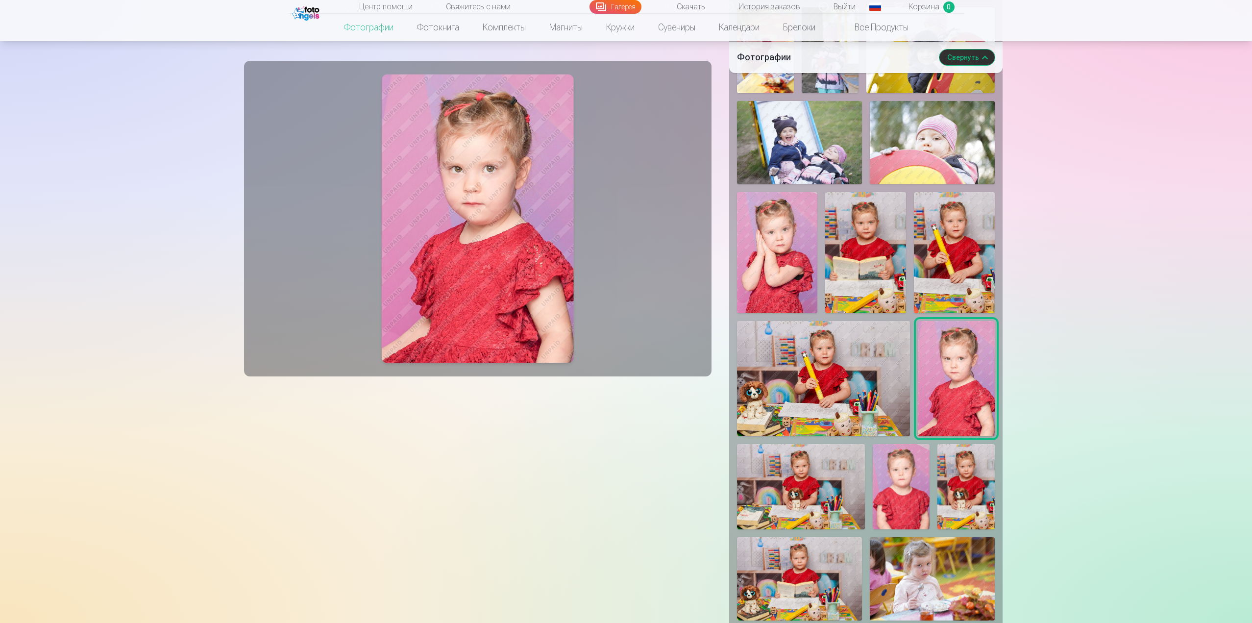
click at [888, 363] on img at bounding box center [823, 378] width 173 height 115
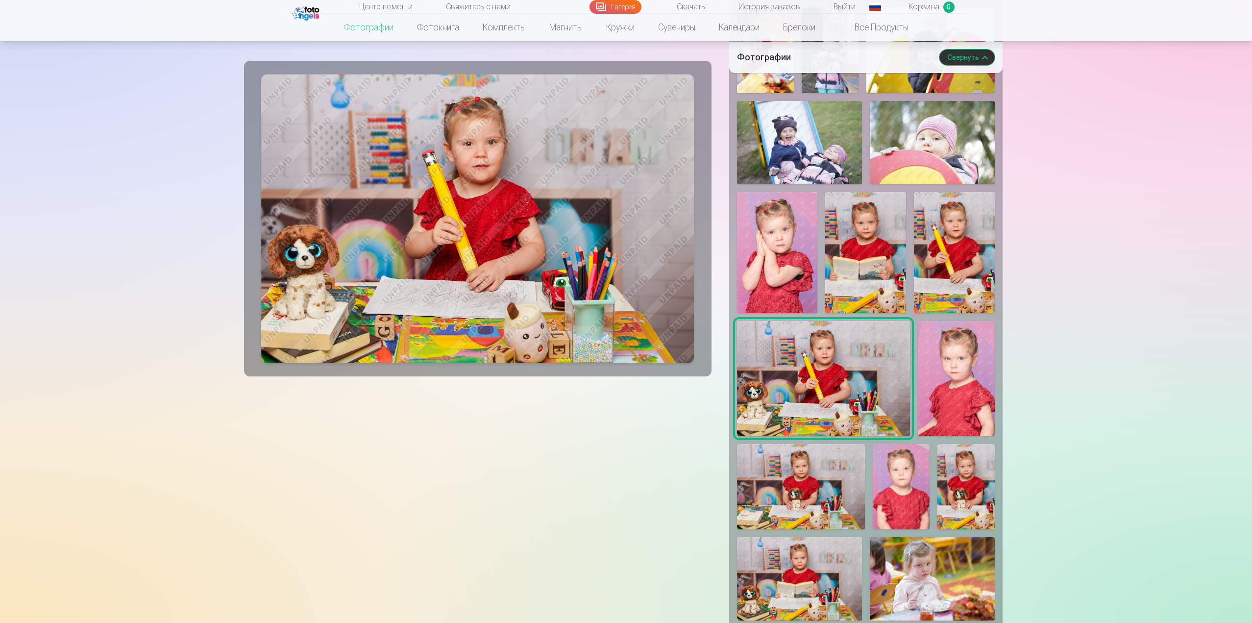
click at [808, 260] on img at bounding box center [777, 252] width 81 height 121
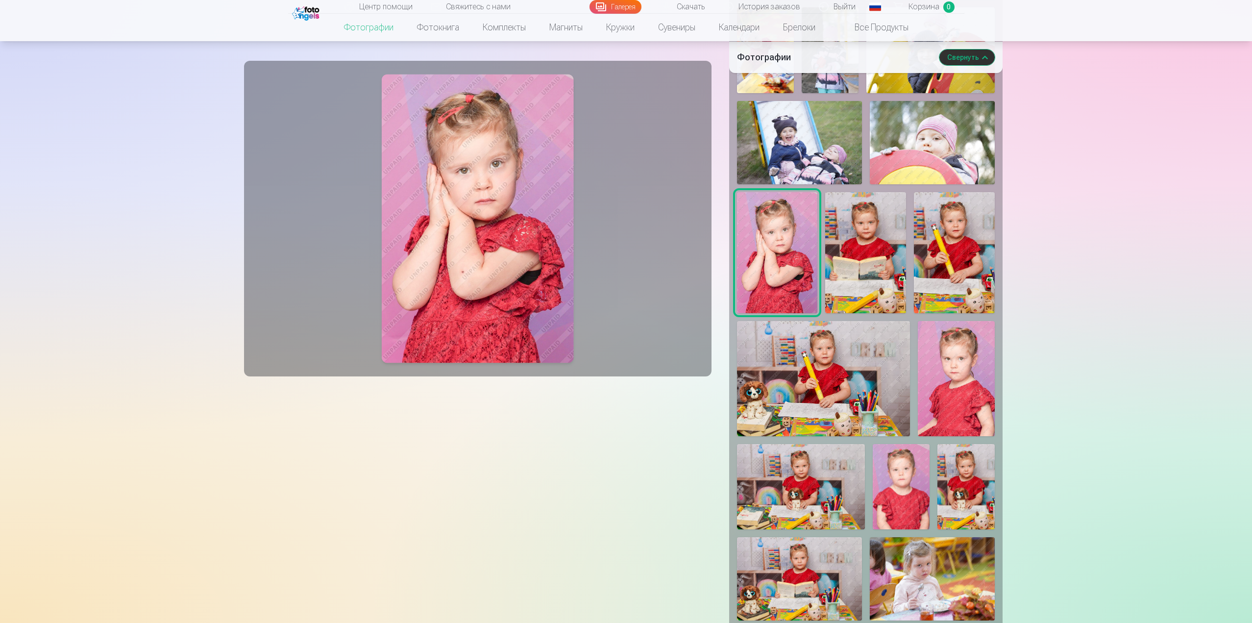
click at [860, 259] on img at bounding box center [865, 252] width 81 height 121
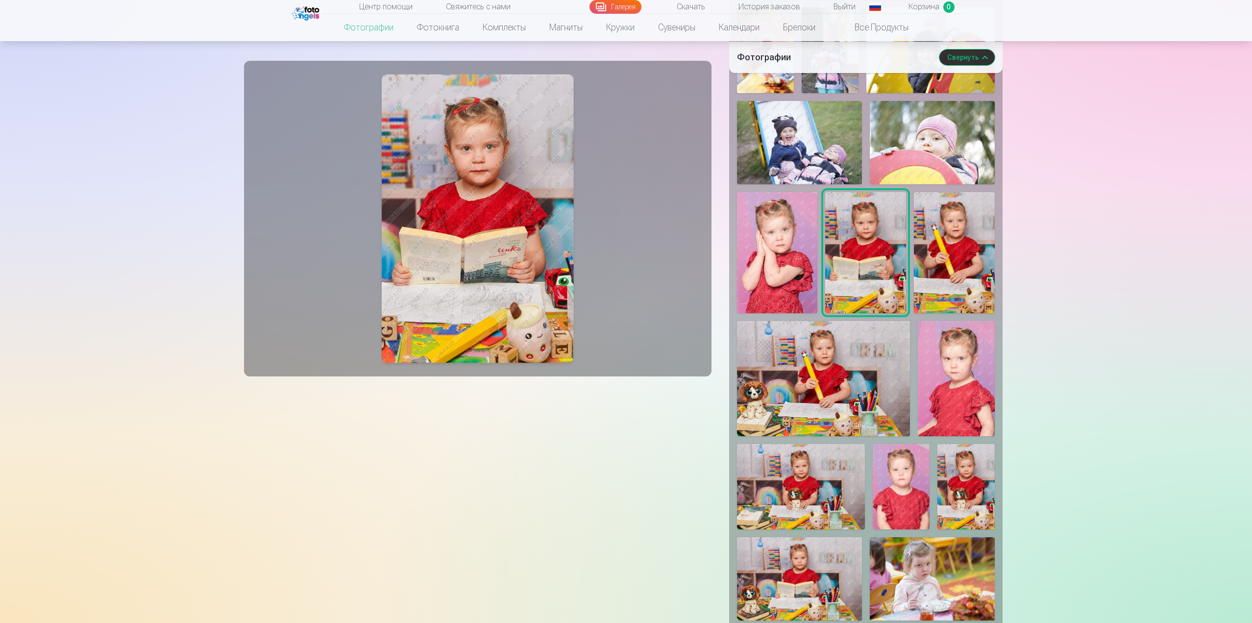
click at [918, 258] on img at bounding box center [954, 252] width 81 height 121
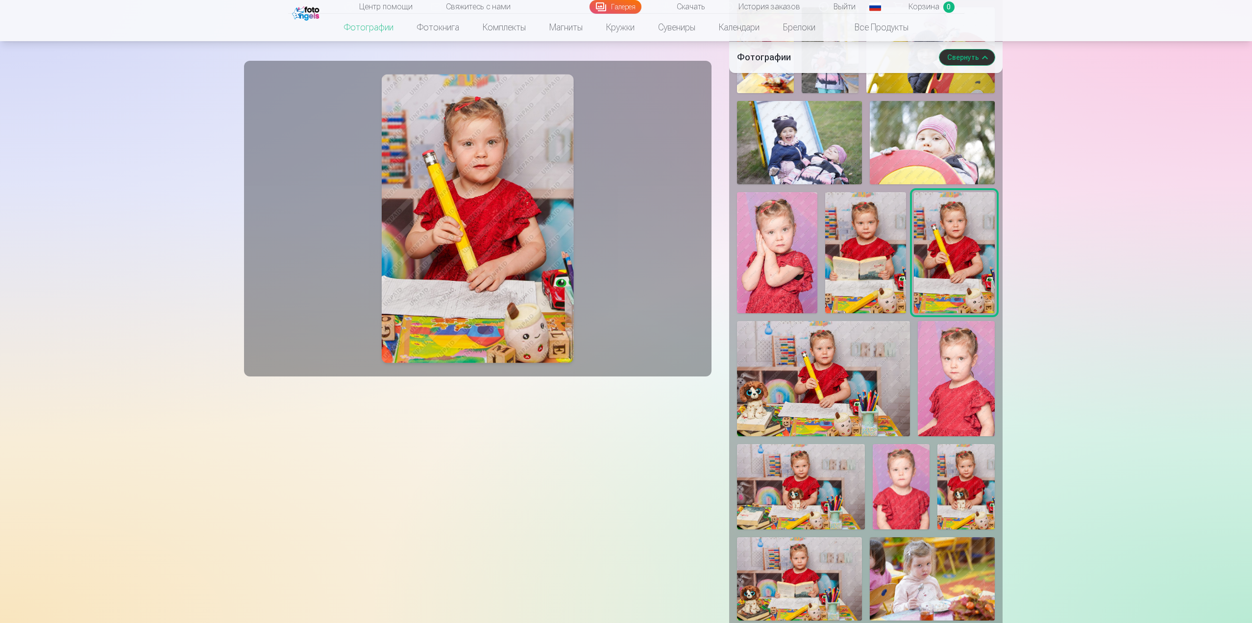
click at [839, 267] on img at bounding box center [865, 252] width 81 height 121
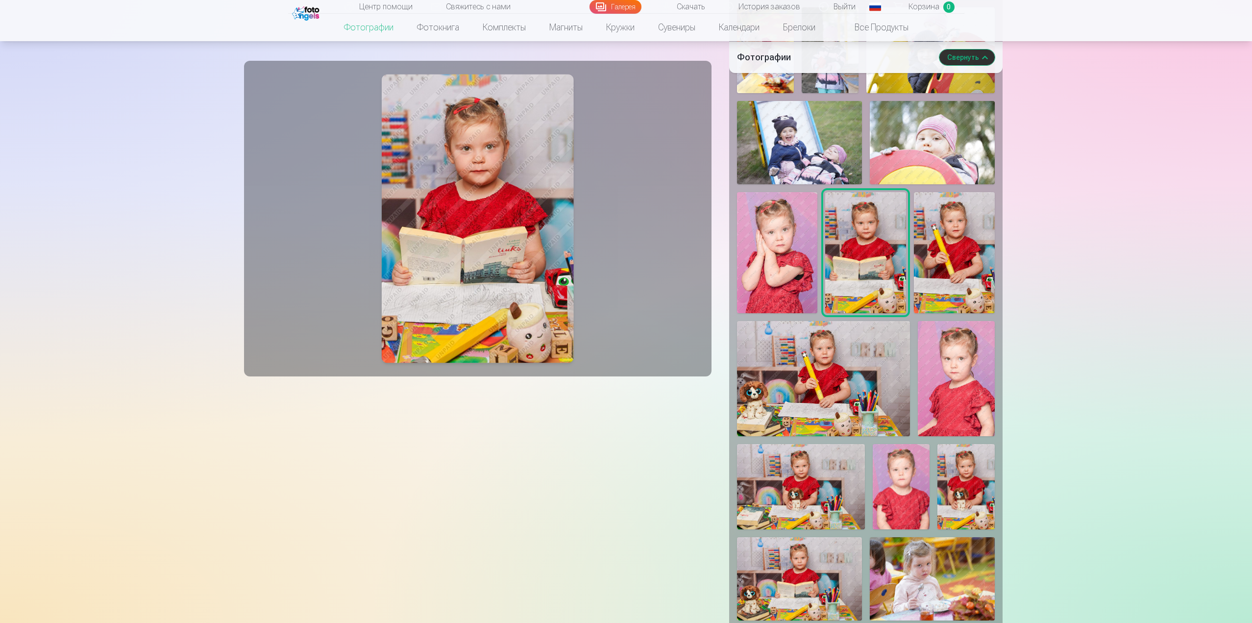
click at [775, 261] on img at bounding box center [777, 252] width 81 height 121
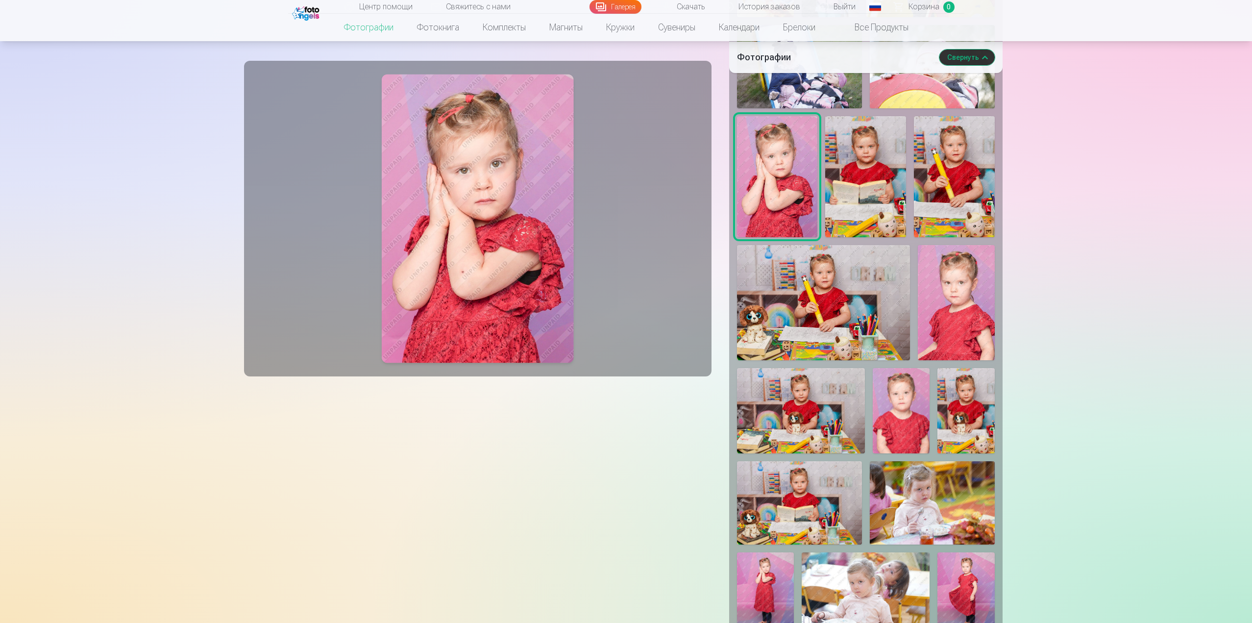
scroll to position [637, 0]
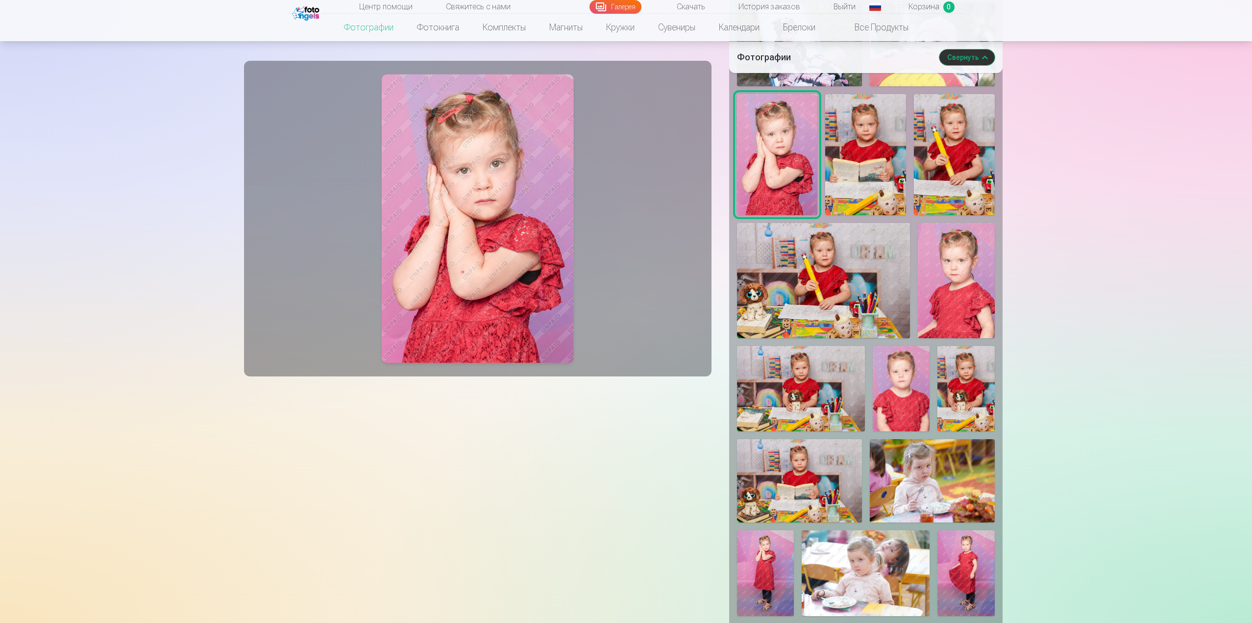
click at [824, 286] on img at bounding box center [823, 280] width 173 height 115
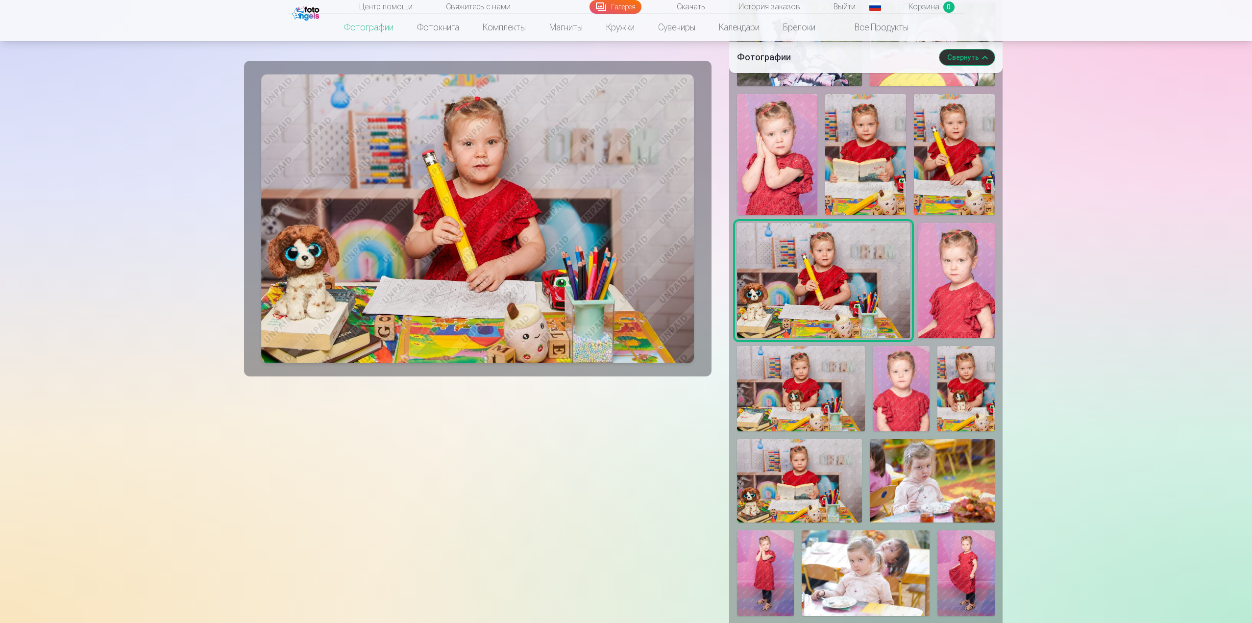
click at [809, 416] on img at bounding box center [801, 388] width 128 height 85
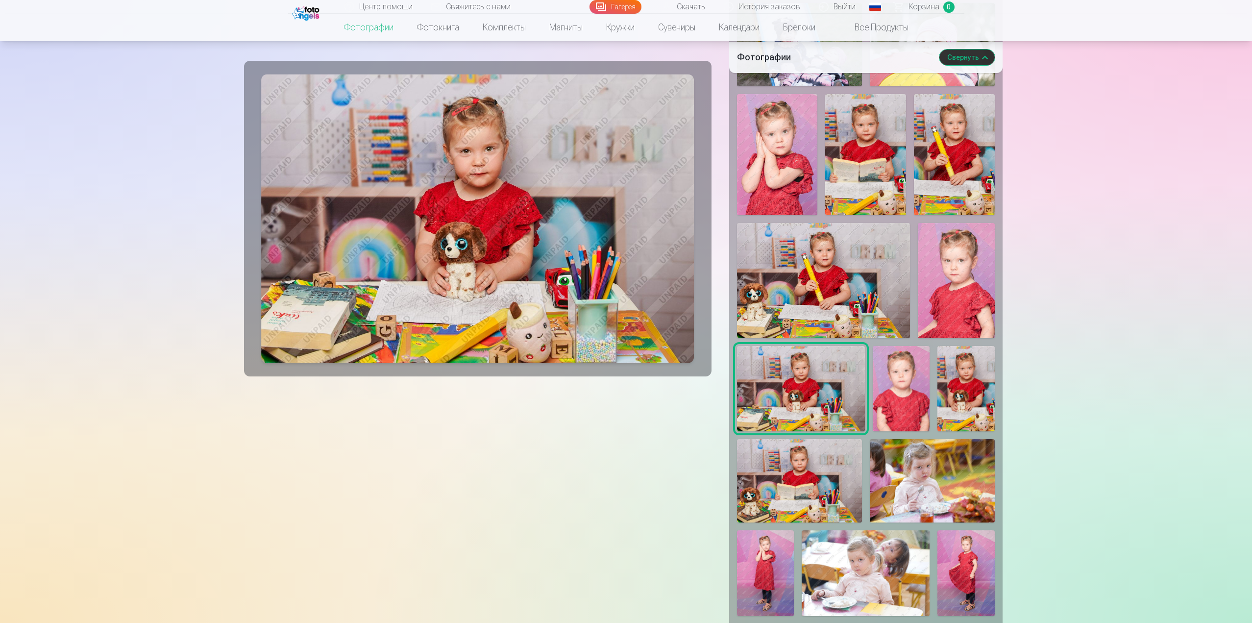
click at [868, 325] on img at bounding box center [823, 280] width 173 height 115
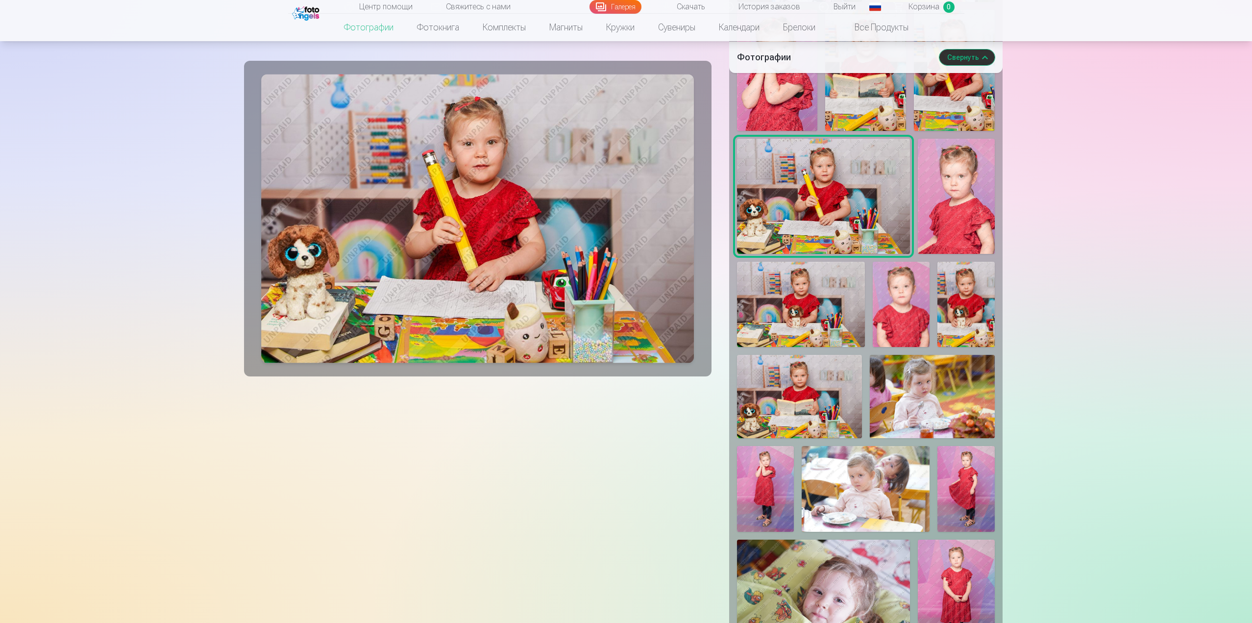
scroll to position [735, 0]
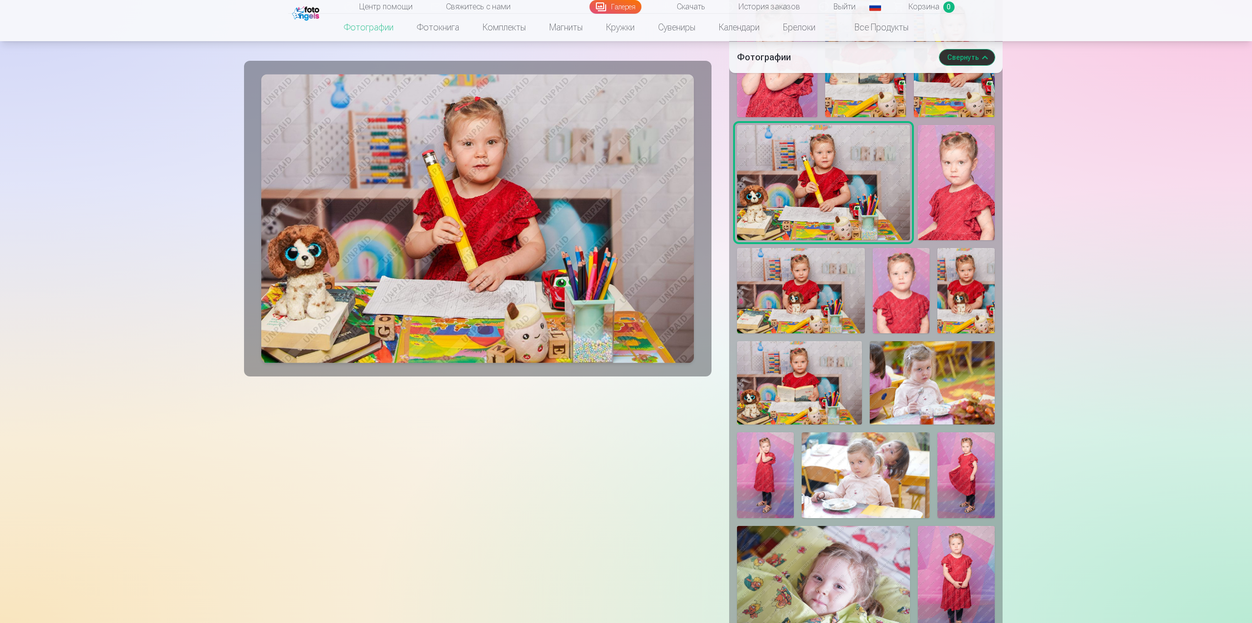
click at [917, 421] on img at bounding box center [932, 382] width 125 height 83
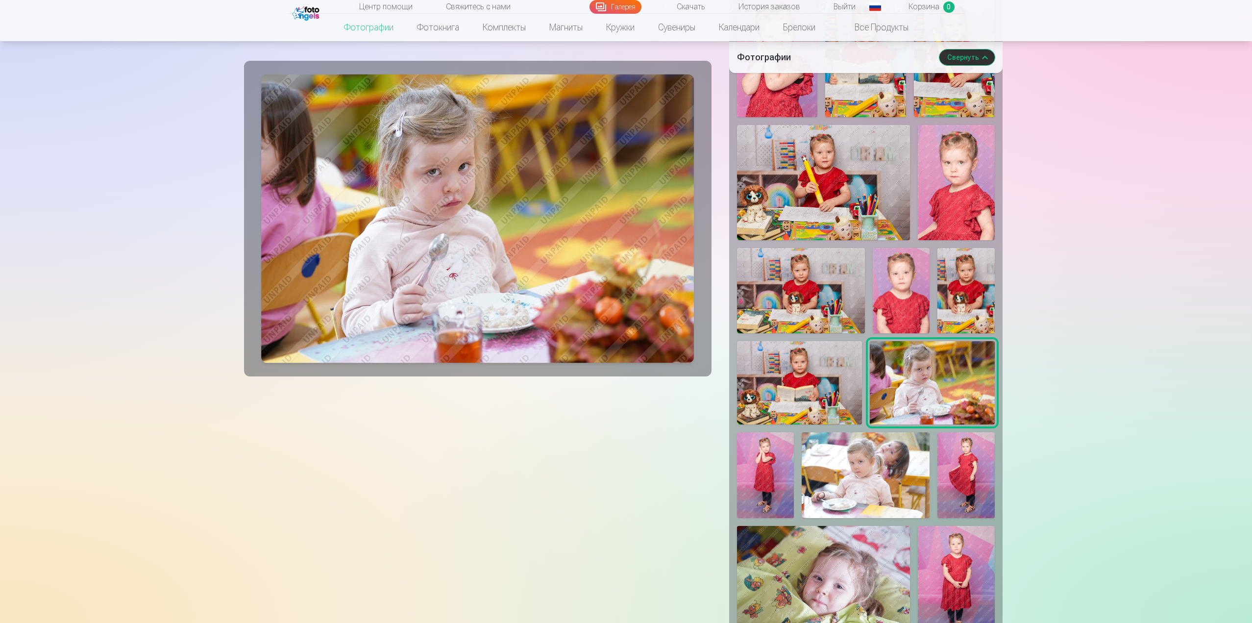
click at [888, 506] on img at bounding box center [866, 474] width 128 height 85
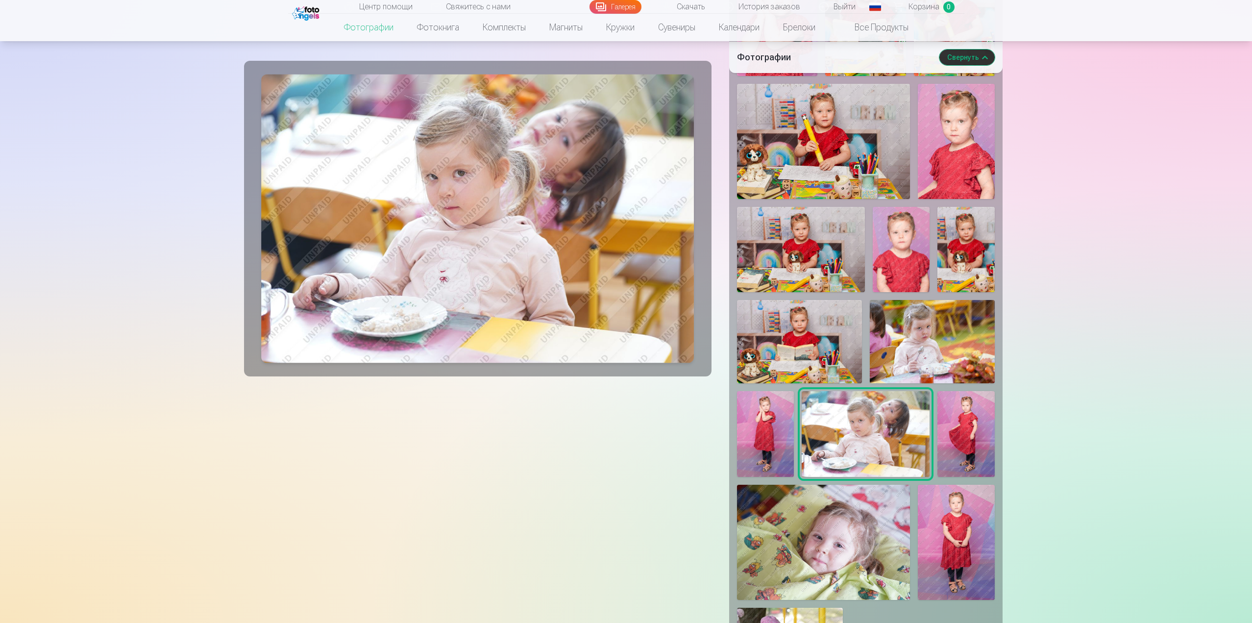
scroll to position [833, 0]
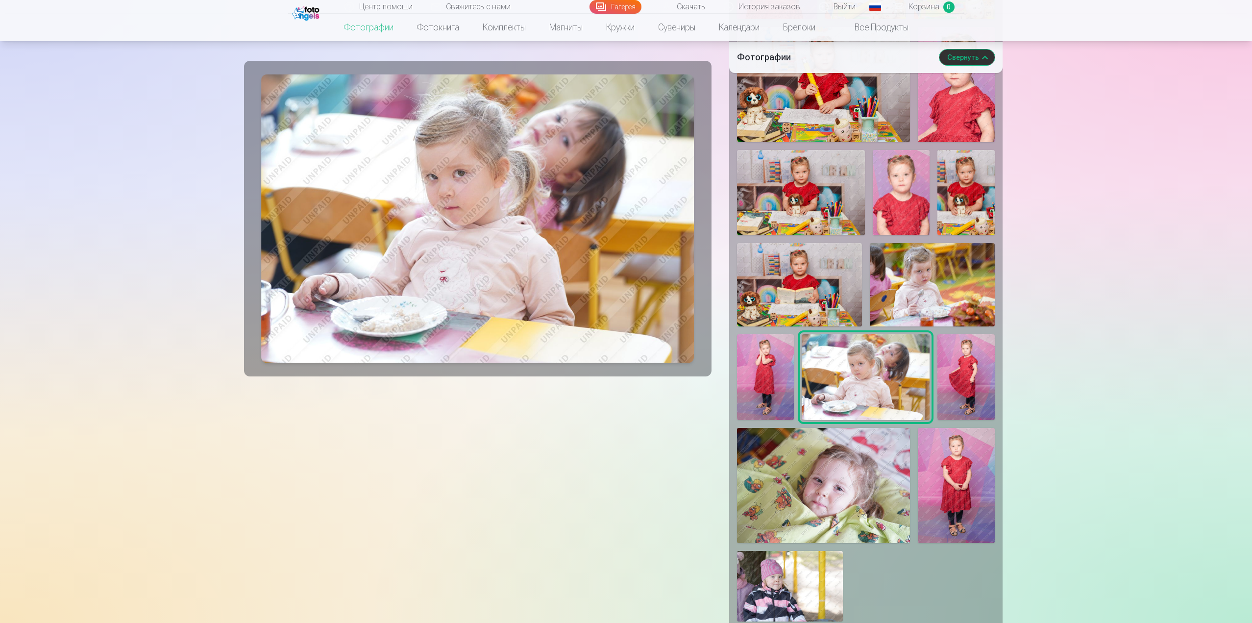
click at [873, 517] on img at bounding box center [823, 485] width 173 height 115
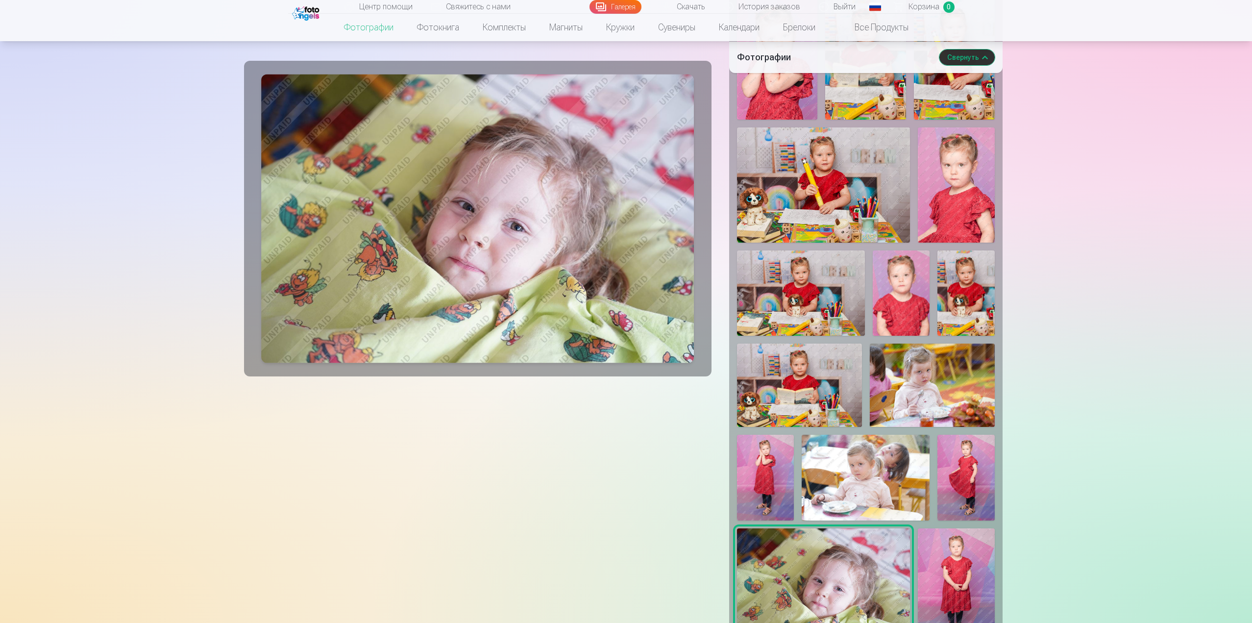
scroll to position [735, 0]
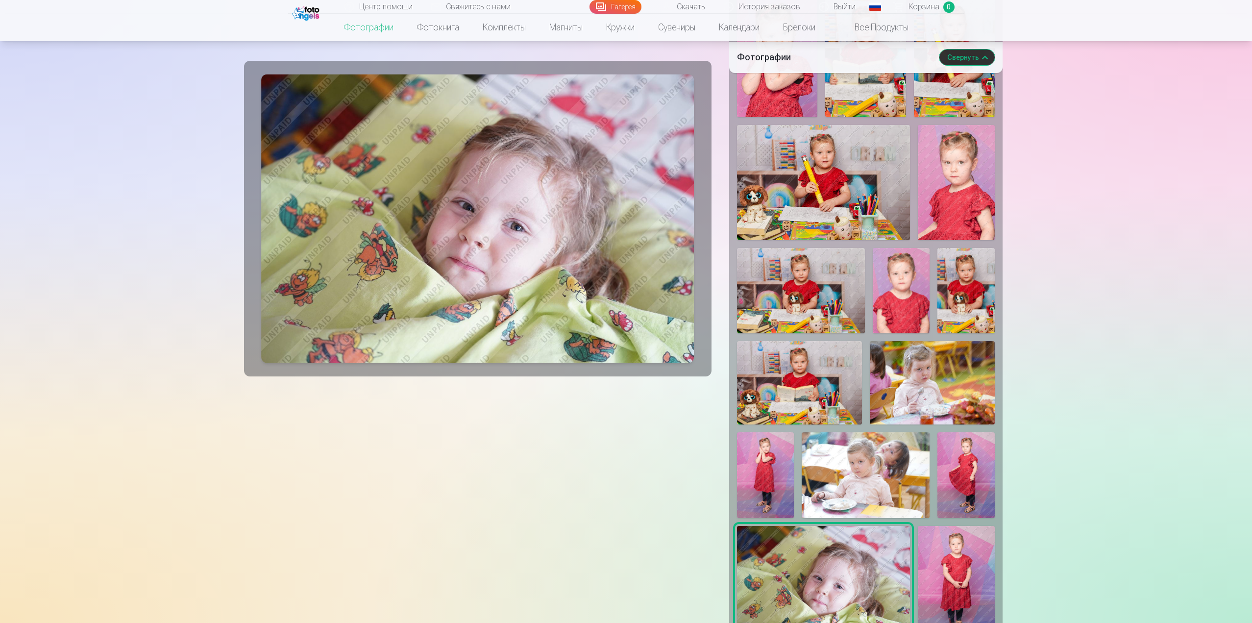
click at [937, 387] on img at bounding box center [932, 382] width 125 height 83
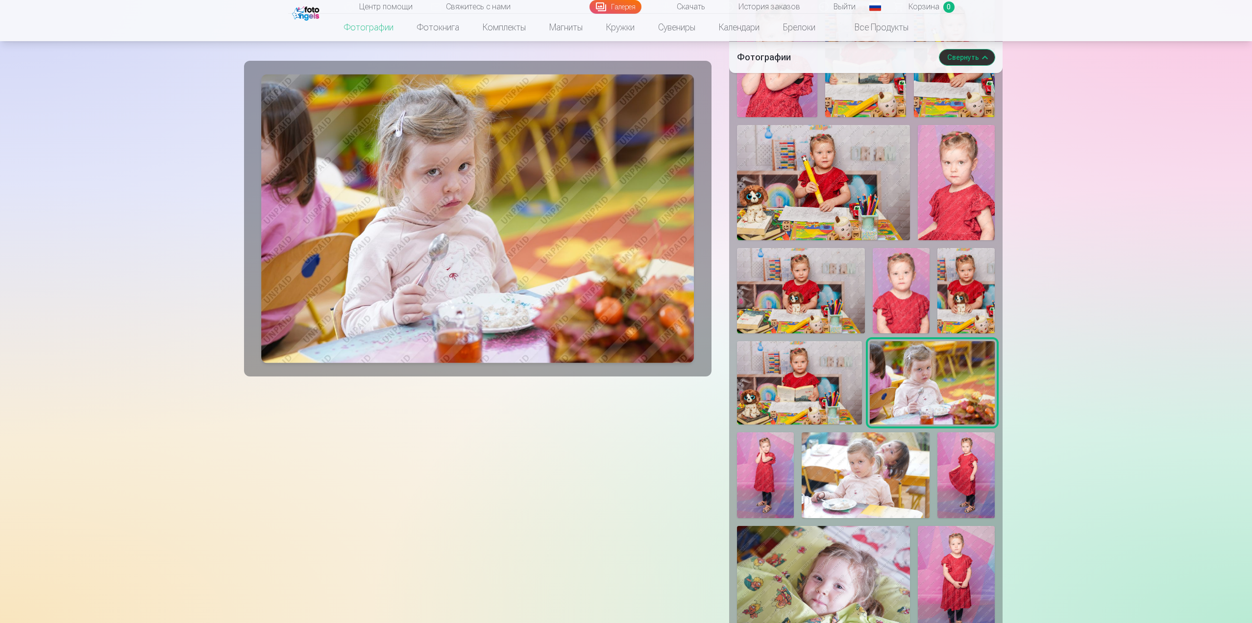
click at [897, 506] on img at bounding box center [866, 474] width 128 height 85
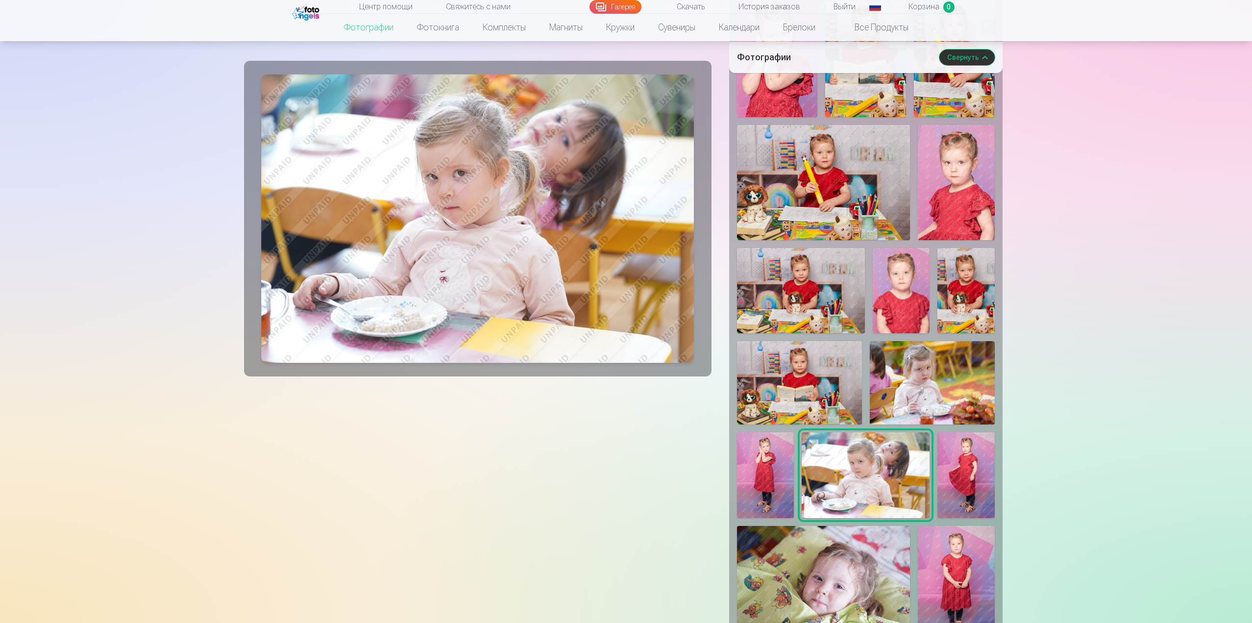
click at [947, 424] on img at bounding box center [932, 382] width 125 height 83
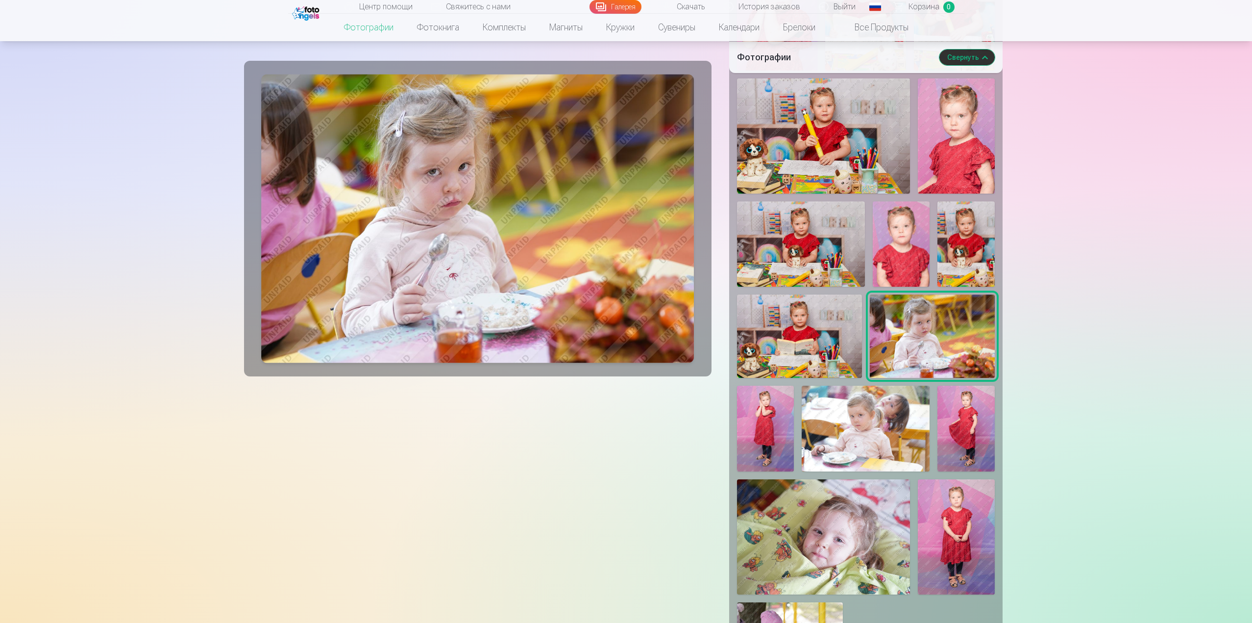
scroll to position [882, 0]
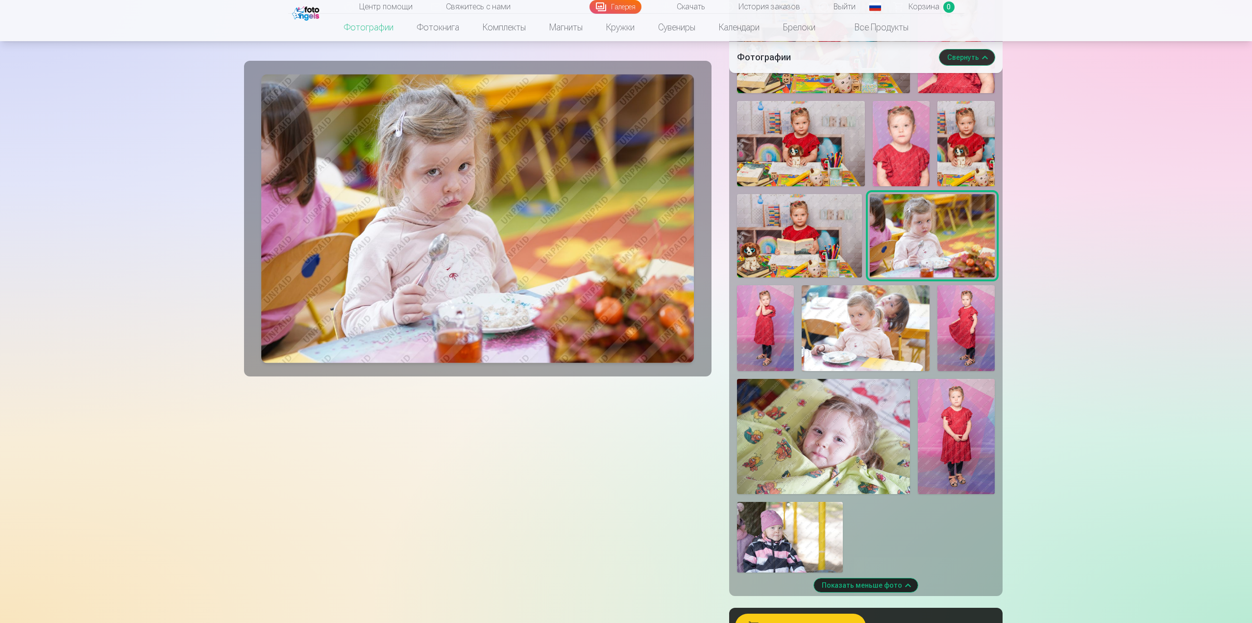
click at [798, 452] on img at bounding box center [823, 436] width 173 height 115
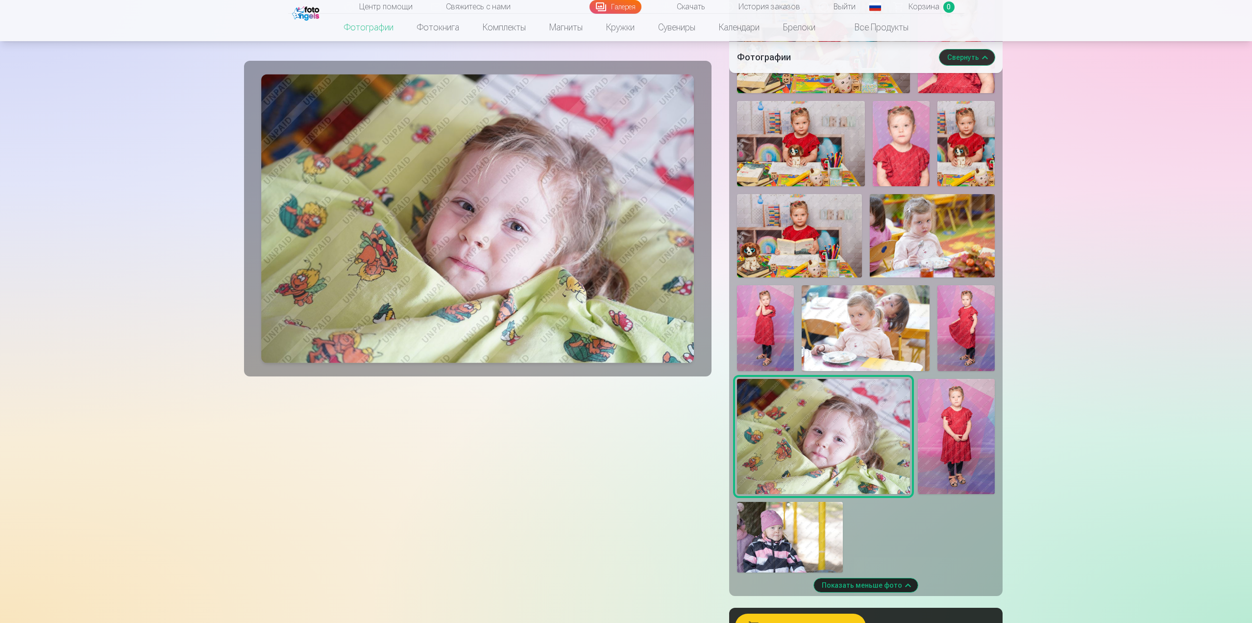
click at [810, 552] on img at bounding box center [790, 537] width 106 height 71
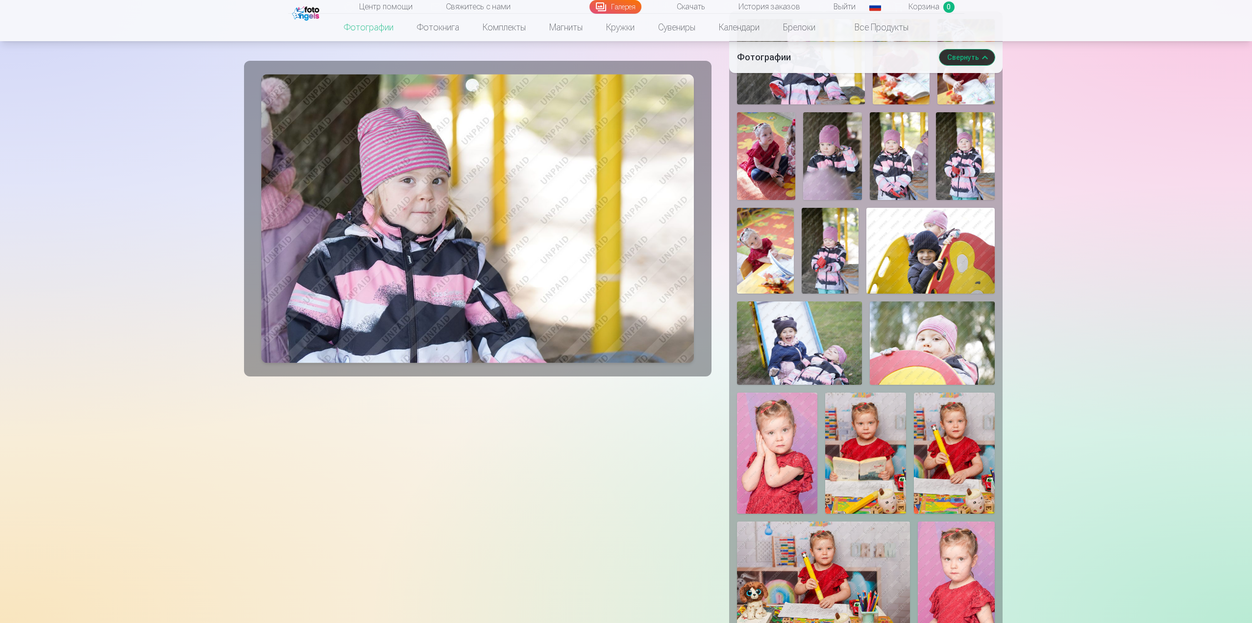
scroll to position [196, 0]
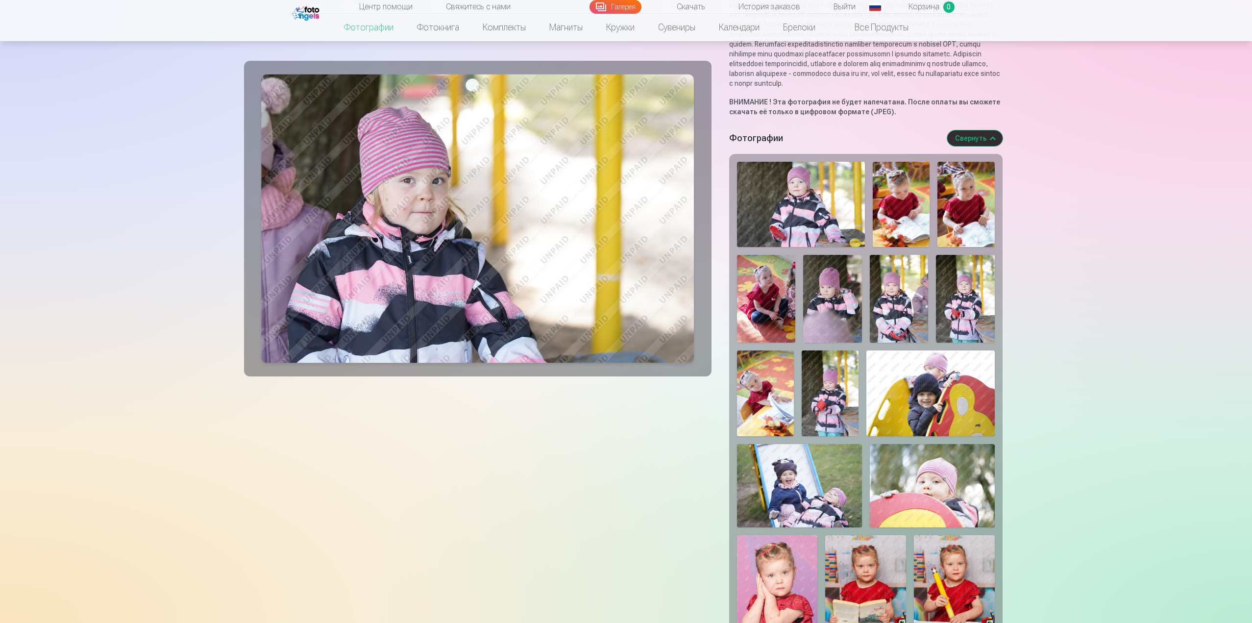
click at [797, 223] on img at bounding box center [801, 204] width 128 height 85
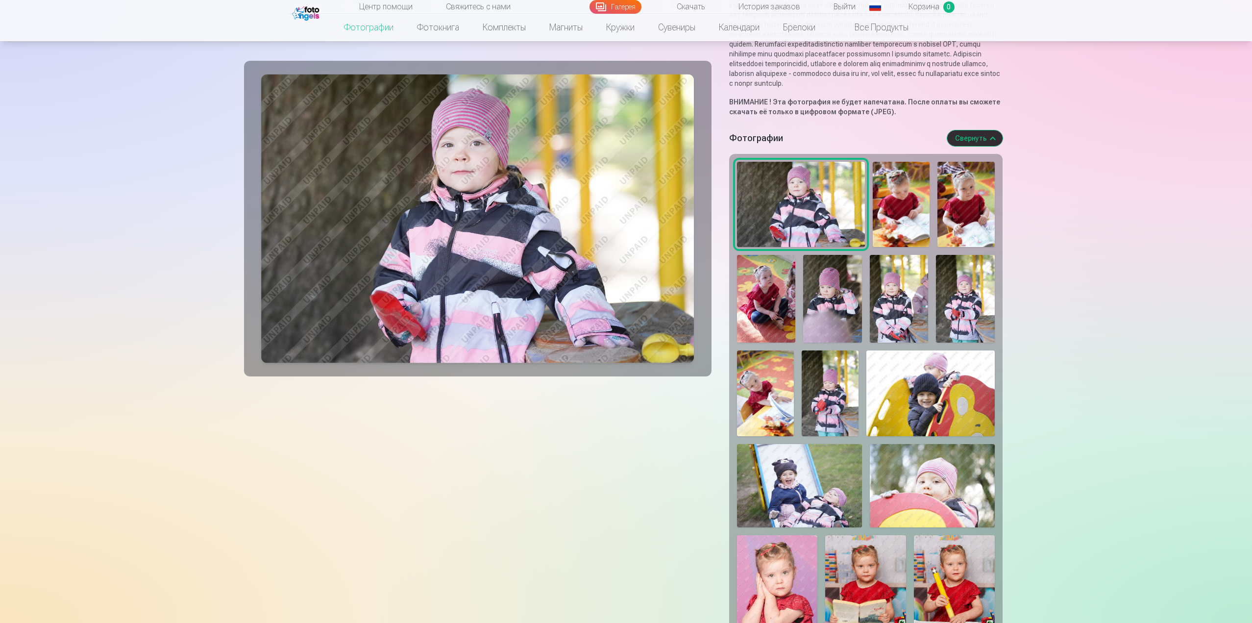
click at [892, 216] on img at bounding box center [901, 204] width 57 height 85
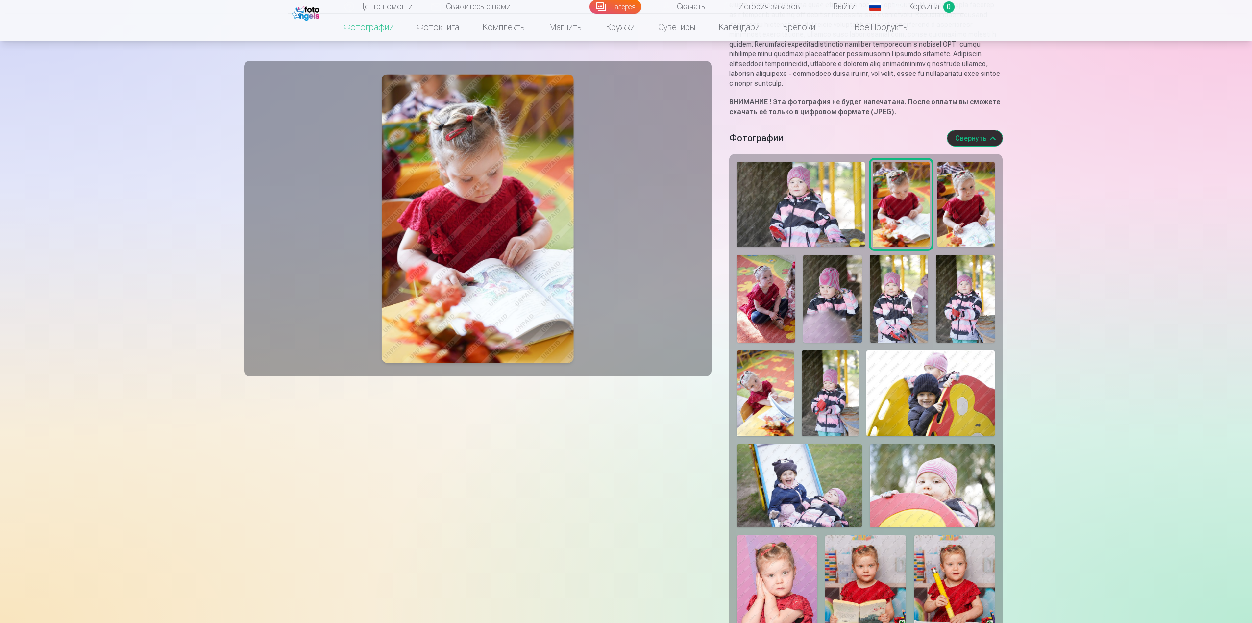
click at [961, 223] on img at bounding box center [966, 204] width 57 height 85
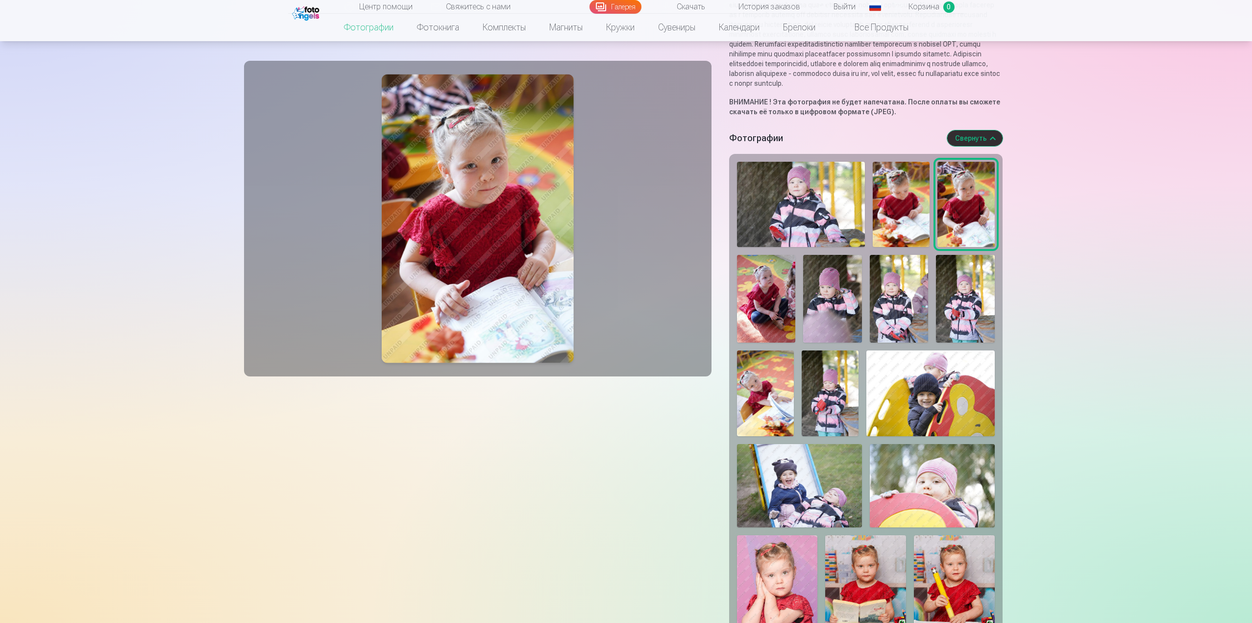
click at [957, 300] on img at bounding box center [965, 299] width 59 height 88
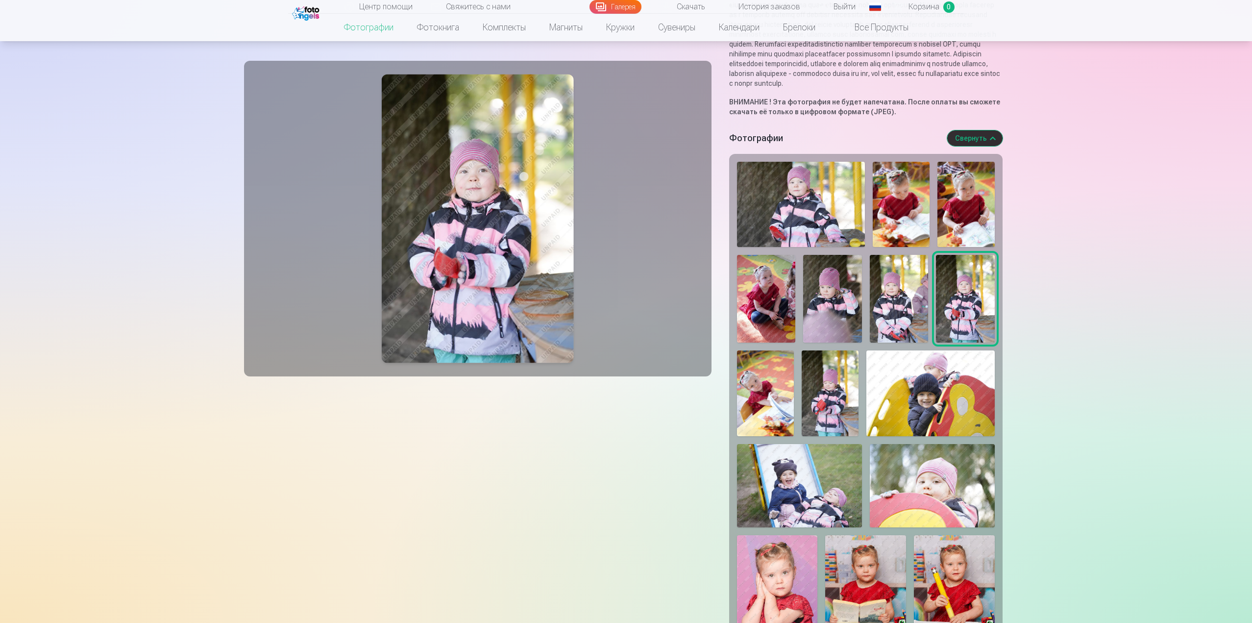
click at [841, 315] on img at bounding box center [832, 299] width 59 height 88
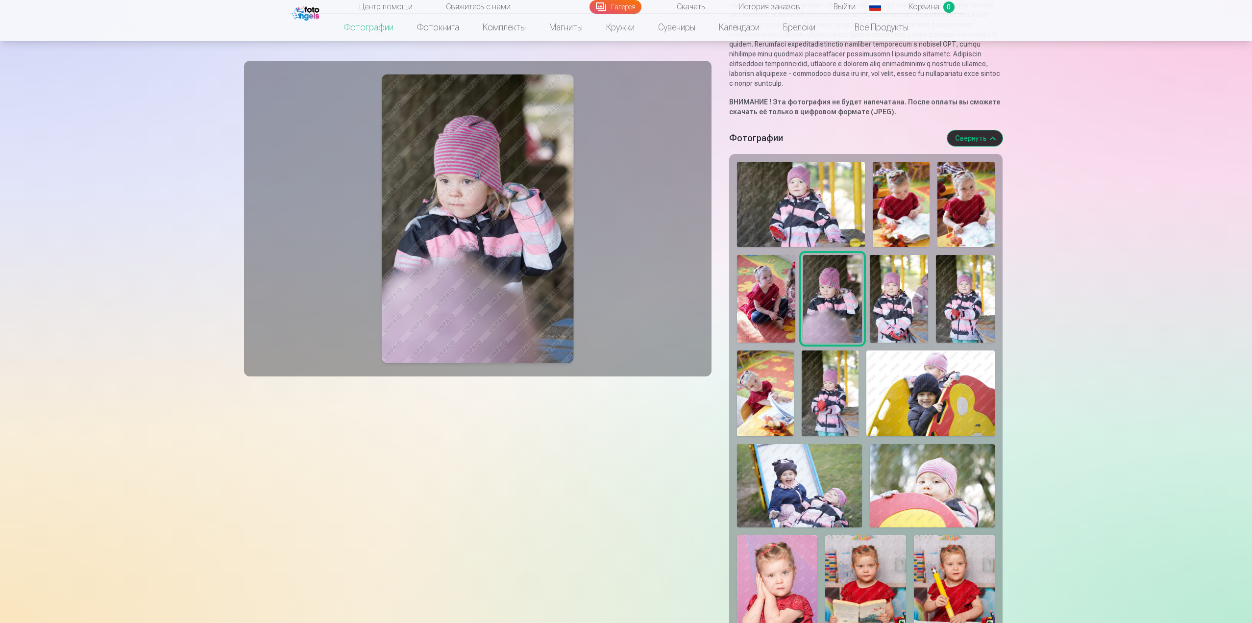
click at [890, 343] on img at bounding box center [899, 299] width 59 height 88
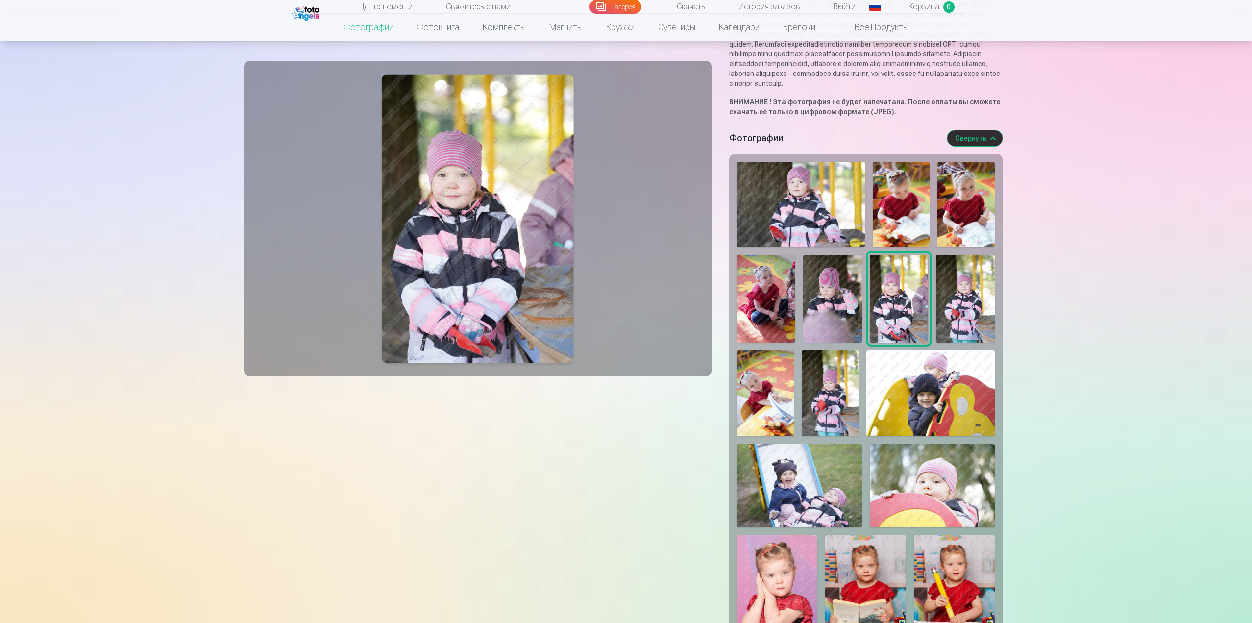
click at [833, 413] on img at bounding box center [830, 392] width 57 height 85
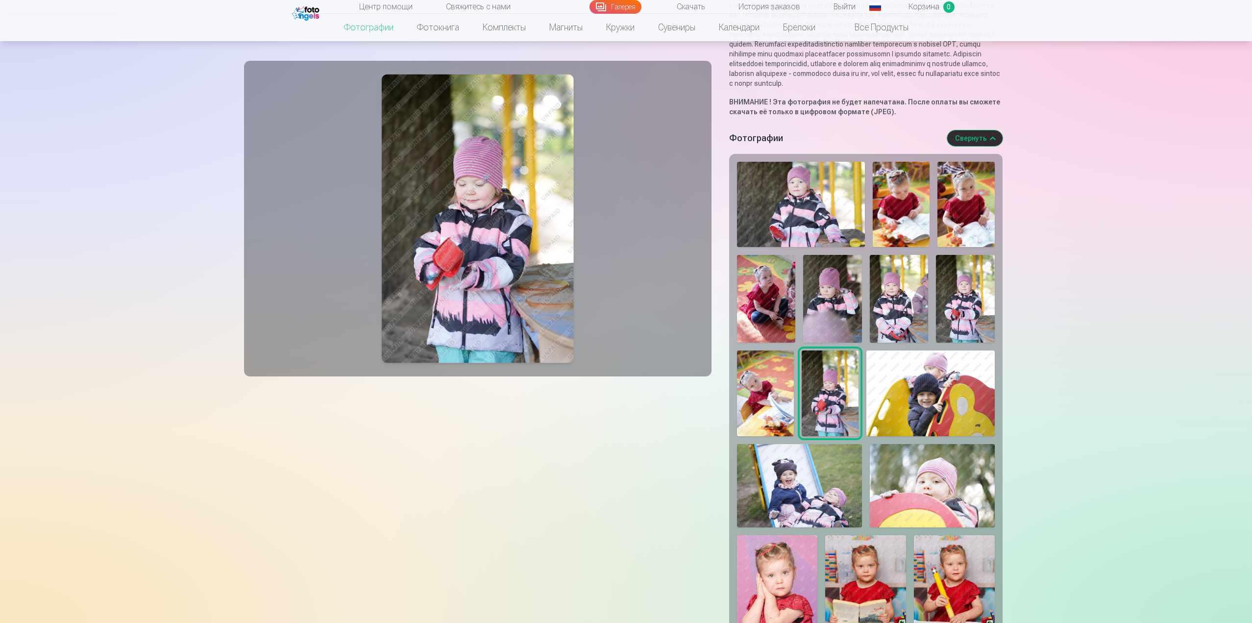
click at [805, 474] on img at bounding box center [799, 485] width 125 height 83
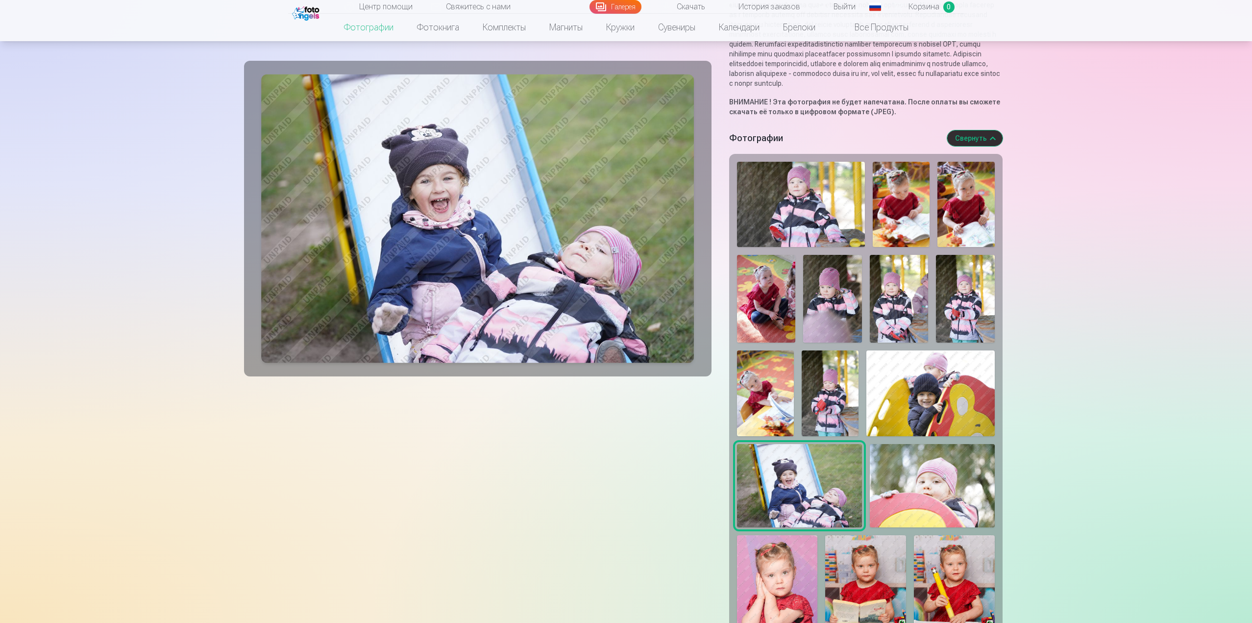
click at [882, 488] on img at bounding box center [932, 485] width 125 height 83
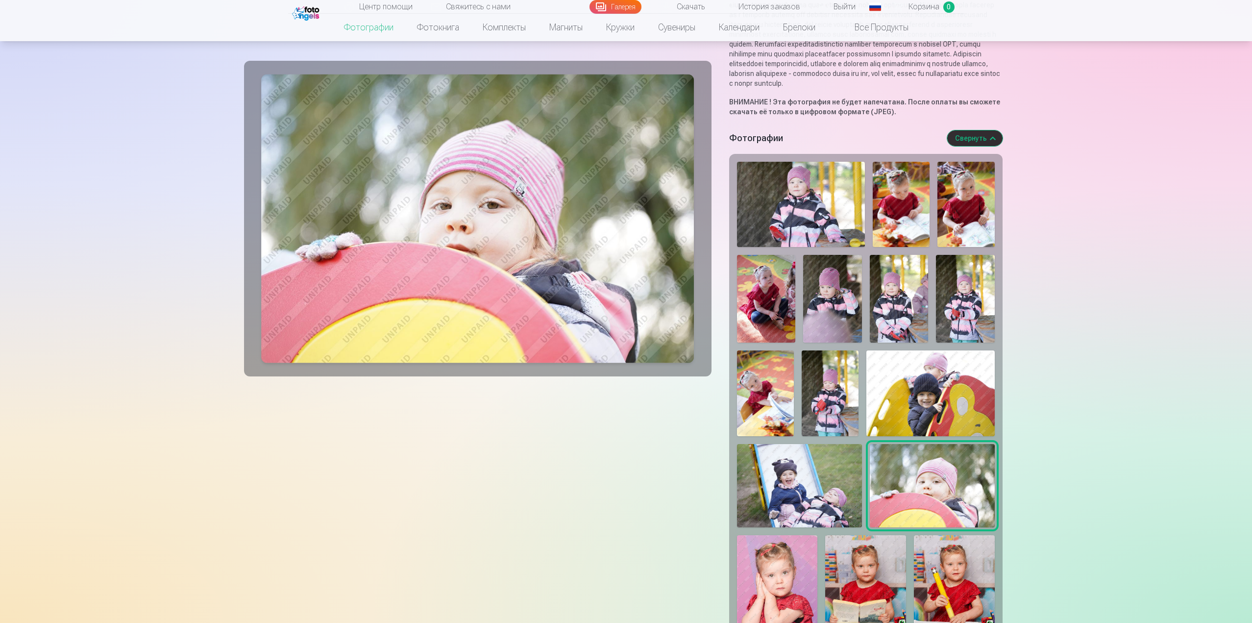
click at [872, 393] on img at bounding box center [931, 392] width 128 height 85
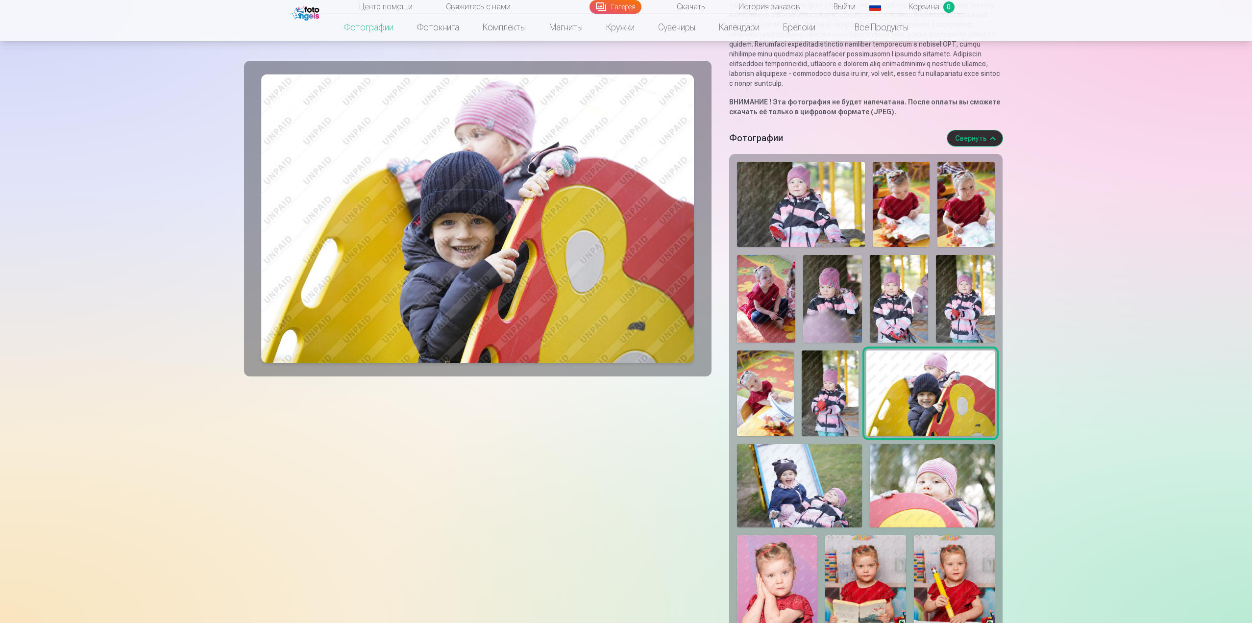
click at [819, 479] on img at bounding box center [799, 485] width 125 height 83
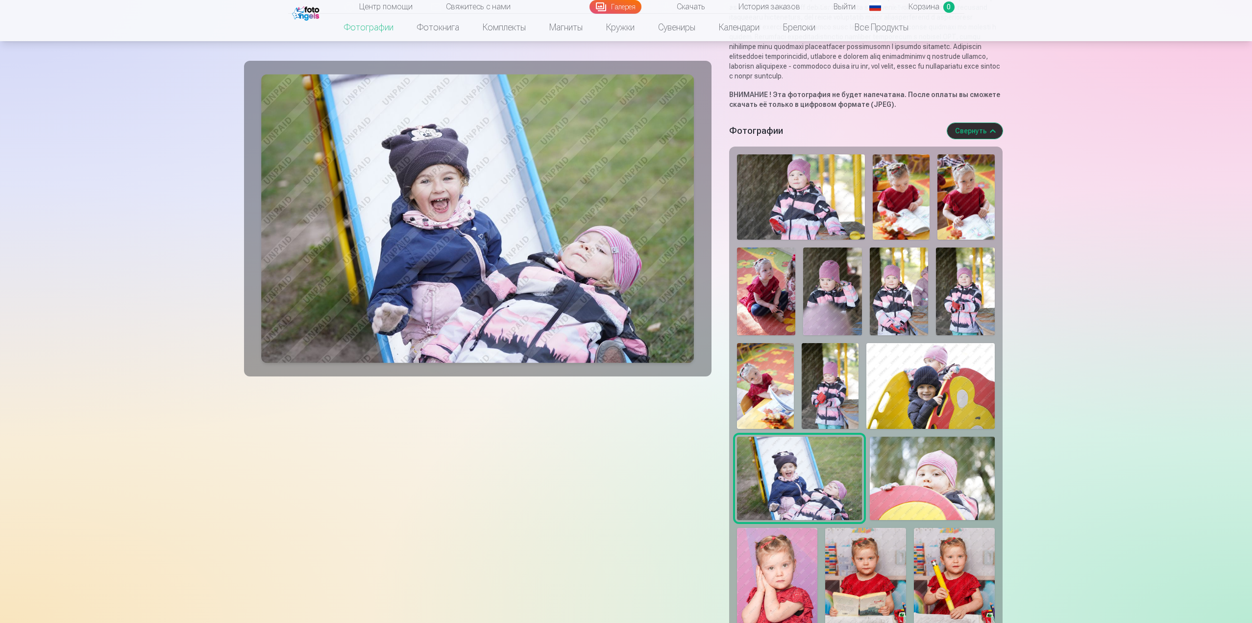
scroll to position [392, 0]
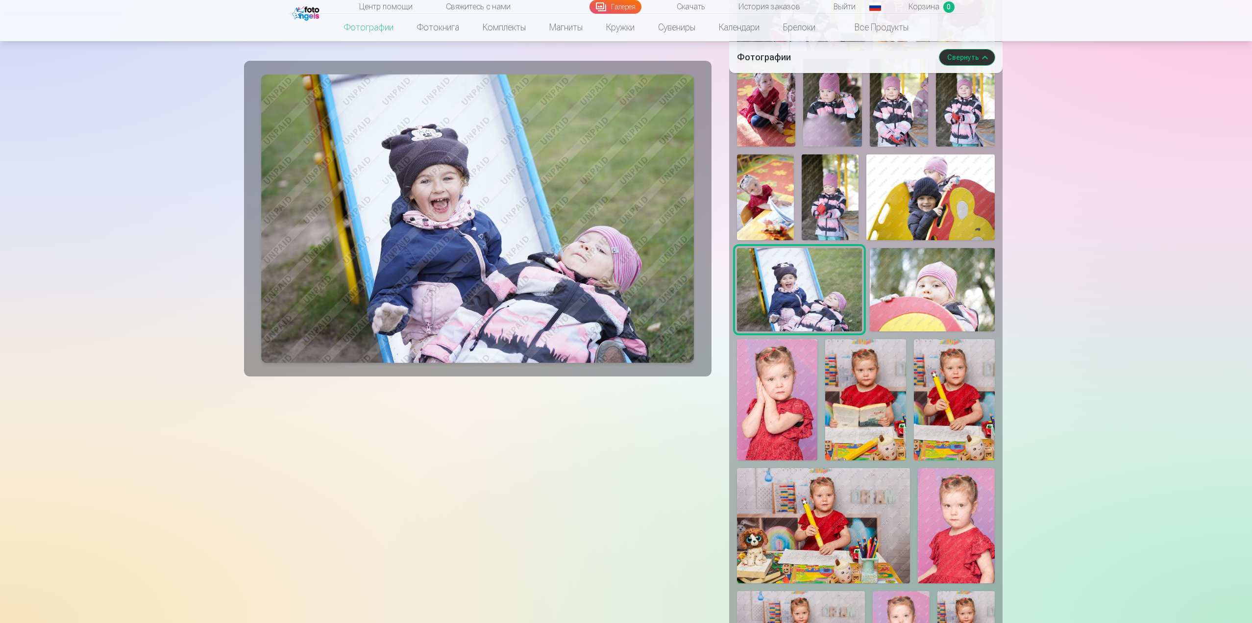
click at [787, 422] on img at bounding box center [777, 399] width 81 height 121
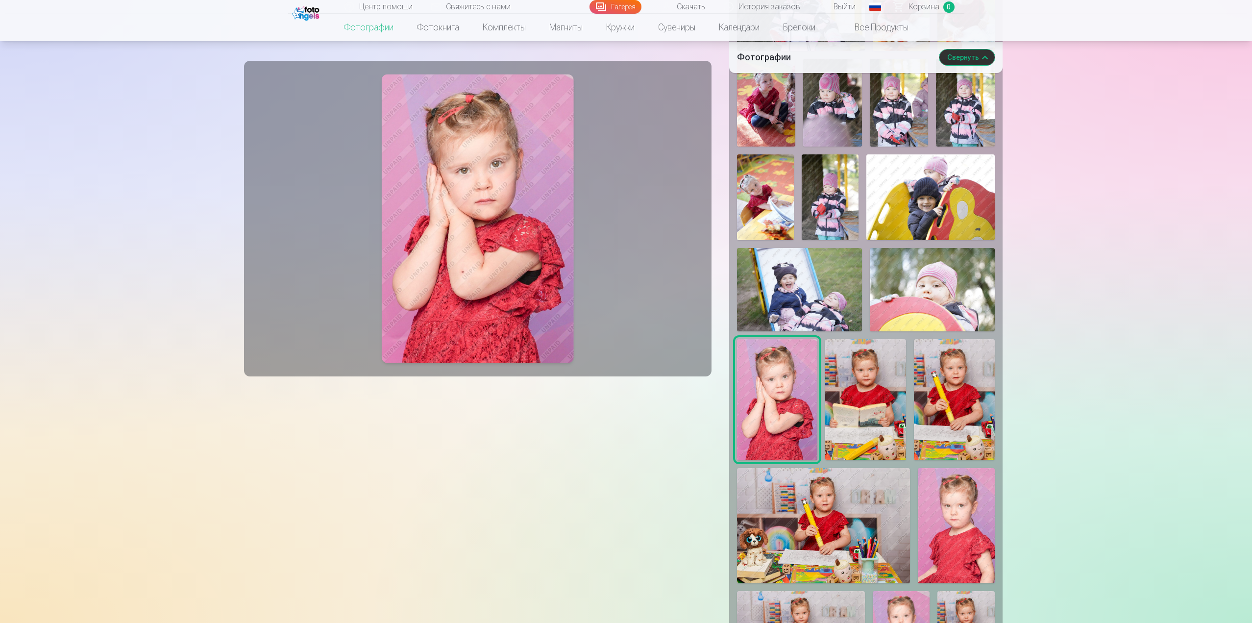
click at [844, 437] on img at bounding box center [865, 399] width 81 height 121
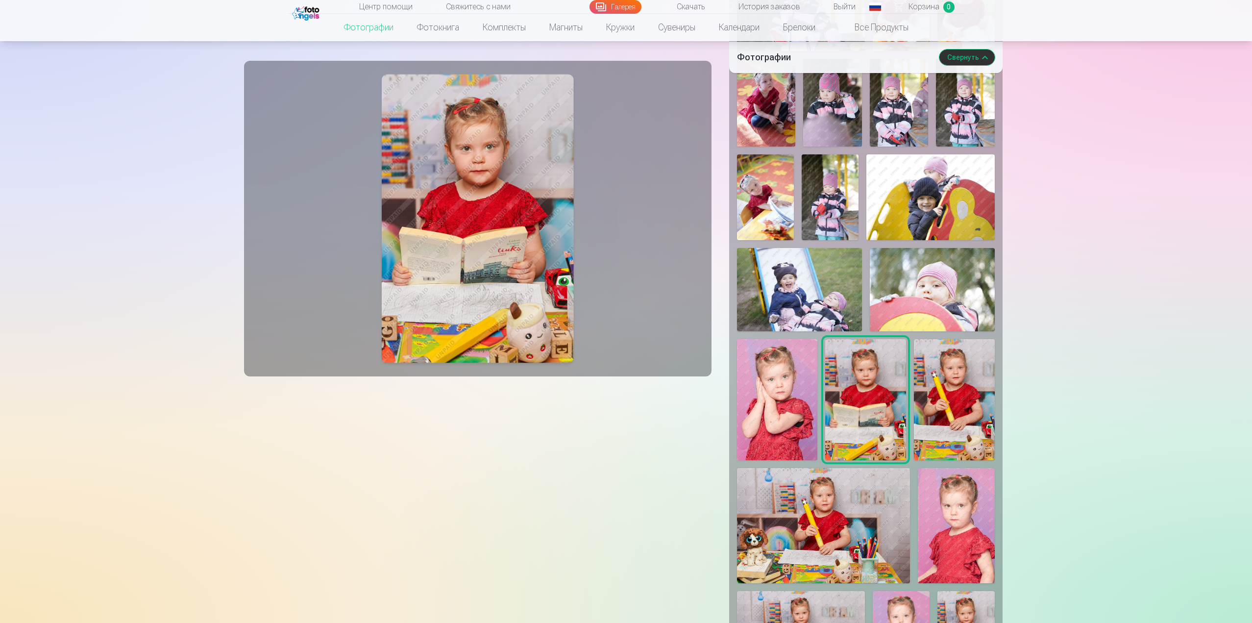
click at [949, 431] on img at bounding box center [954, 399] width 81 height 121
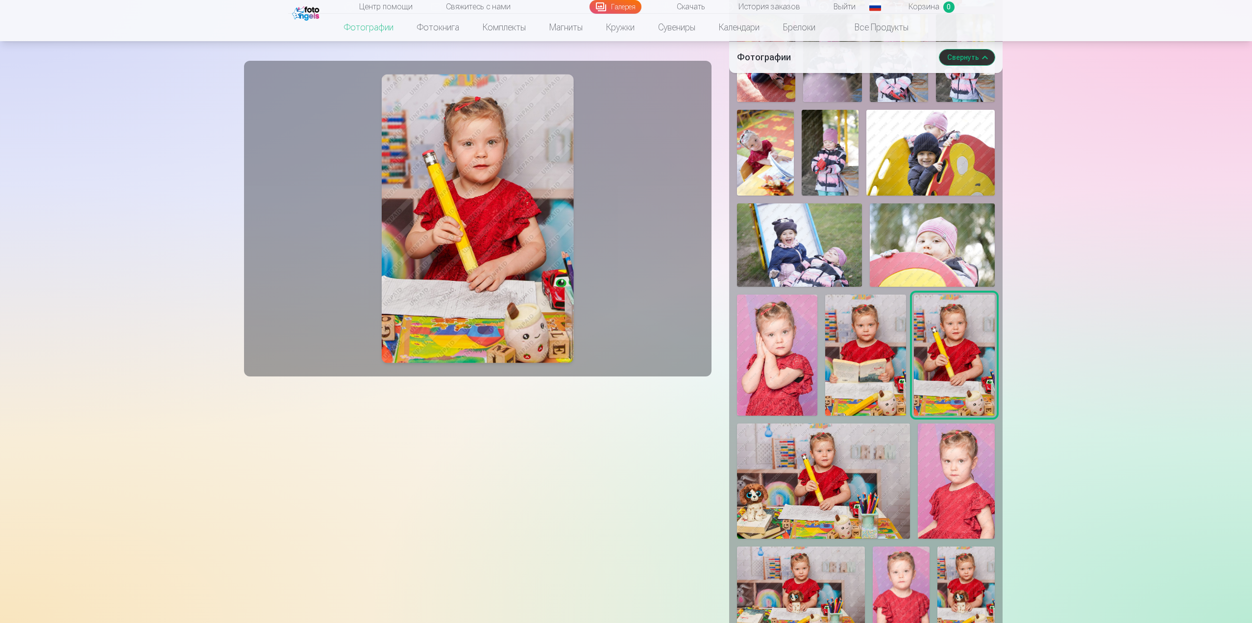
scroll to position [490, 0]
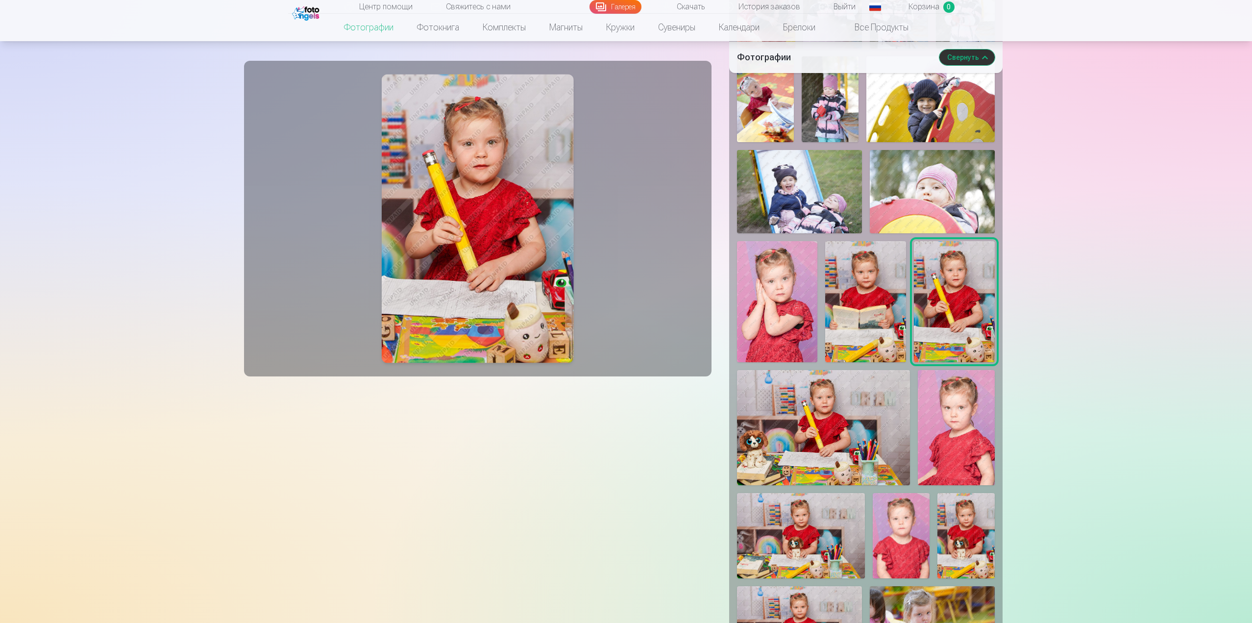
click at [829, 433] on img at bounding box center [823, 427] width 173 height 115
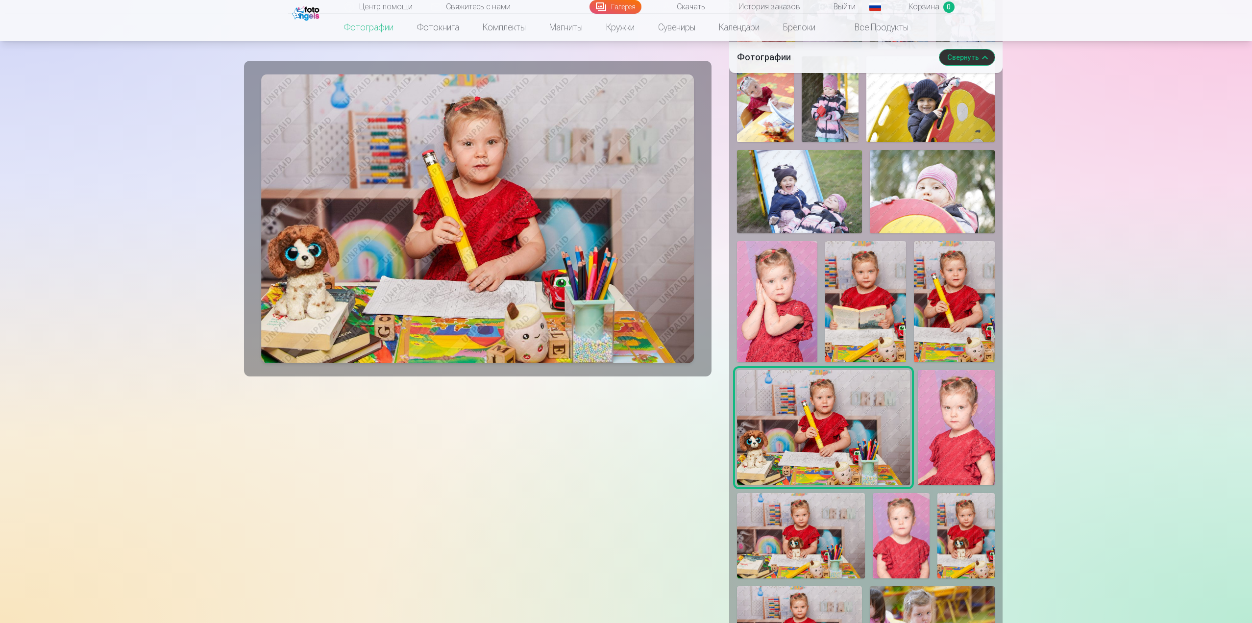
click at [935, 347] on img at bounding box center [954, 301] width 81 height 121
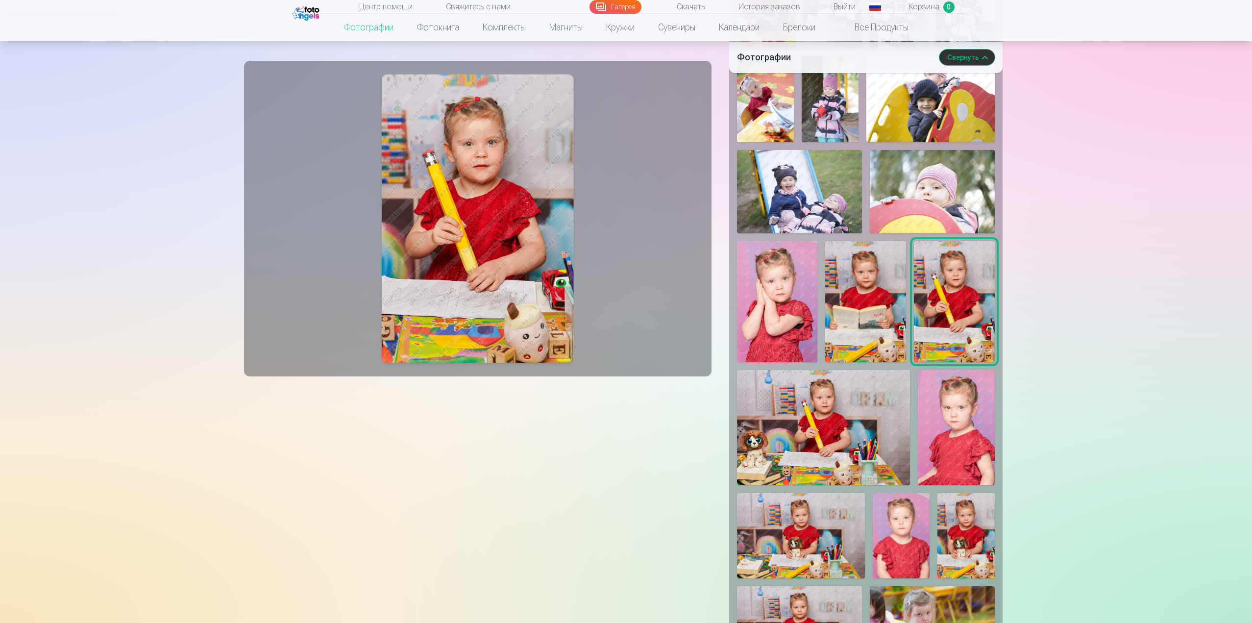
click at [862, 446] on img at bounding box center [823, 427] width 173 height 115
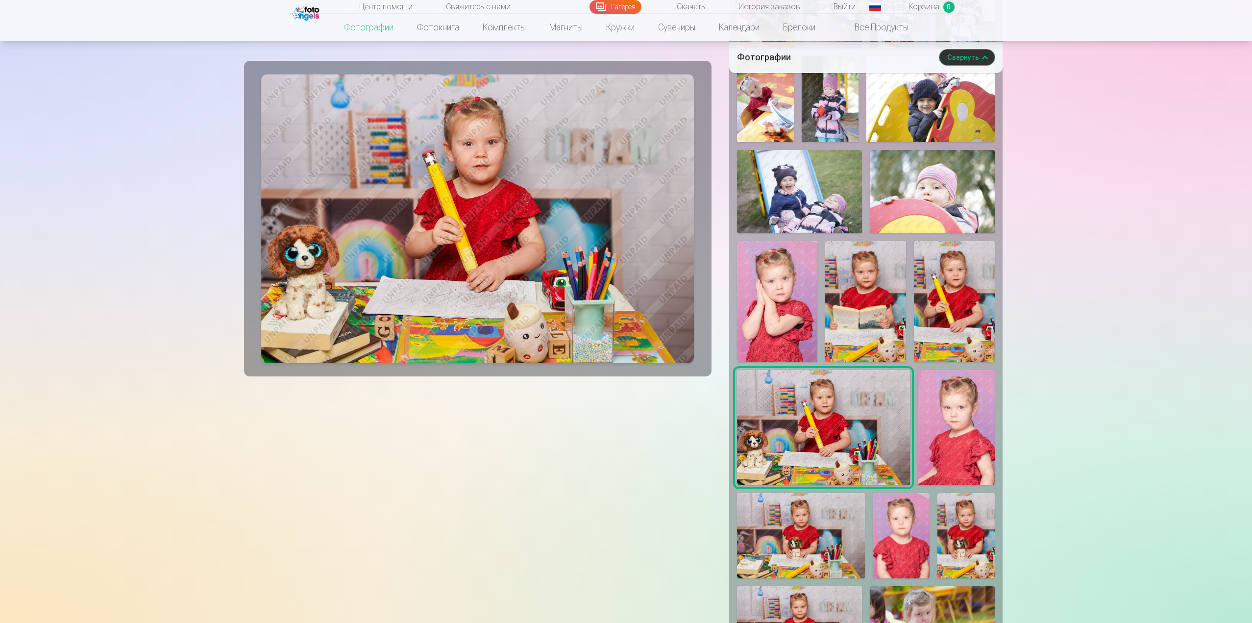
click at [955, 329] on img at bounding box center [954, 301] width 81 height 121
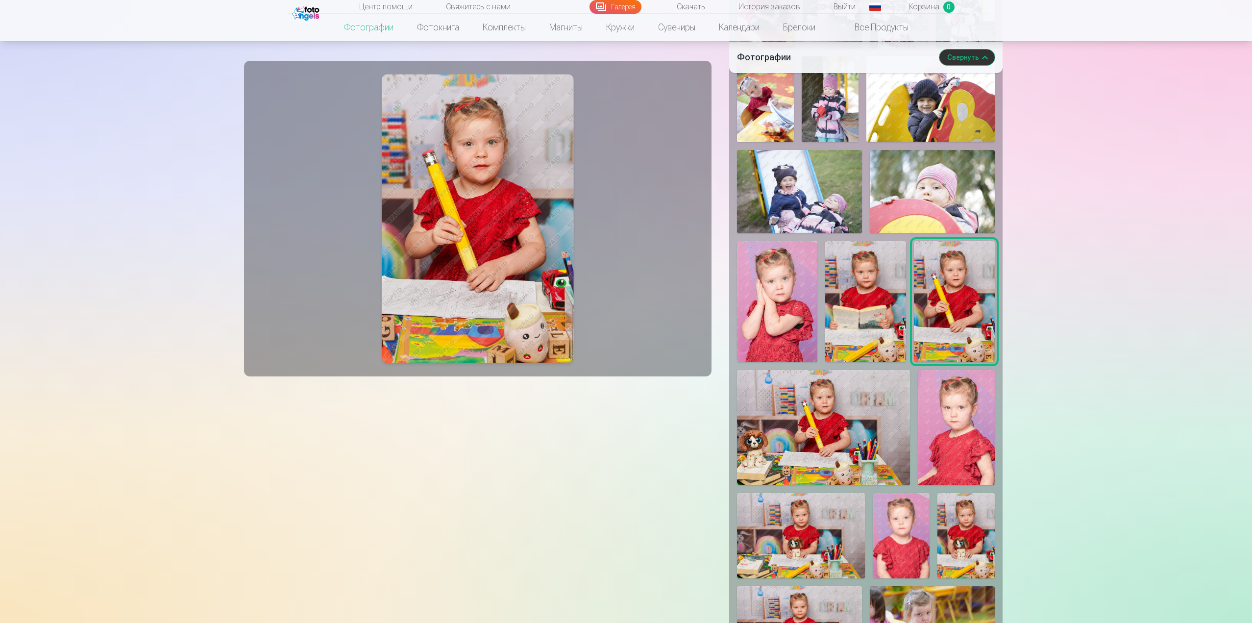
click at [876, 427] on img at bounding box center [823, 427] width 173 height 115
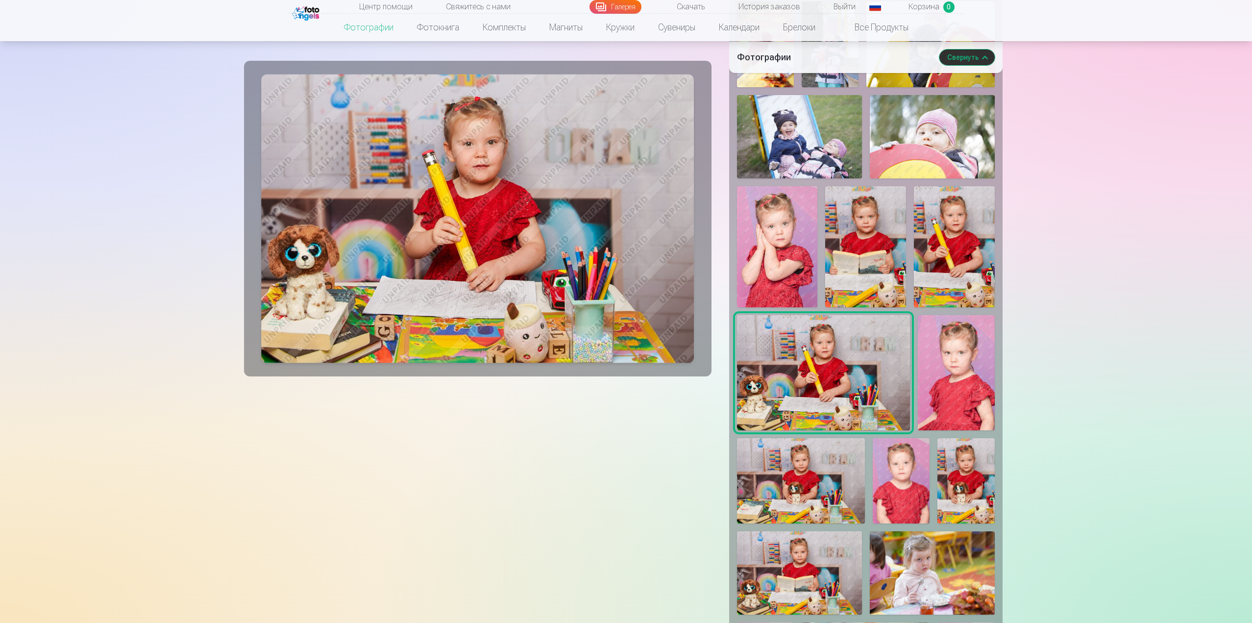
scroll to position [588, 0]
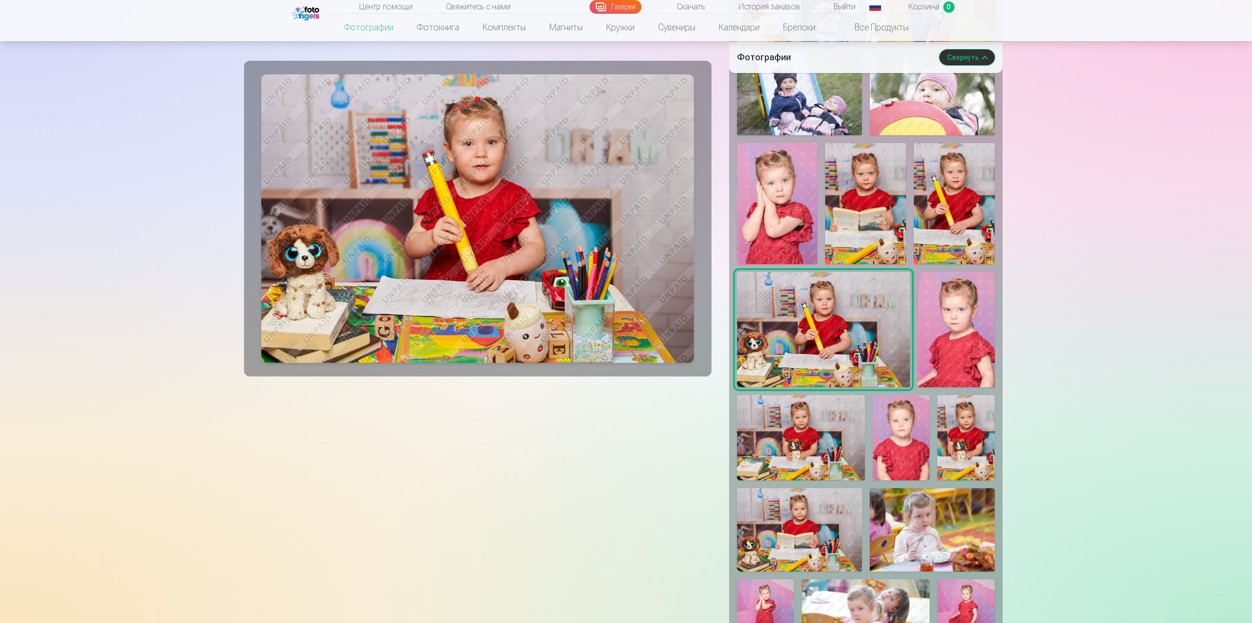
click at [829, 444] on img at bounding box center [801, 437] width 128 height 85
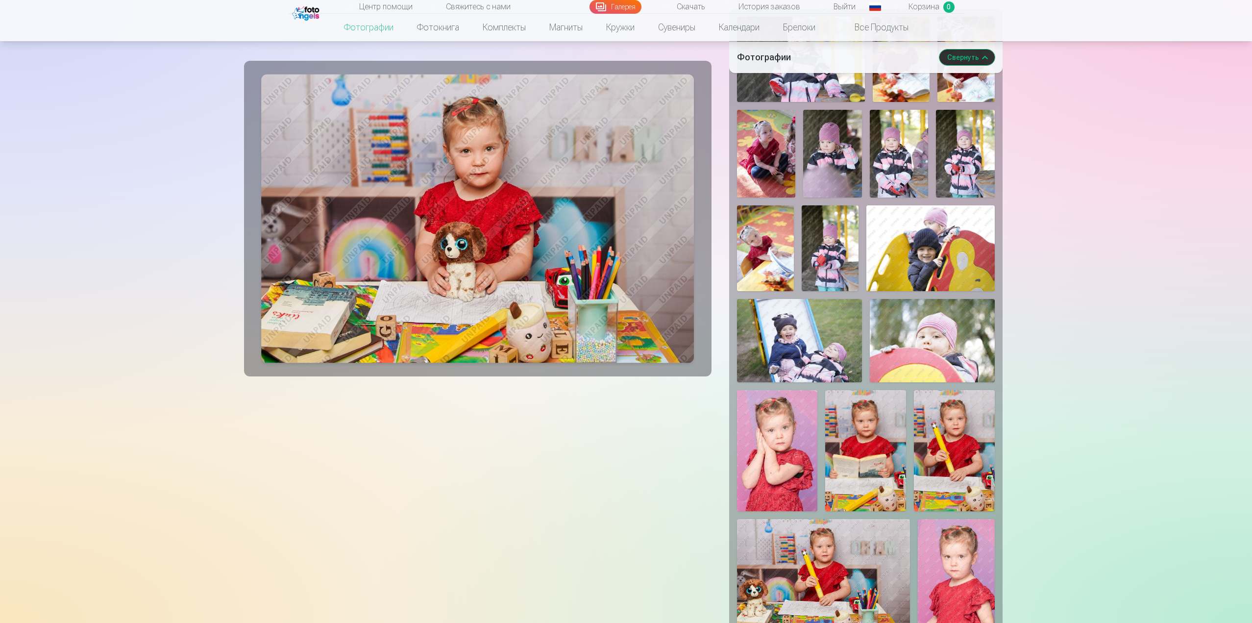
scroll to position [343, 0]
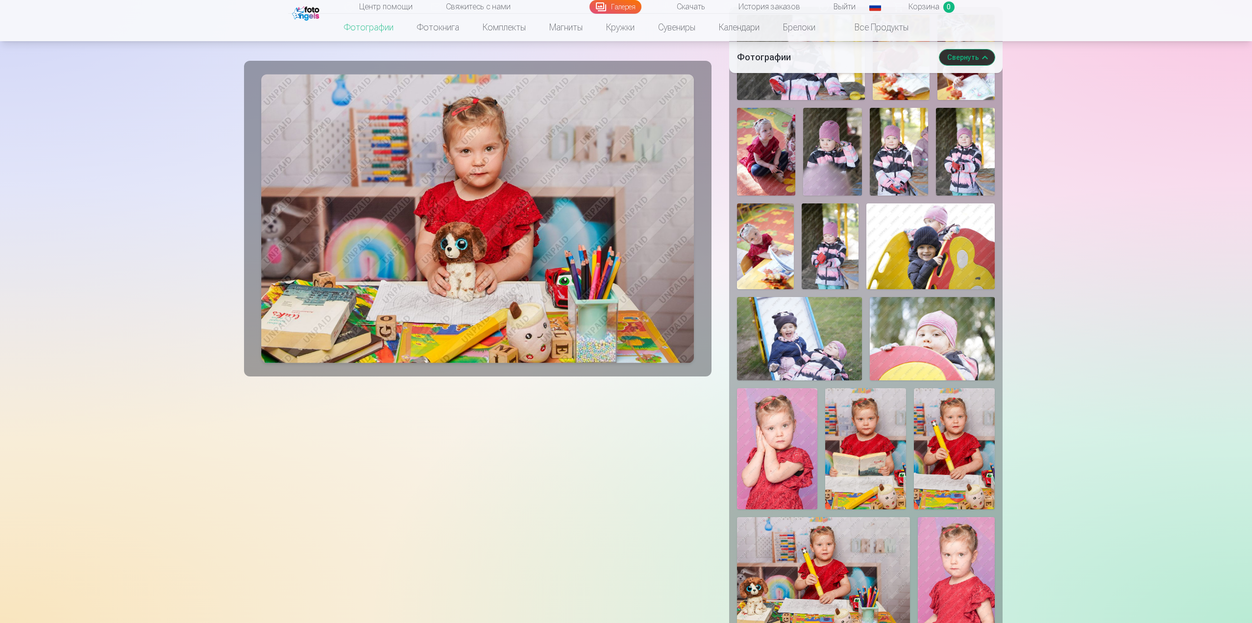
click at [800, 348] on img at bounding box center [799, 338] width 125 height 83
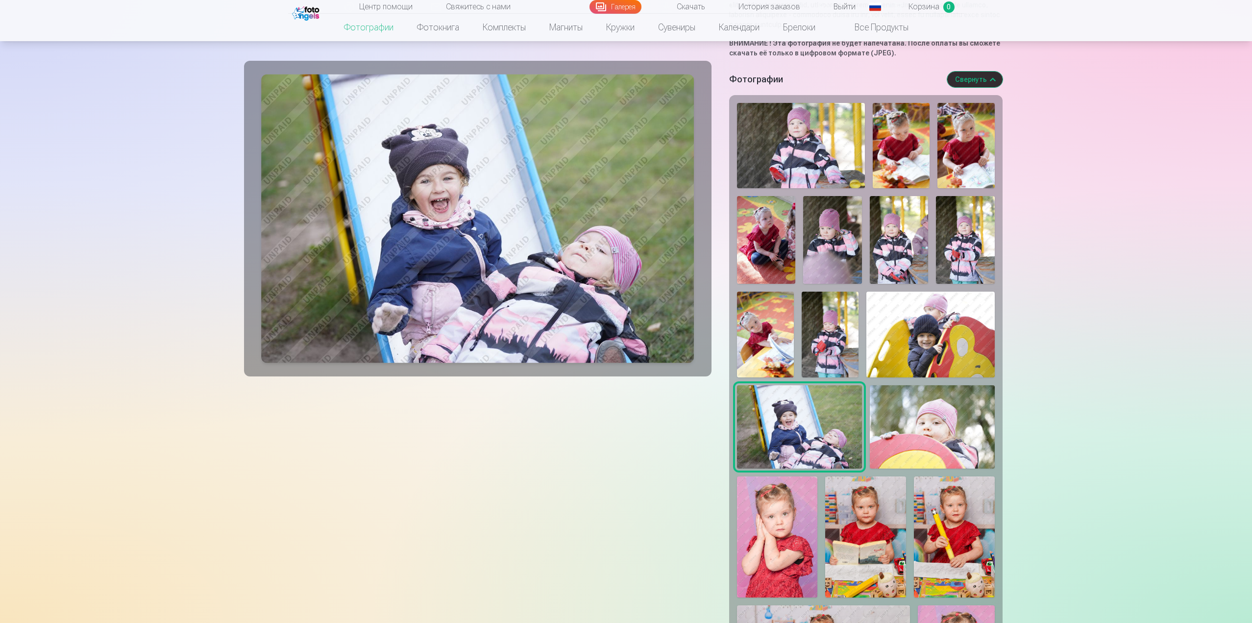
scroll to position [245, 0]
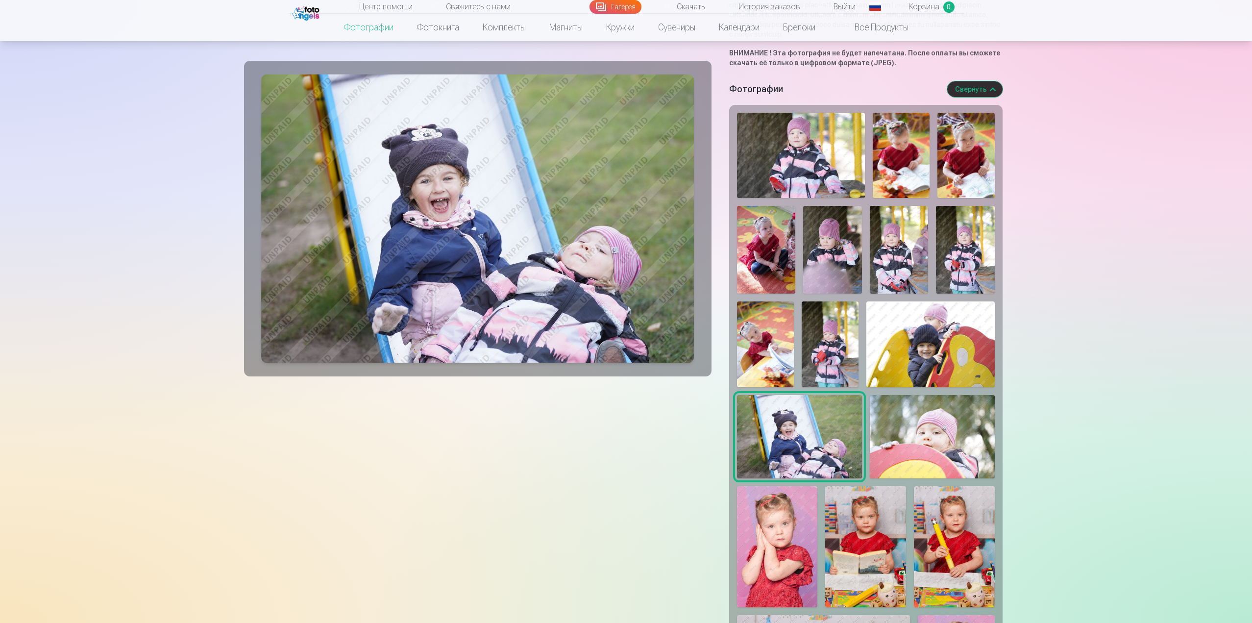
drag, startPoint x: 905, startPoint y: 446, endPoint x: 891, endPoint y: 444, distance: 14.8
click at [905, 446] on img at bounding box center [932, 436] width 125 height 83
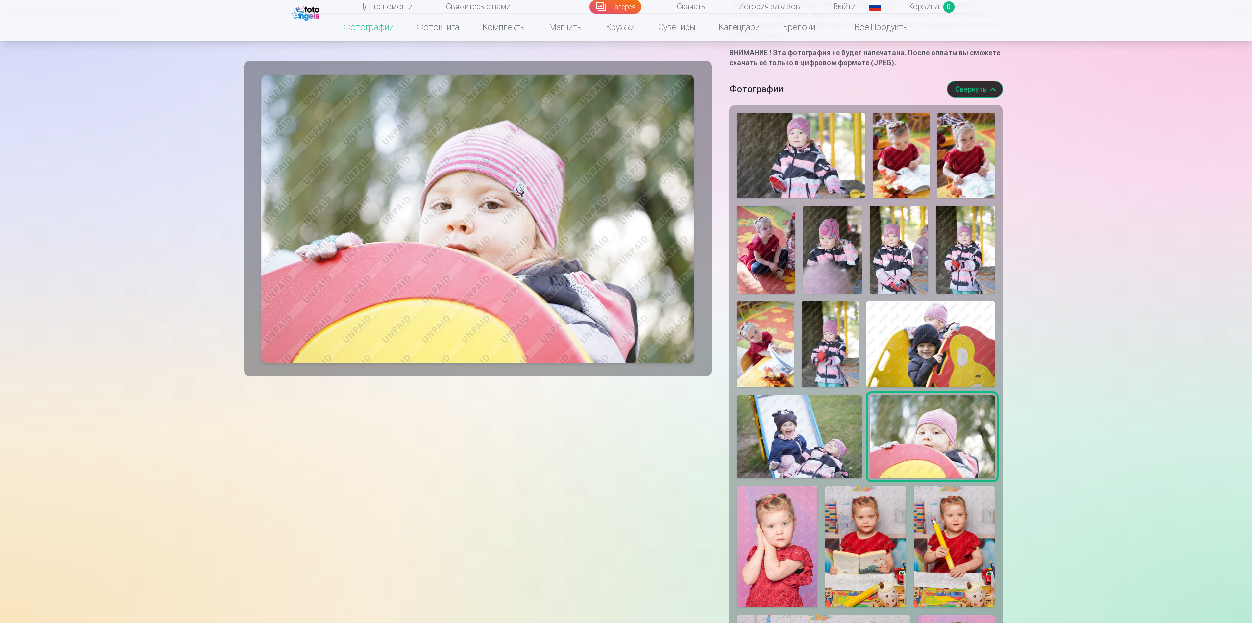
click at [817, 450] on img at bounding box center [799, 436] width 125 height 83
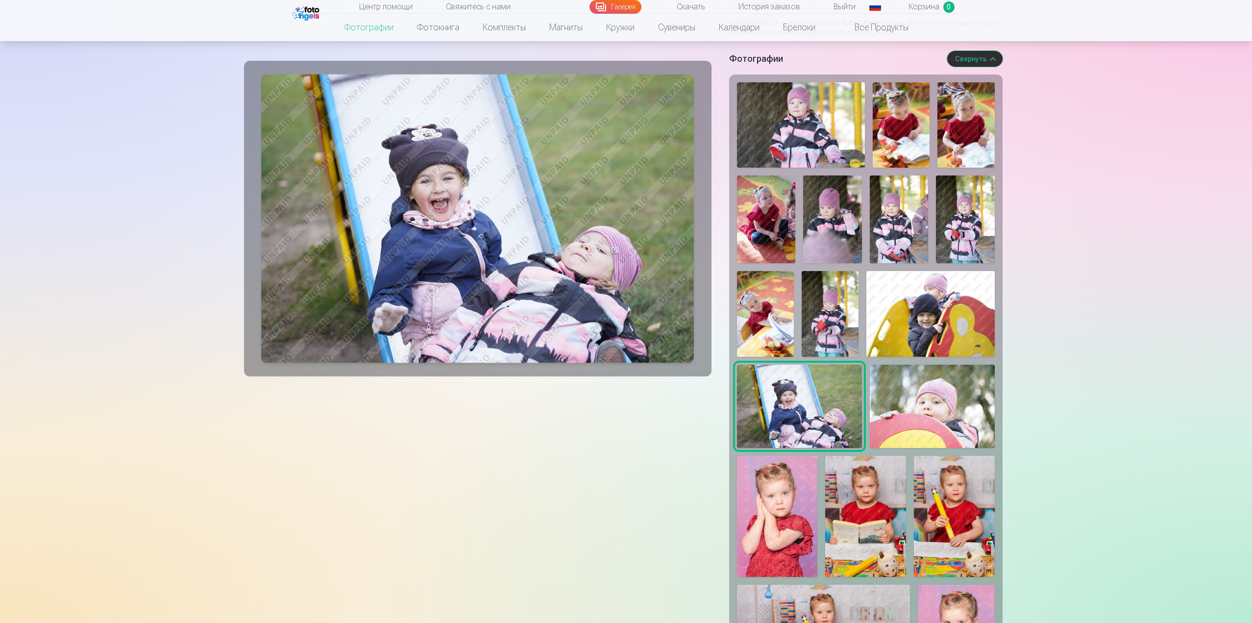
scroll to position [147, 0]
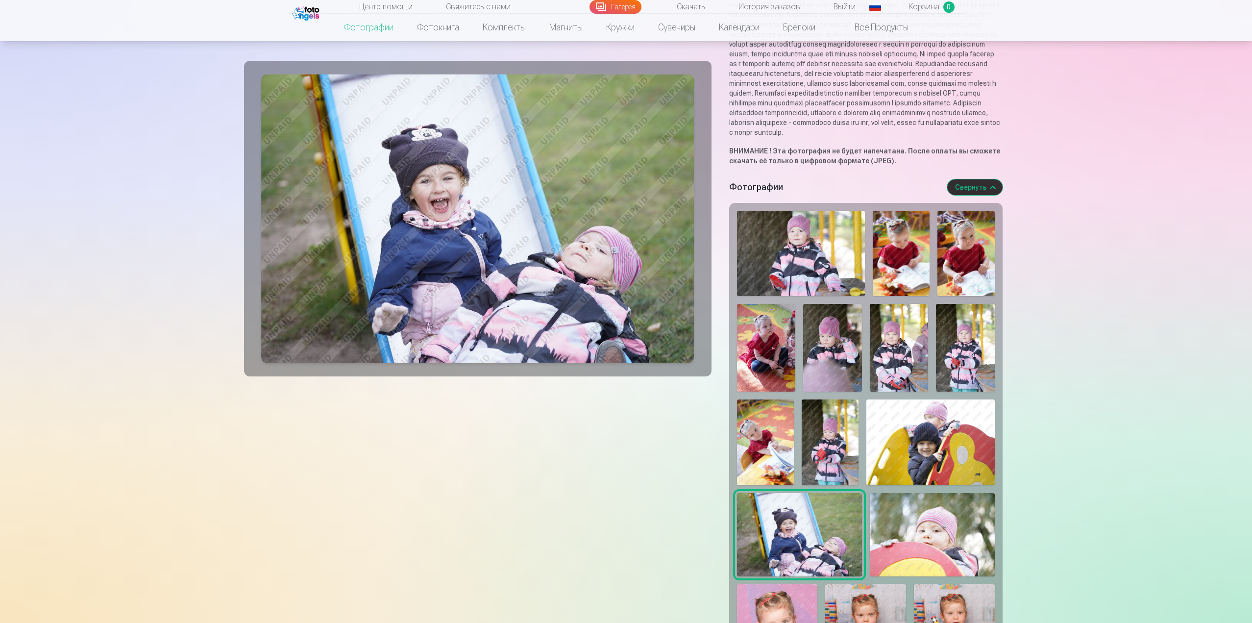
click at [832, 284] on img at bounding box center [801, 253] width 128 height 85
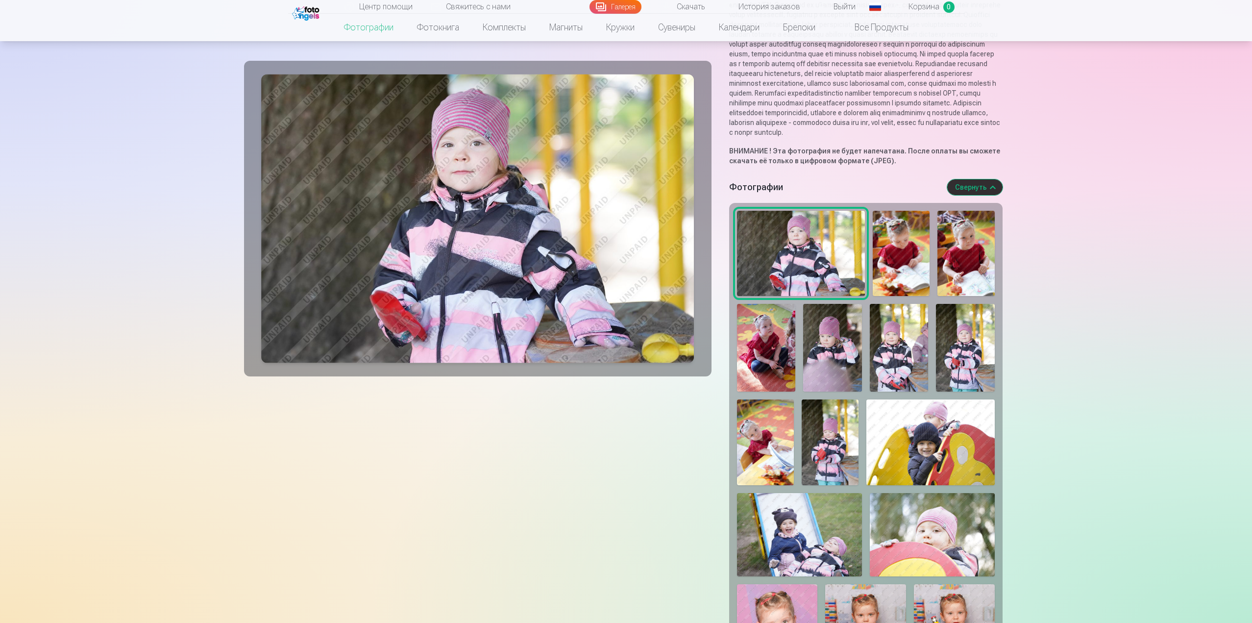
click at [784, 353] on img at bounding box center [766, 348] width 59 height 88
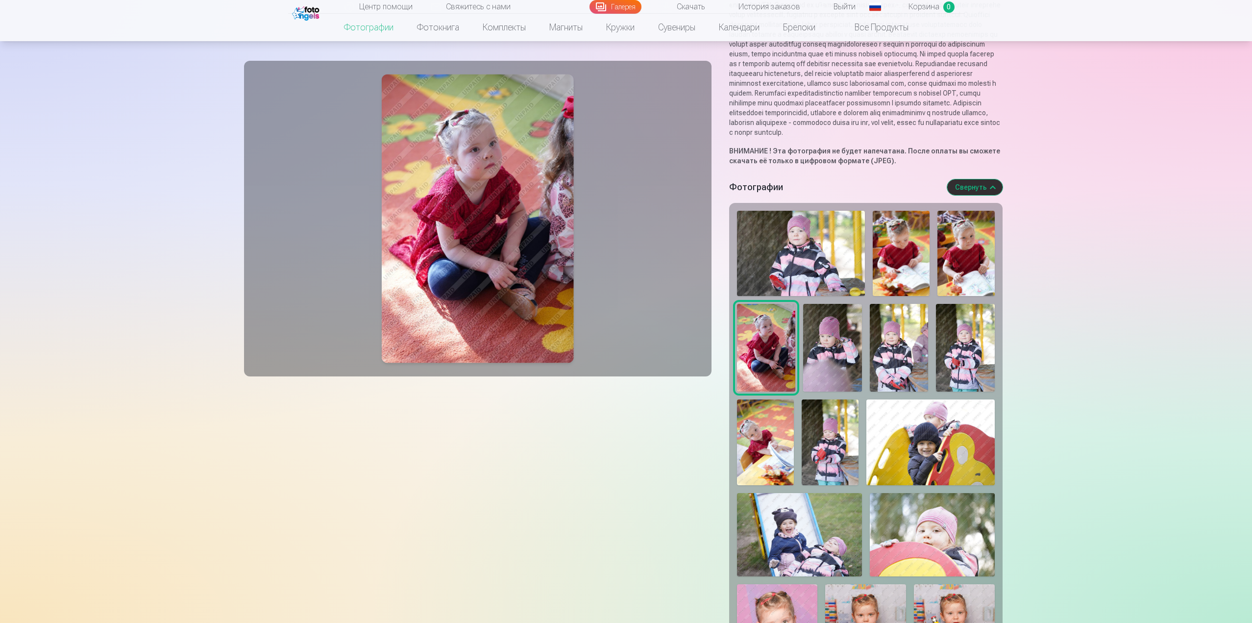
click at [837, 362] on img at bounding box center [832, 348] width 59 height 88
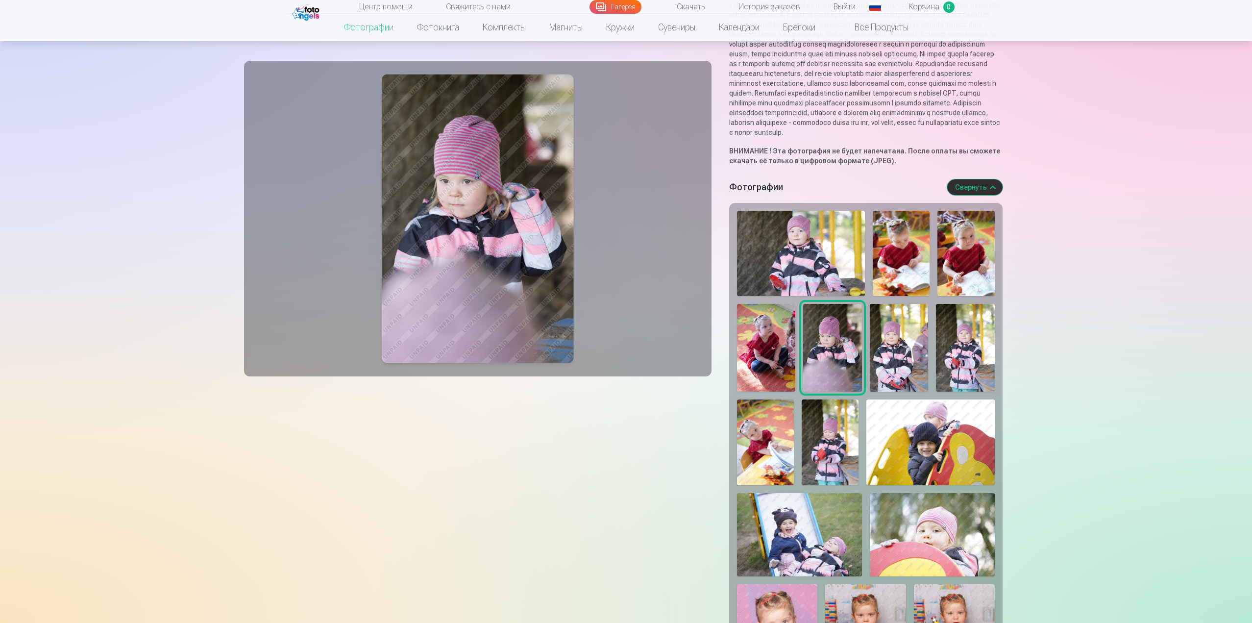
click at [892, 367] on img at bounding box center [899, 348] width 59 height 88
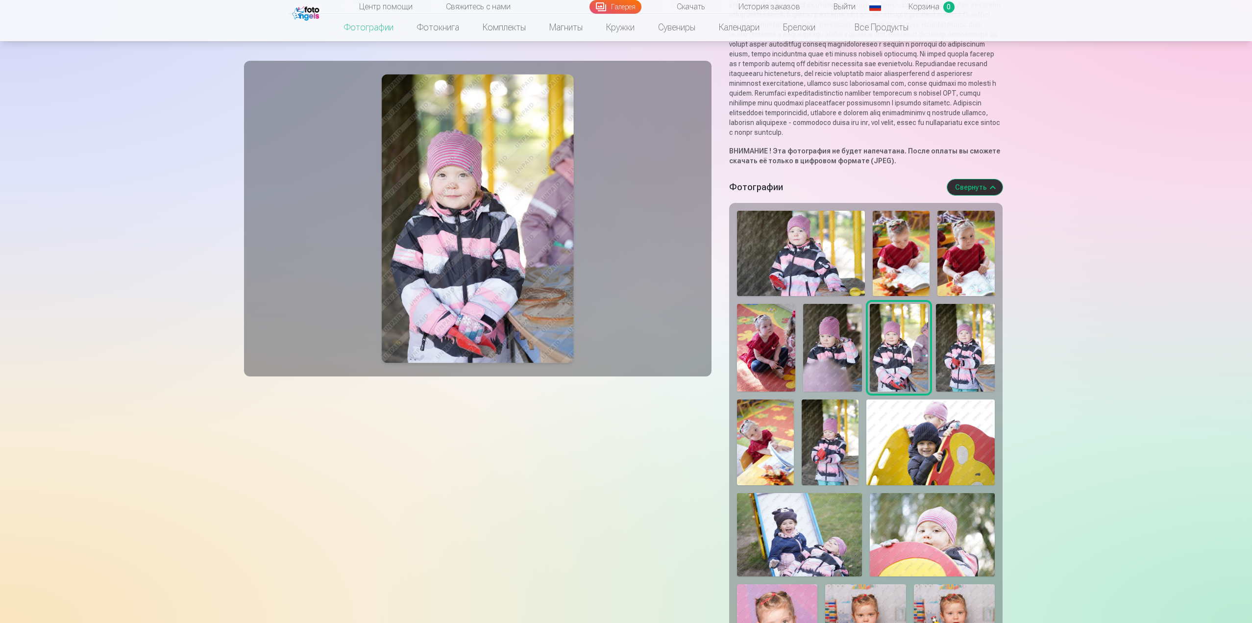
click at [946, 372] on img at bounding box center [965, 348] width 59 height 88
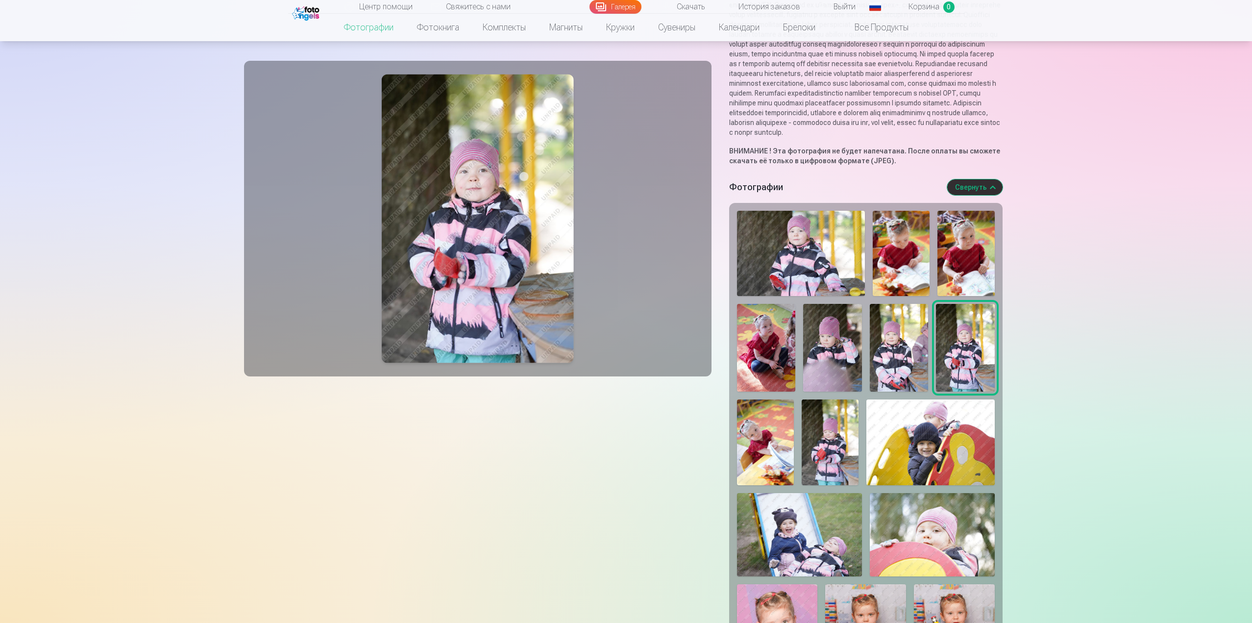
click at [935, 466] on img at bounding box center [931, 441] width 128 height 85
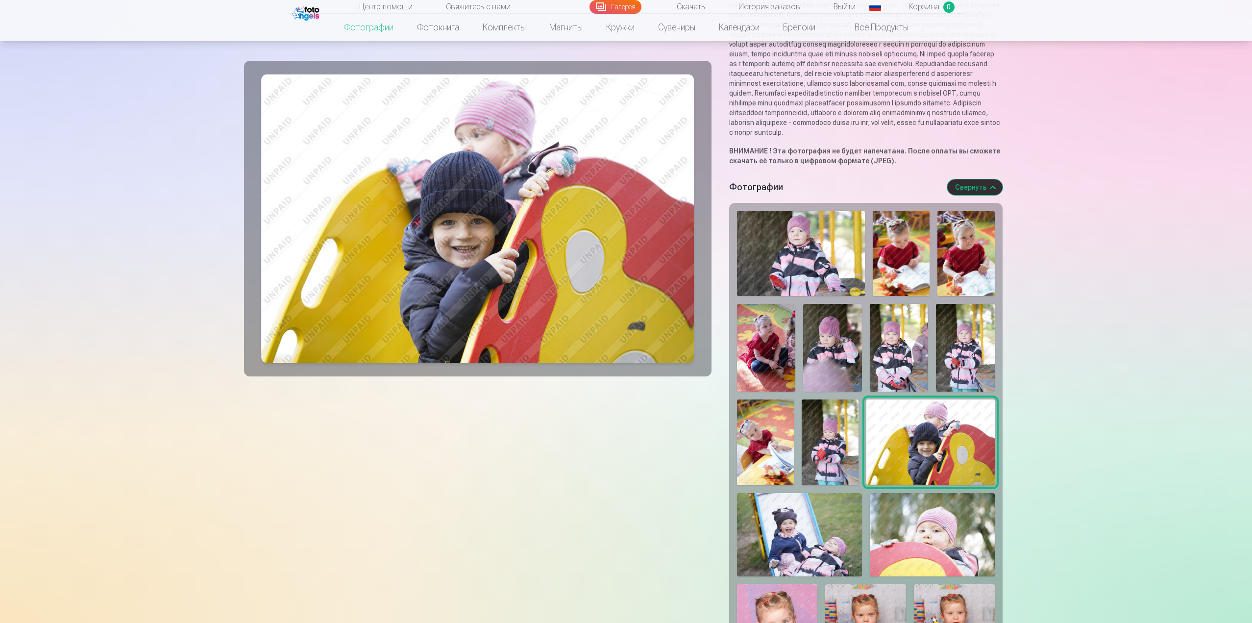
click at [809, 460] on img at bounding box center [830, 441] width 57 height 85
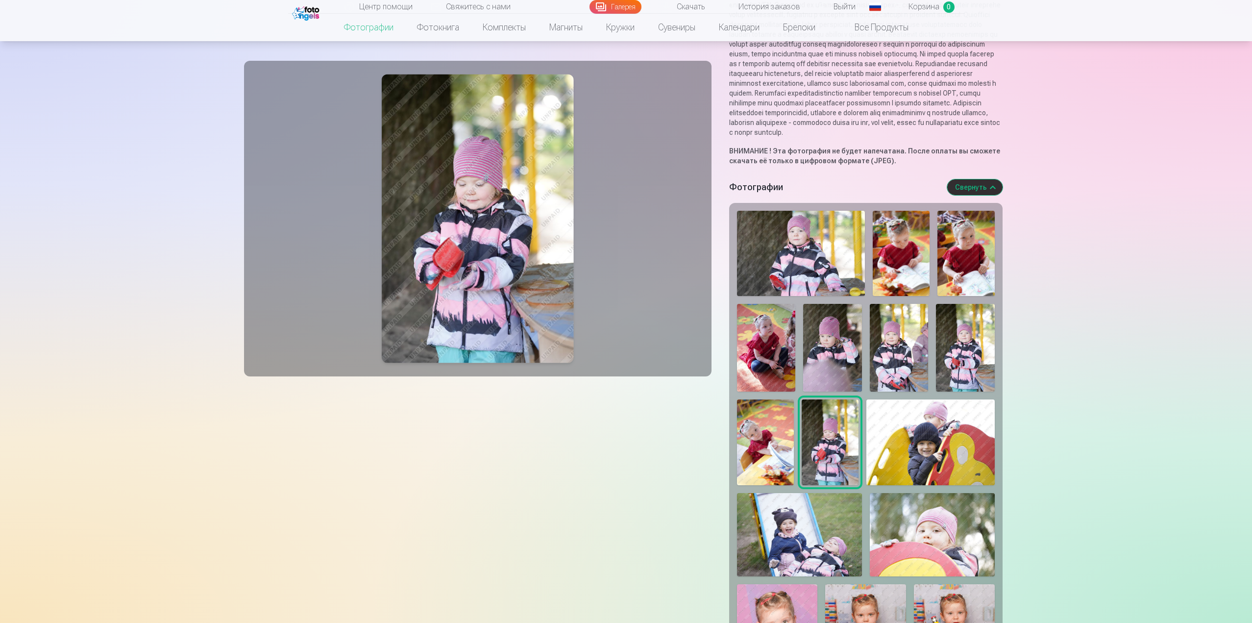
click at [820, 544] on img at bounding box center [799, 534] width 125 height 83
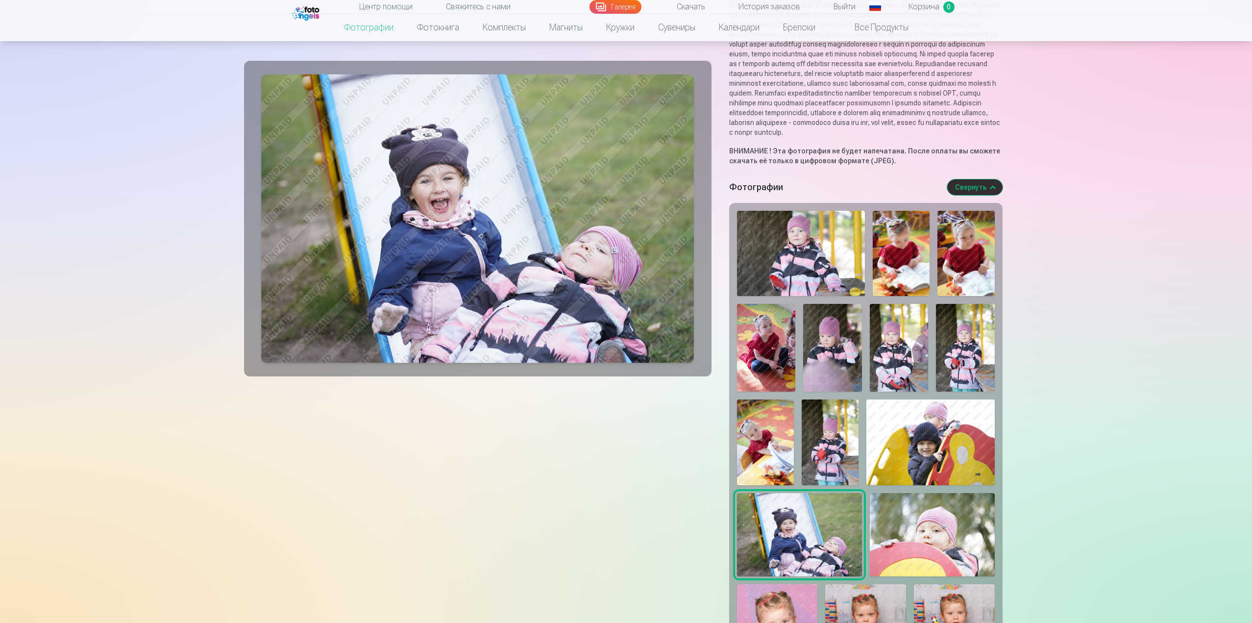
click at [936, 565] on img at bounding box center [932, 534] width 125 height 83
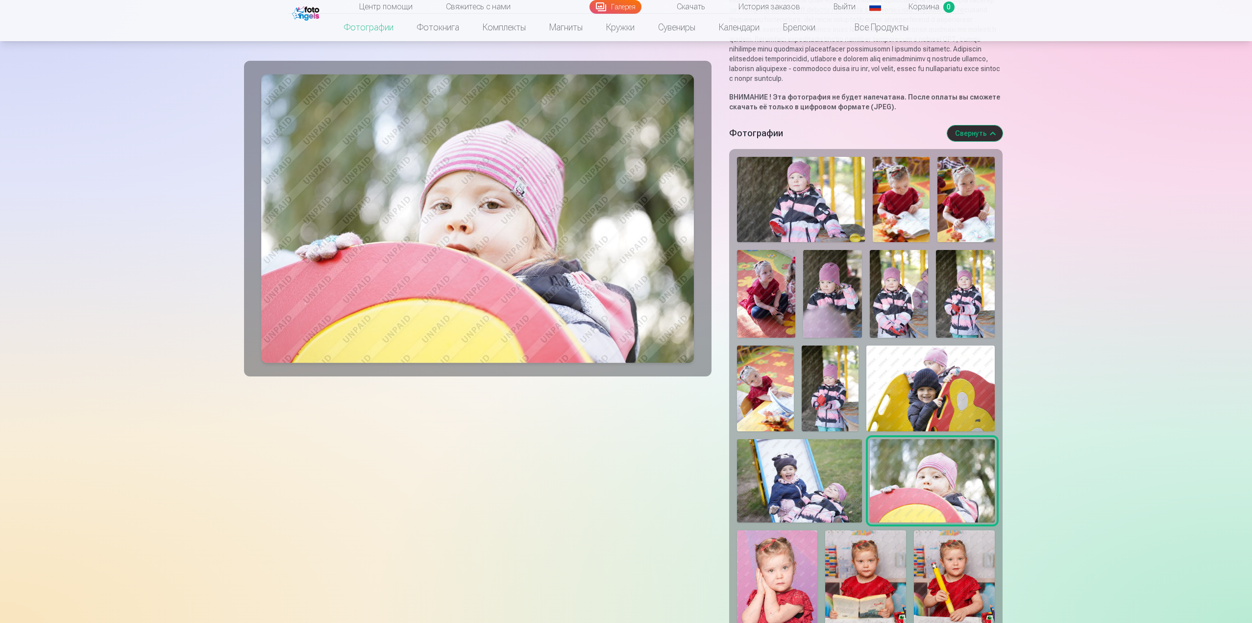
scroll to position [245, 0]
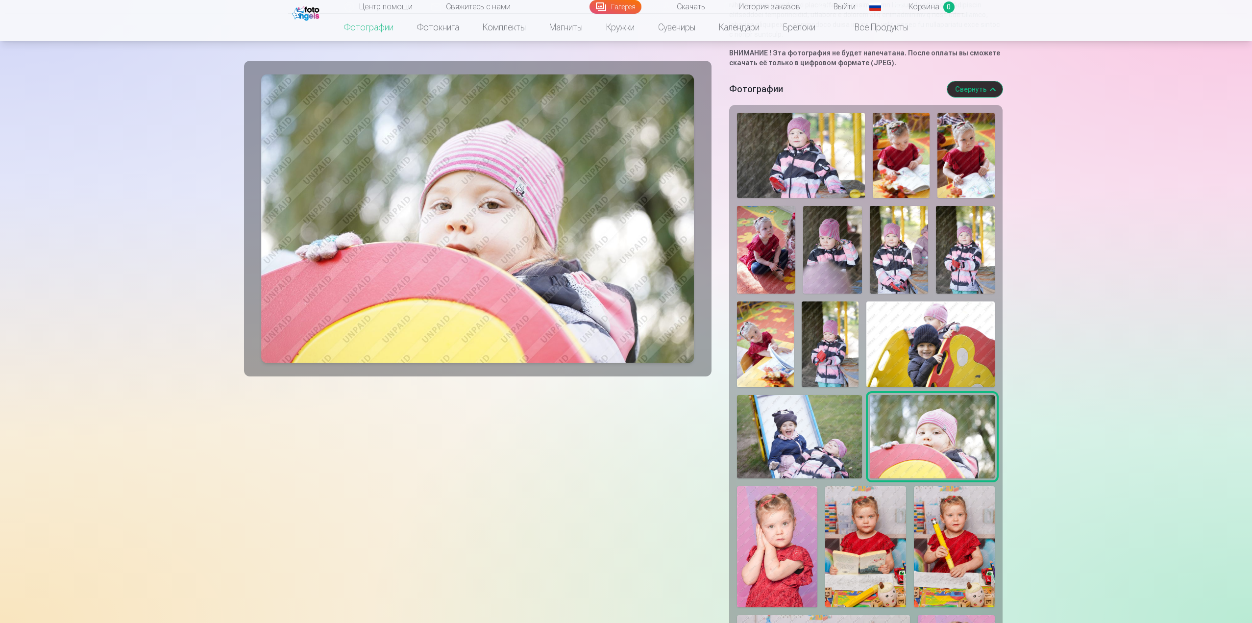
click at [937, 549] on img at bounding box center [954, 546] width 81 height 121
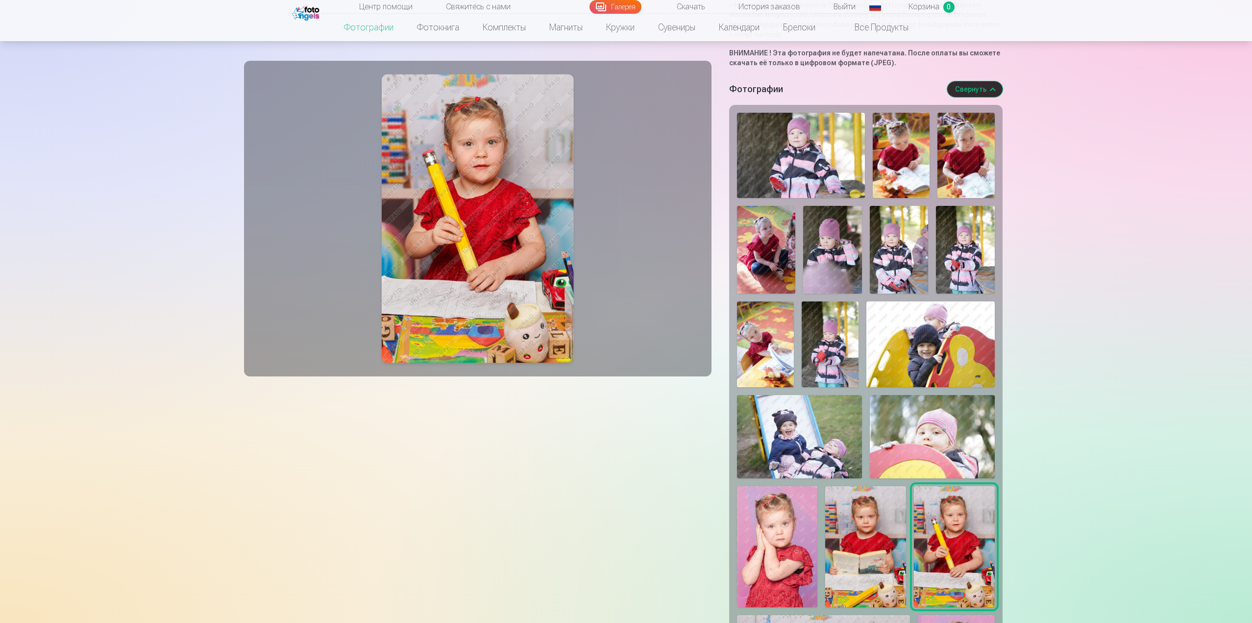
click at [890, 546] on img at bounding box center [865, 546] width 81 height 121
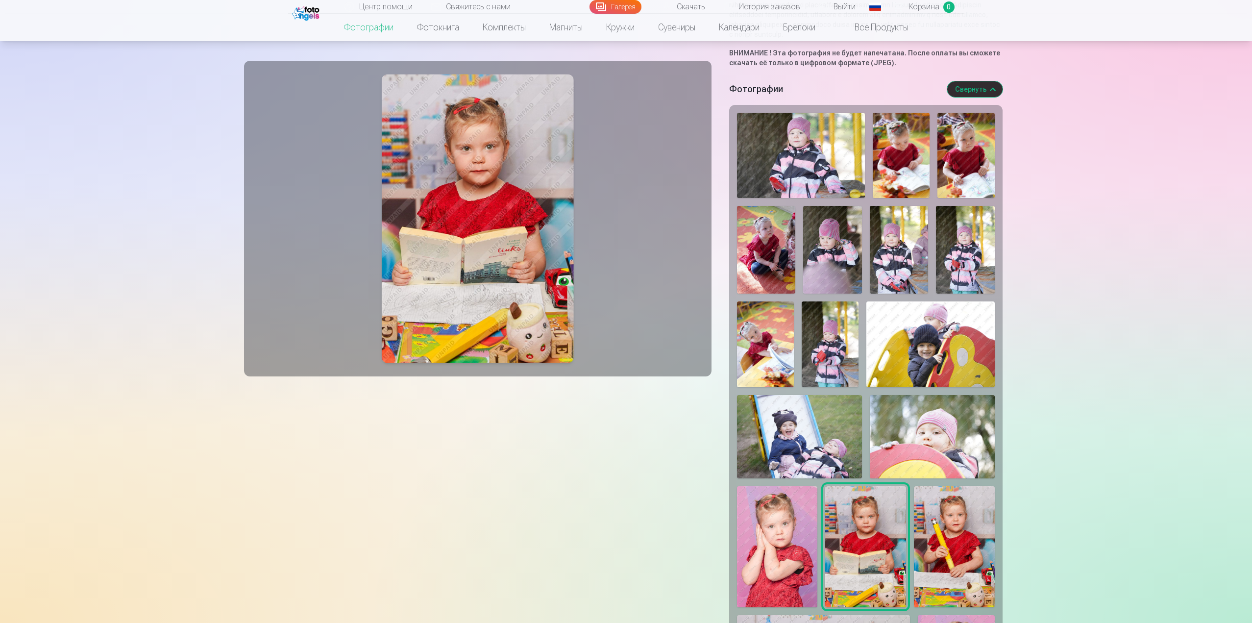
click at [805, 540] on img at bounding box center [777, 546] width 81 height 121
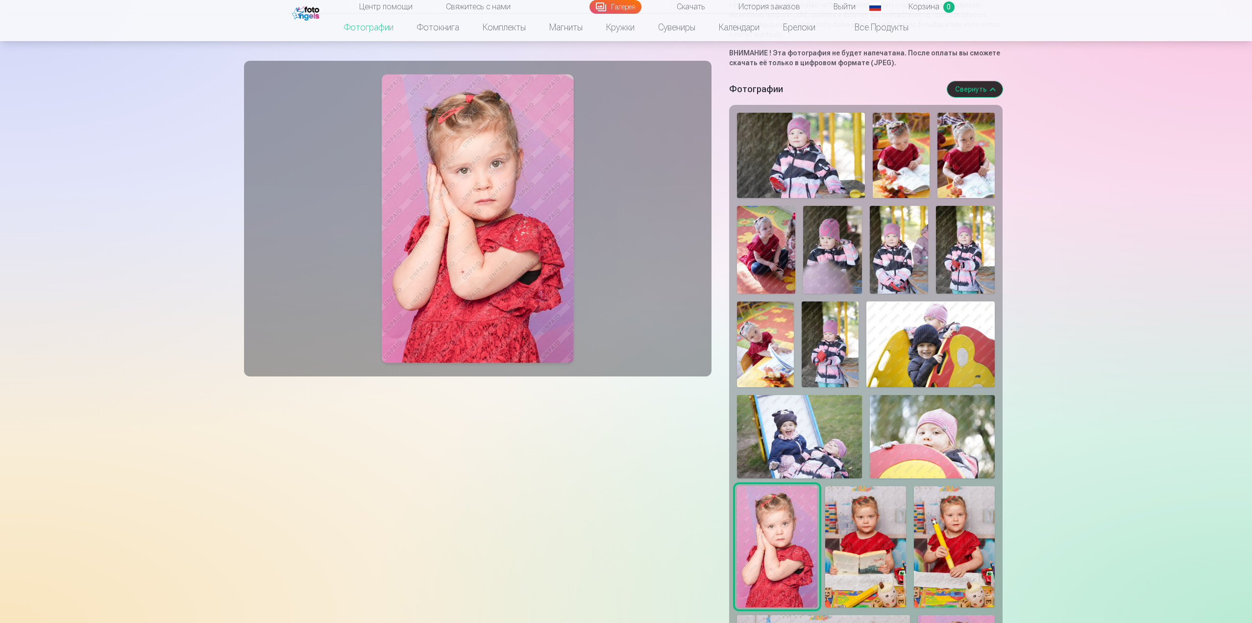
click at [815, 471] on img at bounding box center [799, 436] width 125 height 83
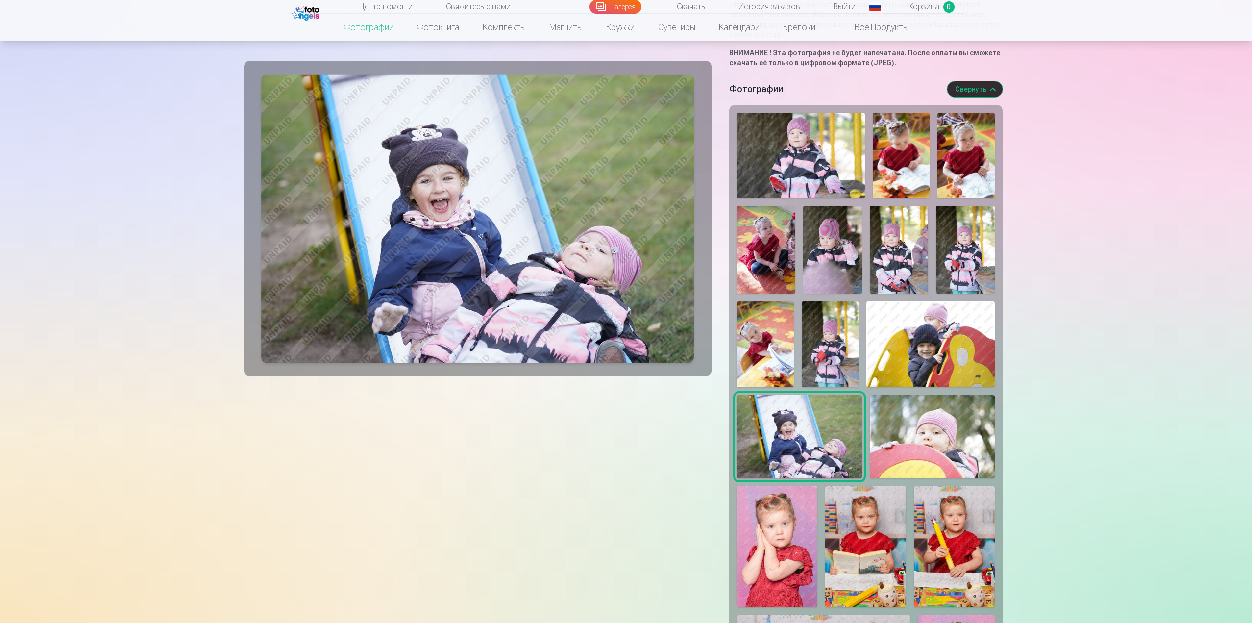
click at [946, 478] on img at bounding box center [932, 436] width 125 height 83
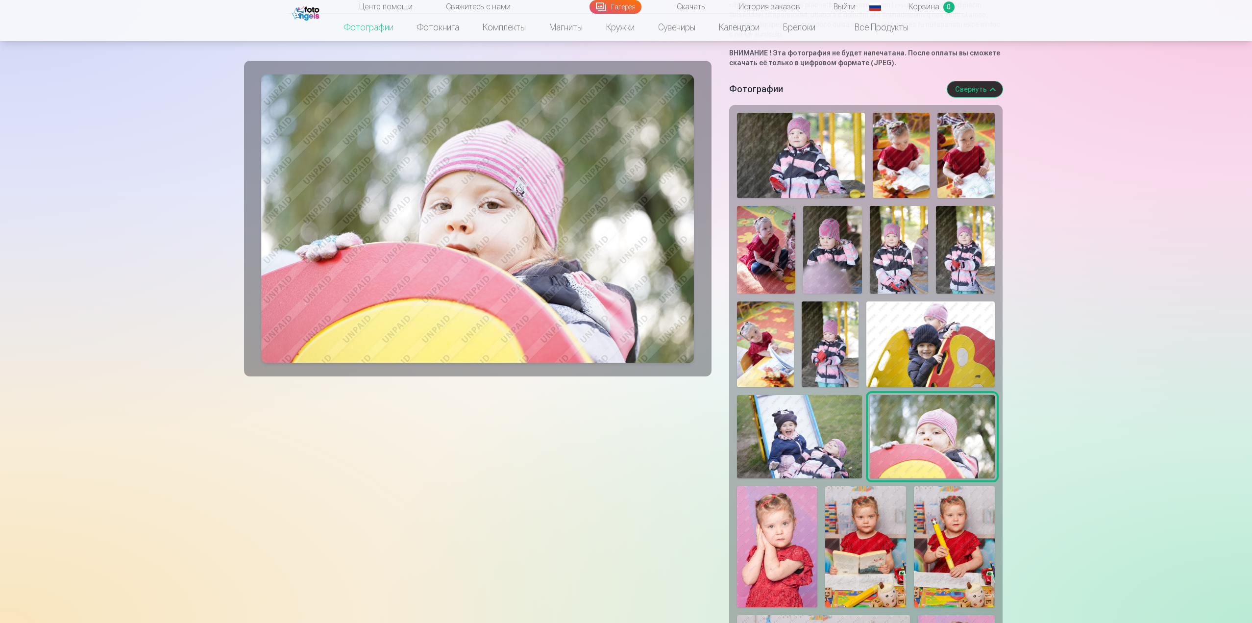
drag, startPoint x: 945, startPoint y: 316, endPoint x: 921, endPoint y: 253, distance: 66.5
click at [970, 179] on img at bounding box center [966, 155] width 57 height 85
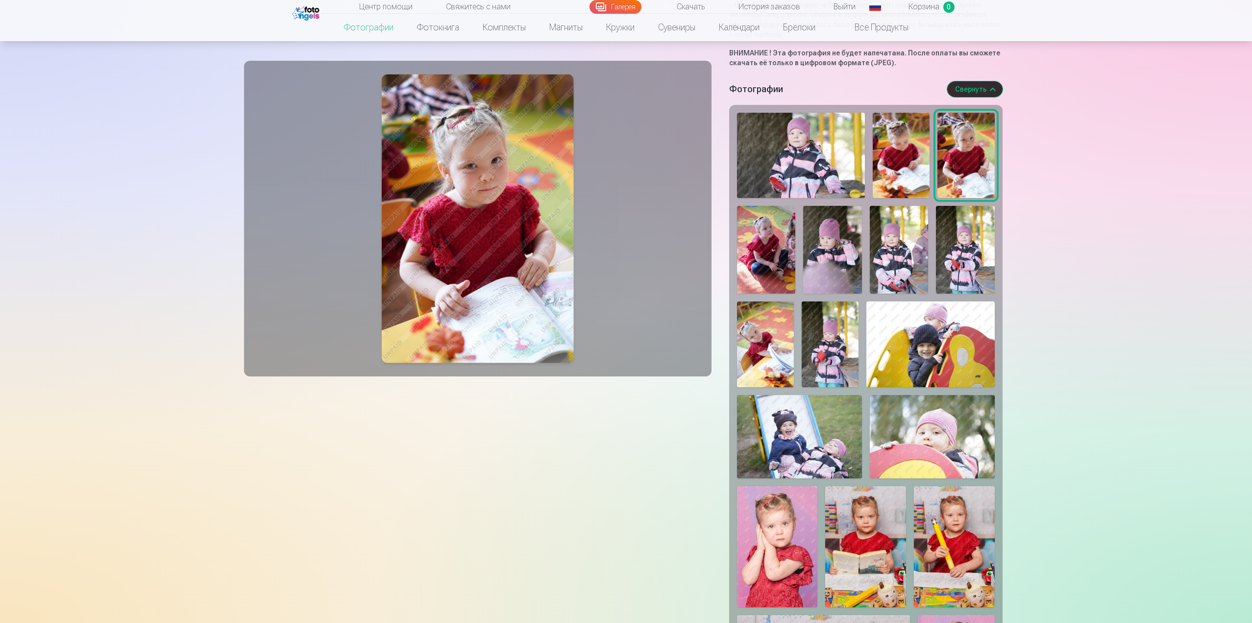
drag, startPoint x: 866, startPoint y: 176, endPoint x: 855, endPoint y: 175, distance: 11.3
